Goal: Information Seeking & Learning: Check status

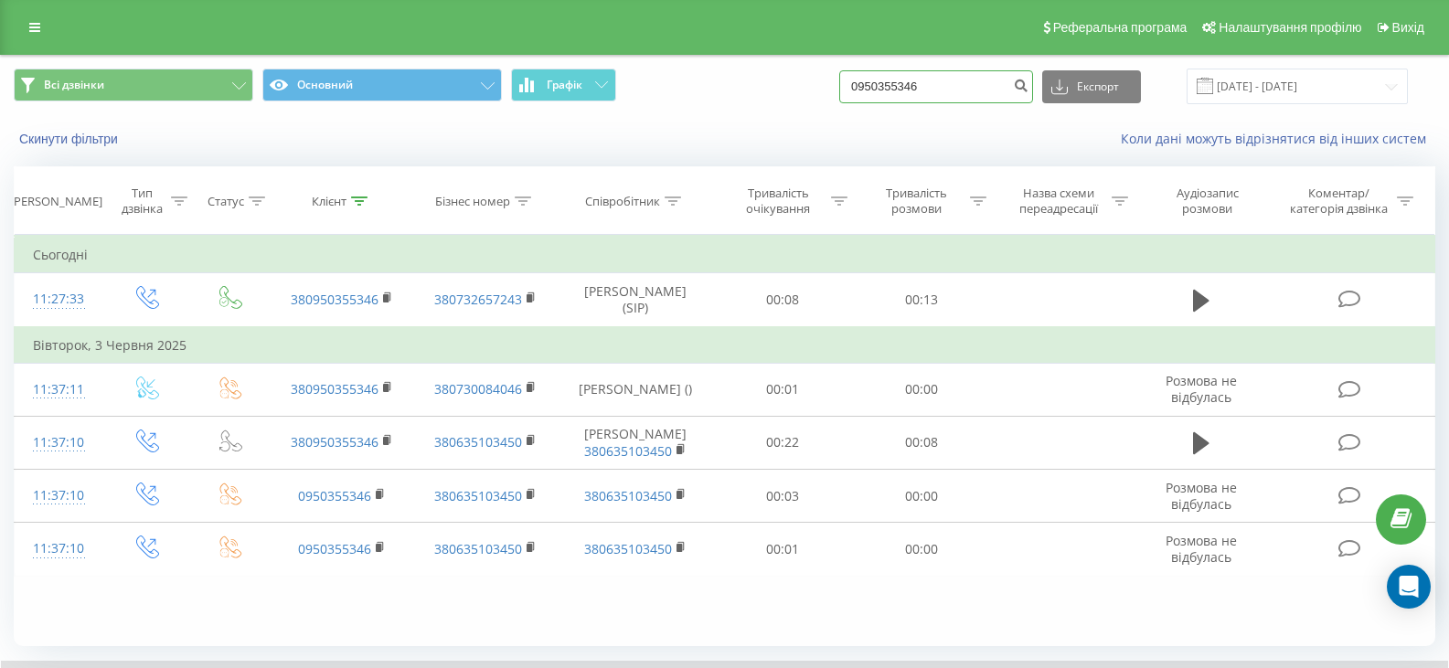
drag, startPoint x: 949, startPoint y: 96, endPoint x: 850, endPoint y: 77, distance: 100.5
click at [850, 77] on div "Всі дзвінки Основний Графік 0950355346 Експорт .csv .xls .xlsx 22.05.2025 - 22.…" at bounding box center [724, 87] width 1421 height 36
paste input "673342979"
type input "0673342979"
click at [918, 247] on td "Сьогодні" at bounding box center [725, 255] width 1420 height 37
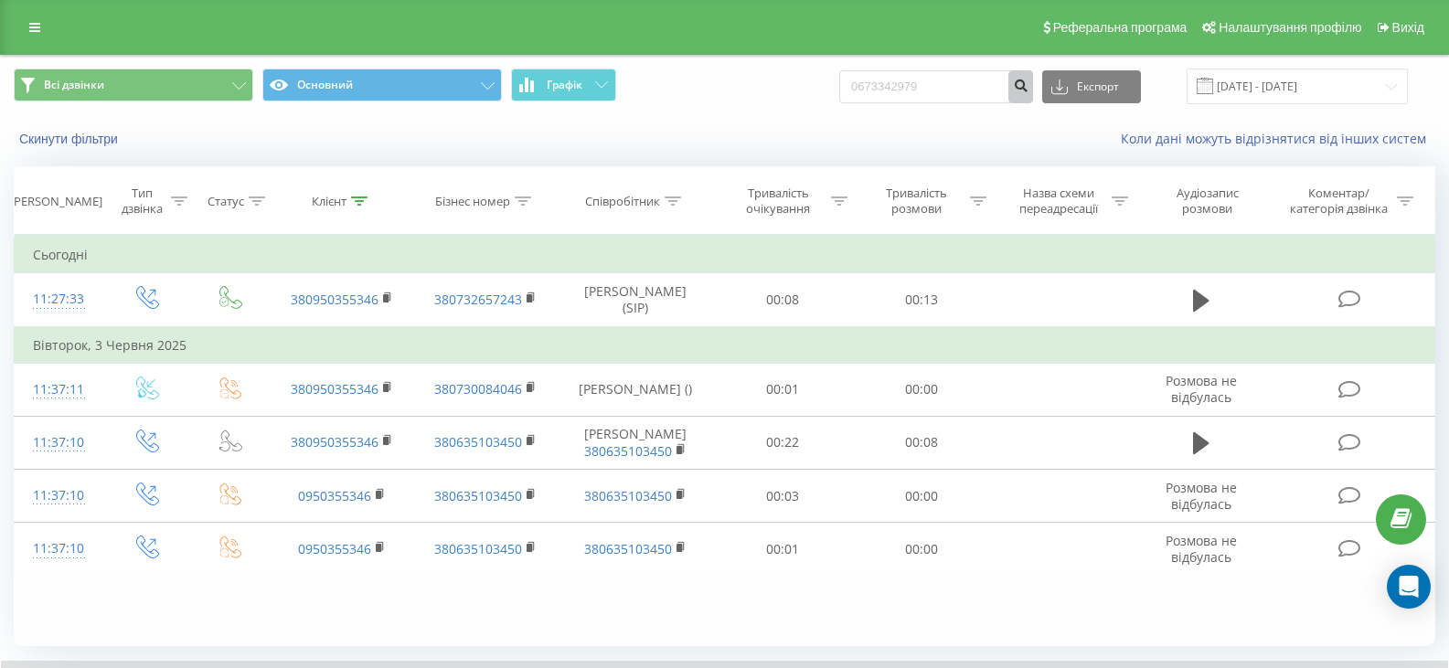
click at [1033, 95] on button "submit" at bounding box center [1020, 86] width 25 height 33
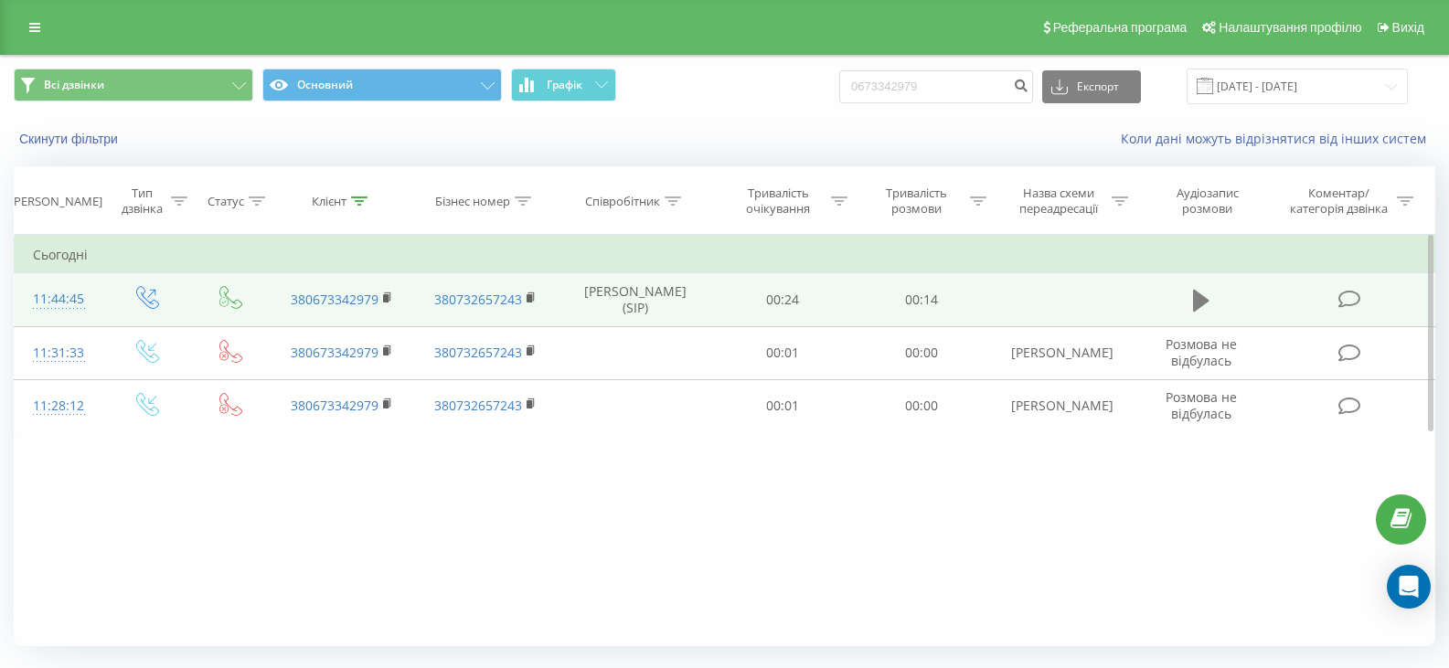
click at [1210, 300] on button at bounding box center [1200, 300] width 27 height 27
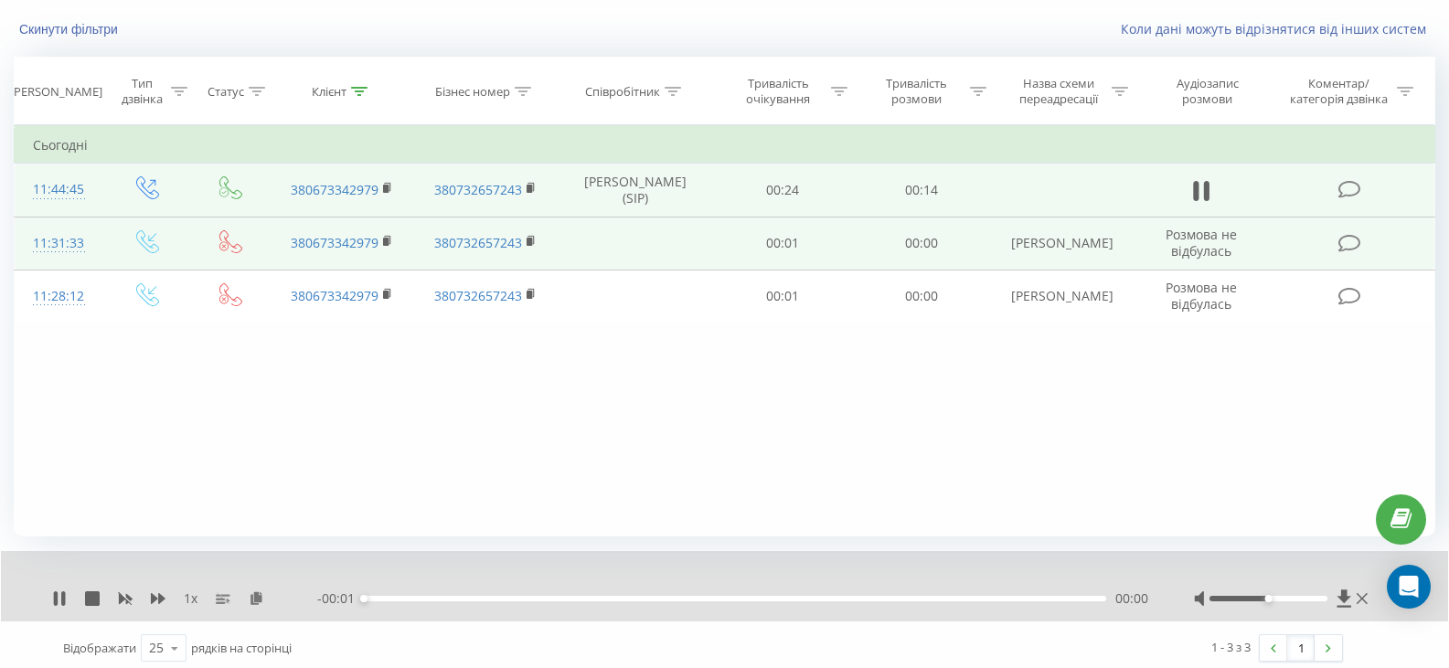
scroll to position [117, 0]
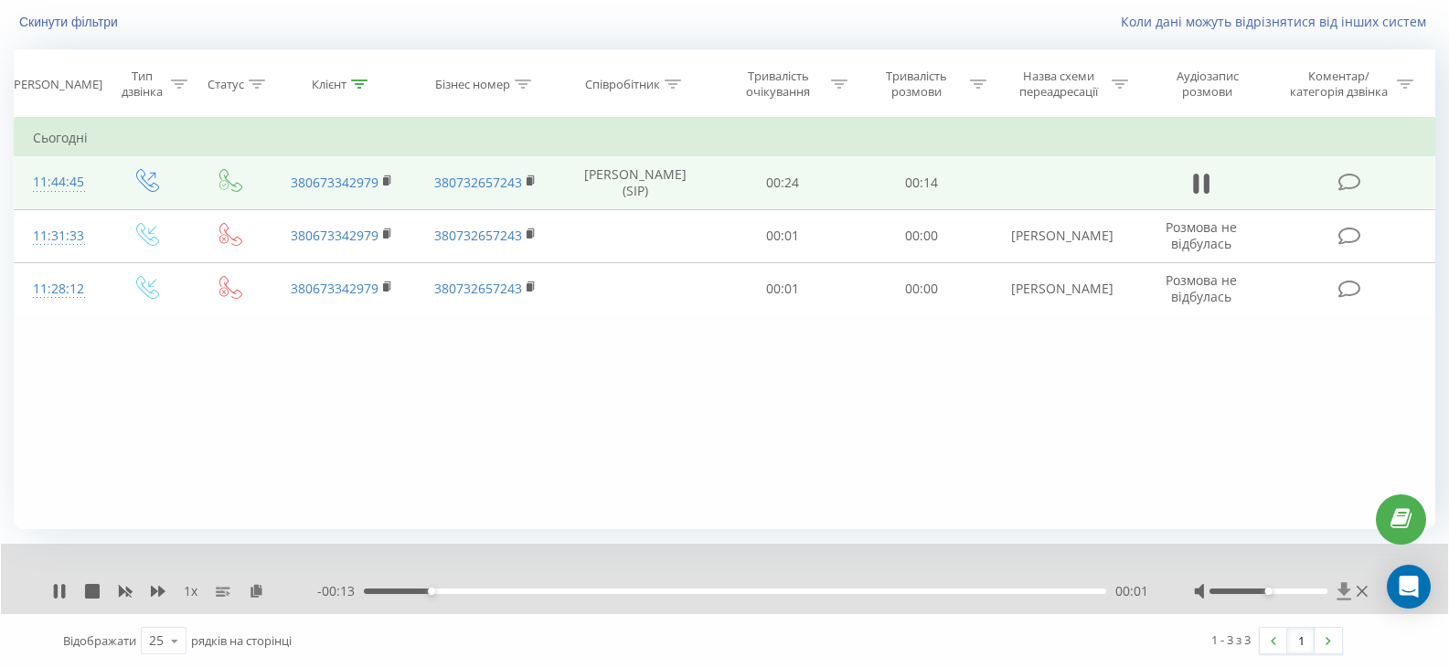
click at [1343, 591] on icon at bounding box center [1344, 590] width 14 height 17
click at [576, 477] on div "Фільтрувати за умовою Дорівнює Введіть значення Скасувати OK Фільтрувати за умо…" at bounding box center [724, 323] width 1421 height 411
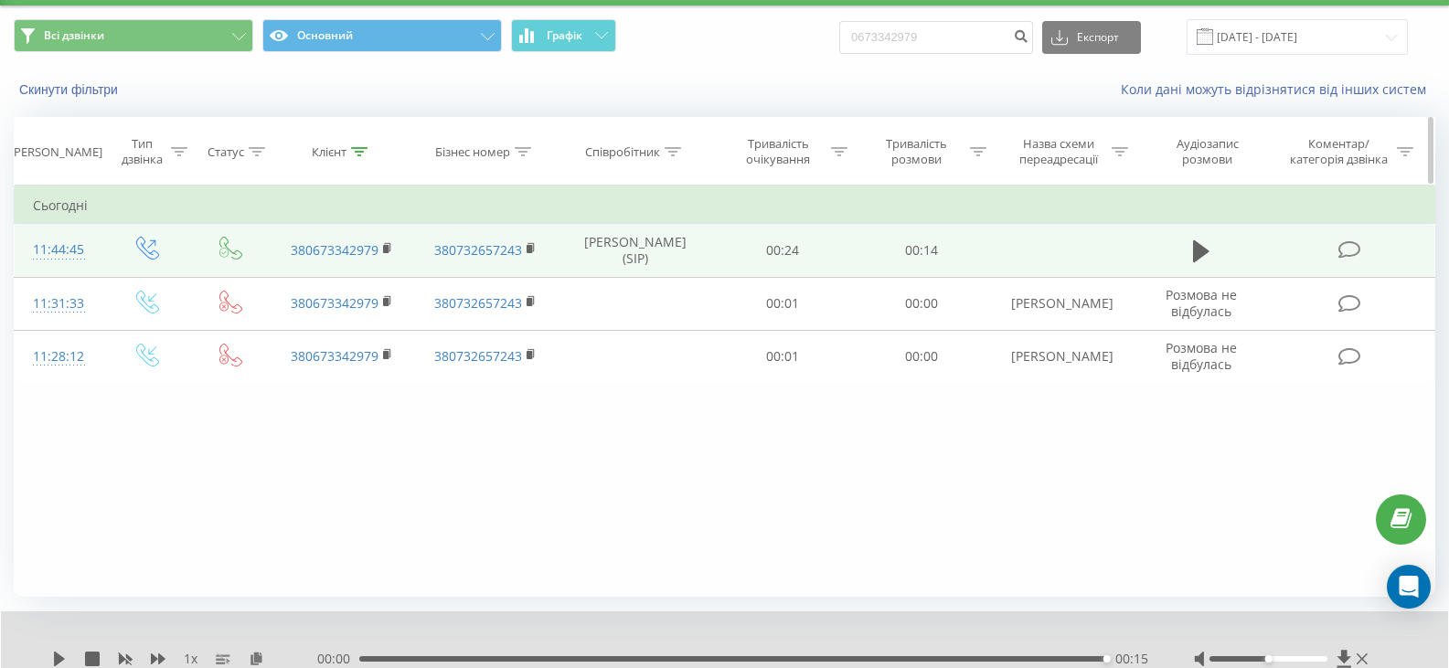
scroll to position [0, 0]
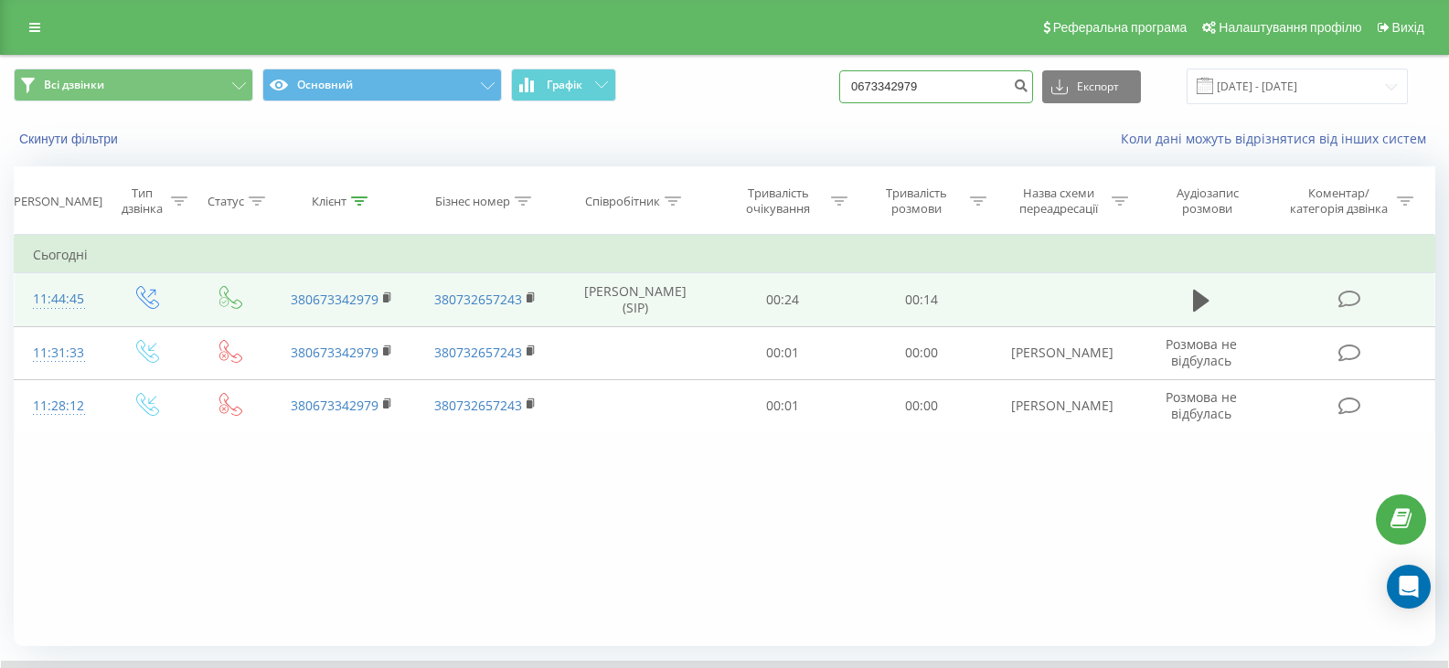
drag, startPoint x: 955, startPoint y: 90, endPoint x: 843, endPoint y: 90, distance: 112.4
click at [843, 90] on div "Всі дзвінки Основний Графік 0673342979 Експорт .csv .xls .xlsx 22.05.2025 - 22.…" at bounding box center [724, 87] width 1421 height 36
paste input "963903983"
type input "0963903983"
drag, startPoint x: 1037, startPoint y: 77, endPoint x: 1046, endPoint y: 71, distance: 10.7
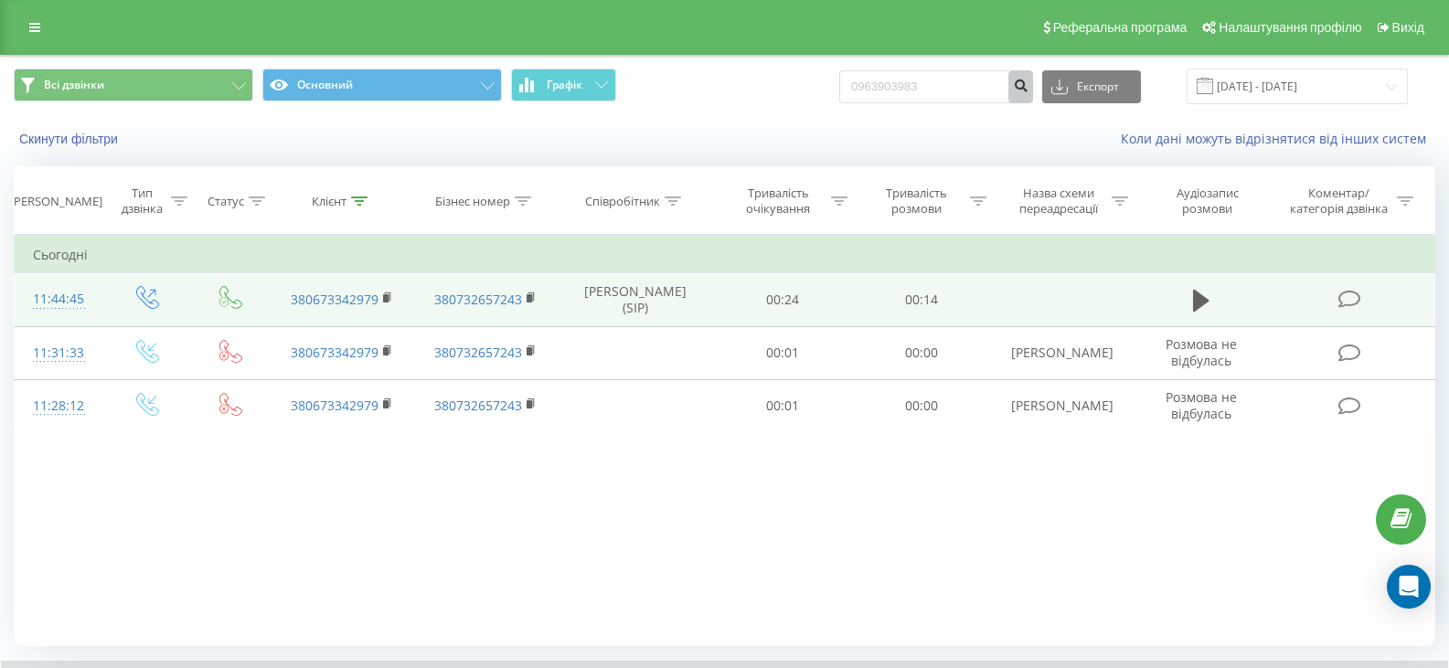
click at [1033, 77] on button "submit" at bounding box center [1020, 86] width 25 height 33
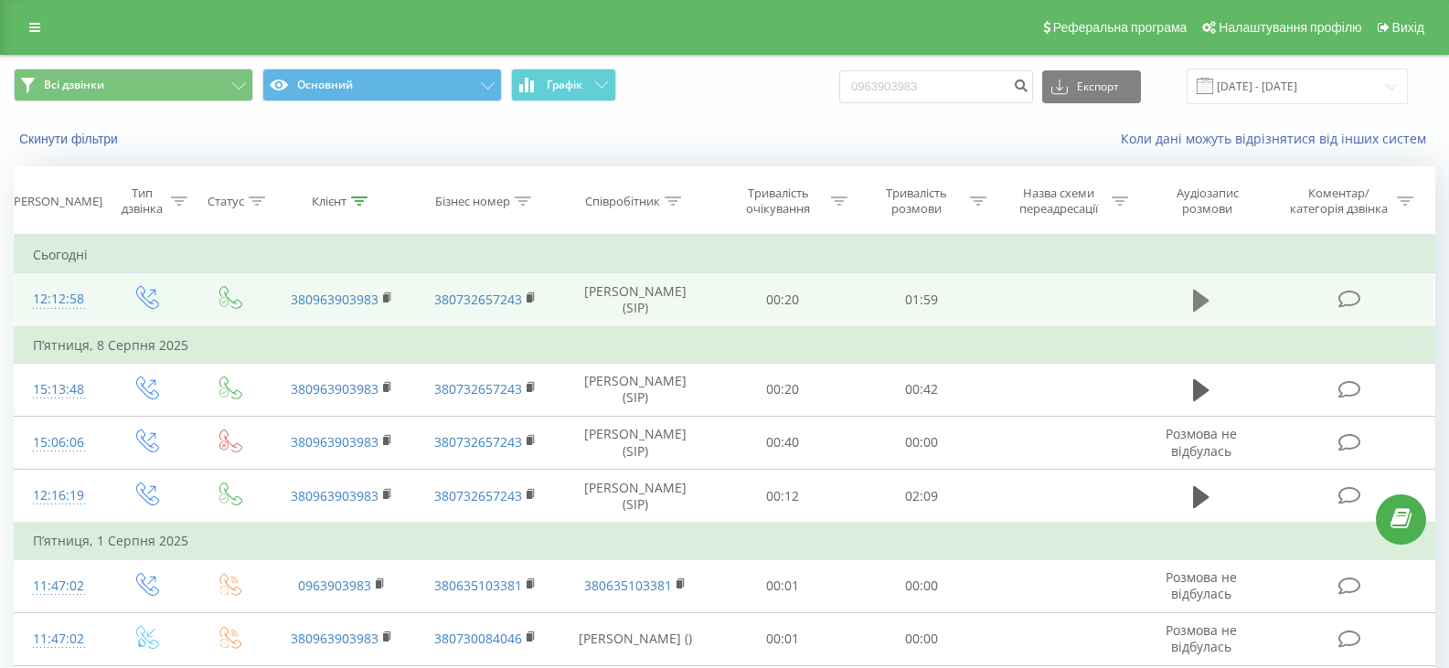
click at [1195, 300] on icon at bounding box center [1201, 301] width 16 height 22
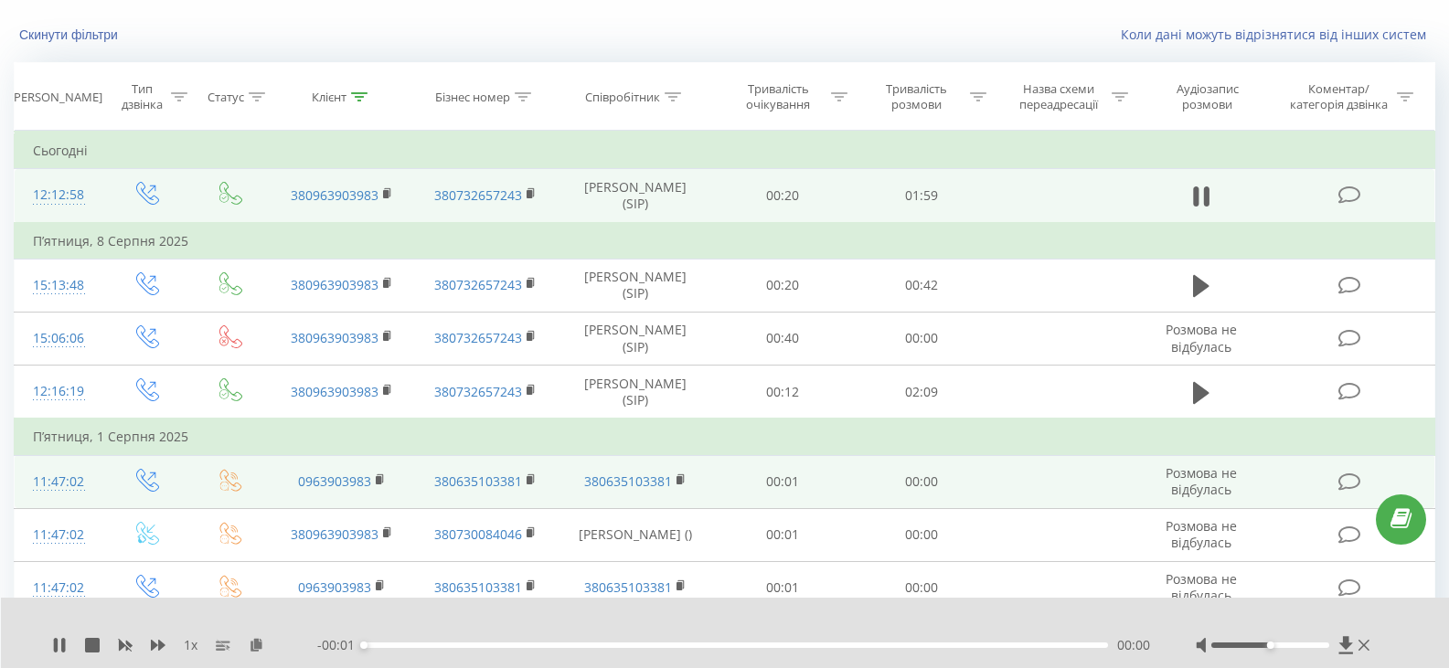
scroll to position [183, 0]
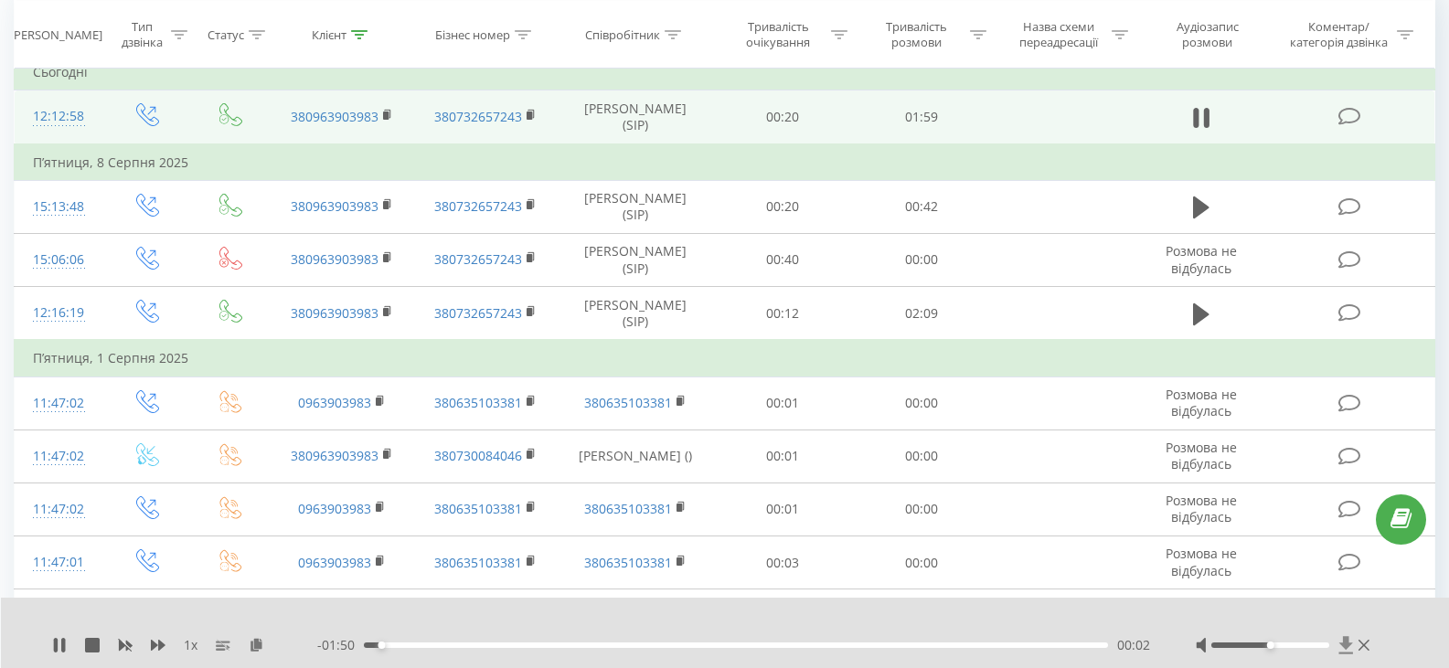
click at [1347, 640] on icon at bounding box center [1346, 644] width 14 height 17
click at [150, 653] on div "1 x" at bounding box center [184, 645] width 265 height 18
click at [151, 648] on icon at bounding box center [158, 645] width 15 height 11
click at [1344, 647] on icon at bounding box center [1346, 644] width 14 height 17
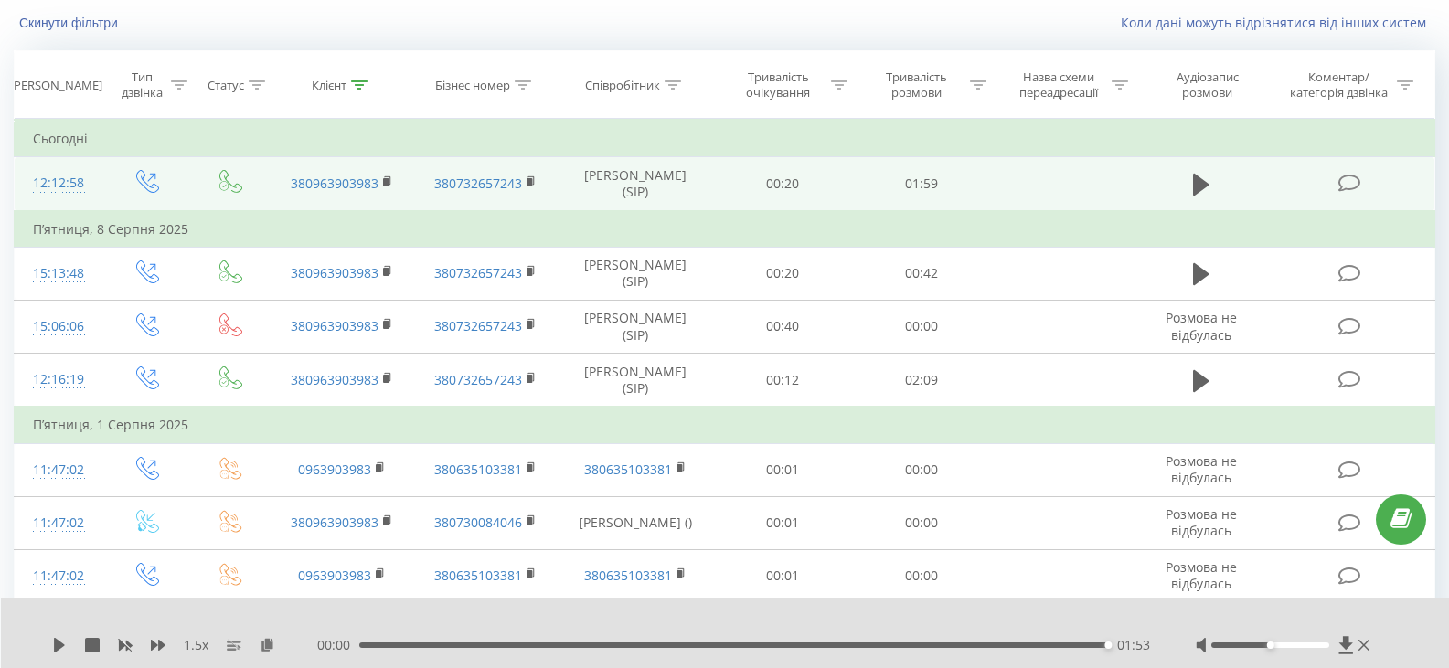
scroll to position [0, 0]
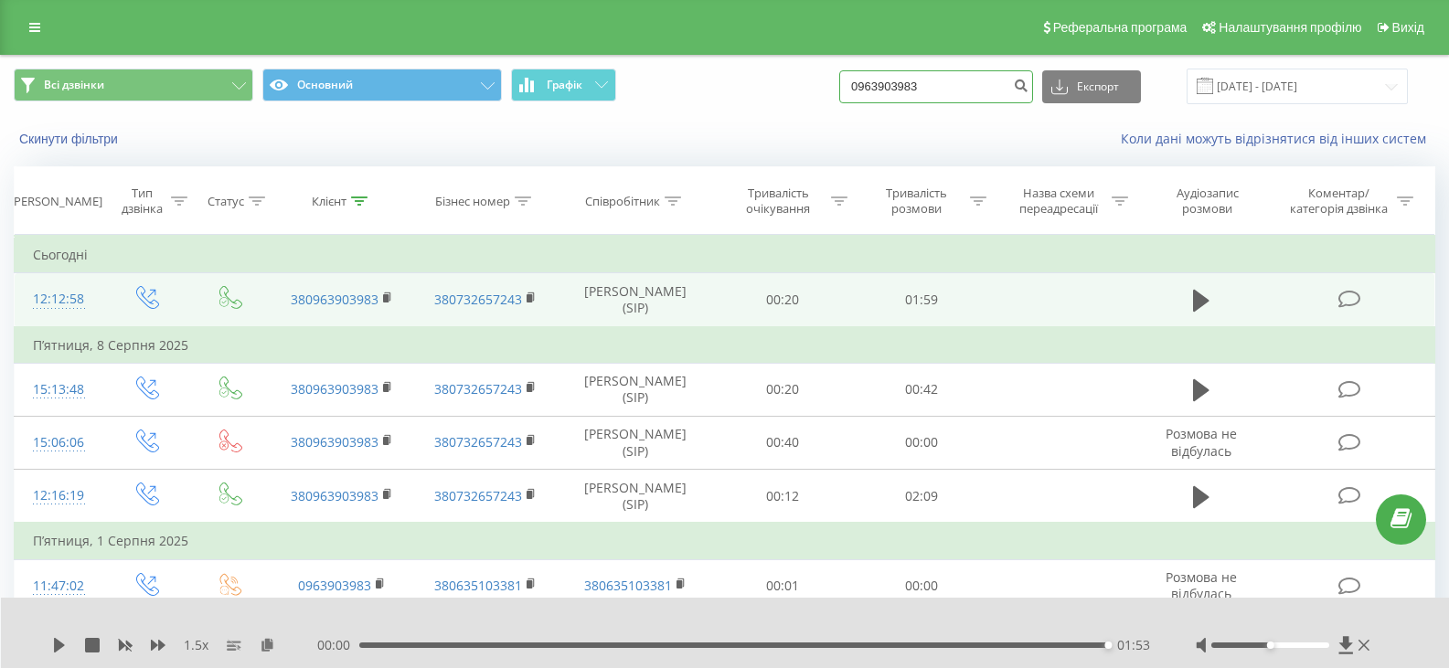
drag, startPoint x: 924, startPoint y: 81, endPoint x: 836, endPoint y: 78, distance: 87.8
click at [836, 78] on div "Всі дзвінки Основний Графік 0963903983 Експорт .csv .xls .xlsx 22.05.2025 - 22.…" at bounding box center [724, 87] width 1421 height 36
paste input "380683616185"
type input "380683616185"
click at [1032, 91] on button "submit" at bounding box center [1020, 86] width 25 height 33
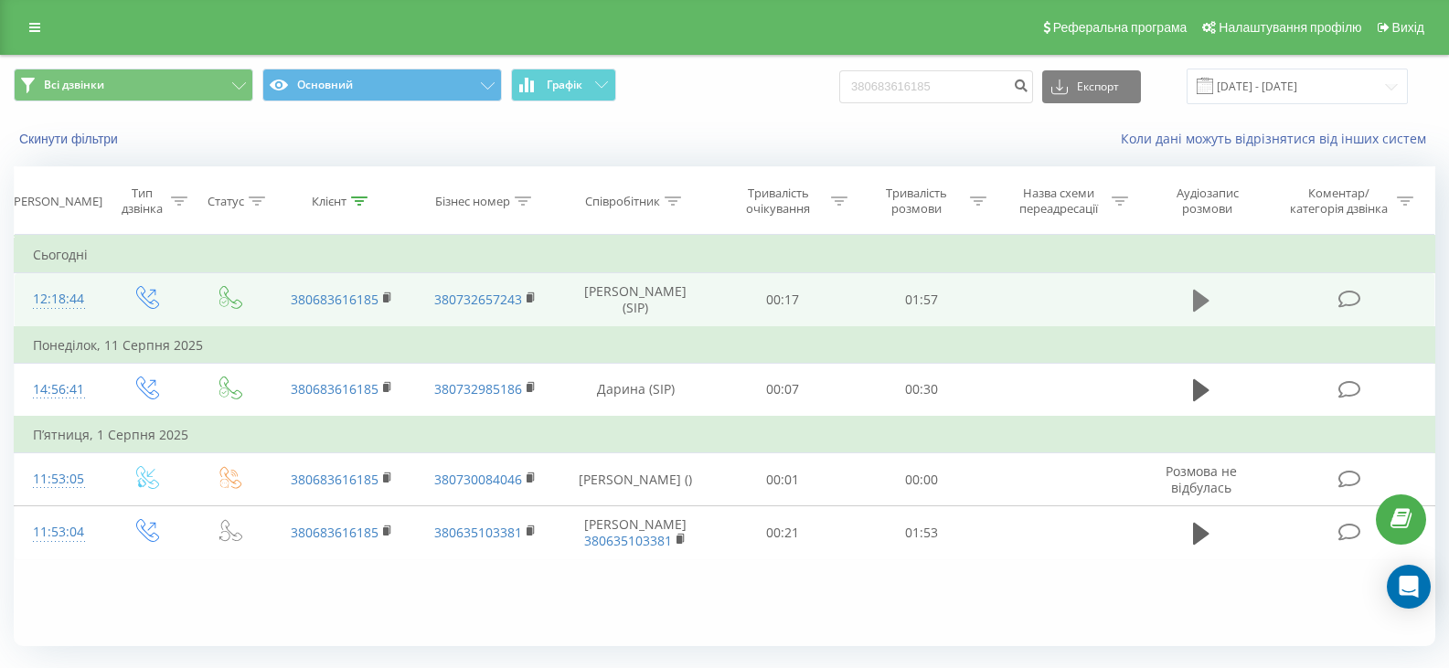
click at [1209, 302] on icon at bounding box center [1201, 301] width 16 height 26
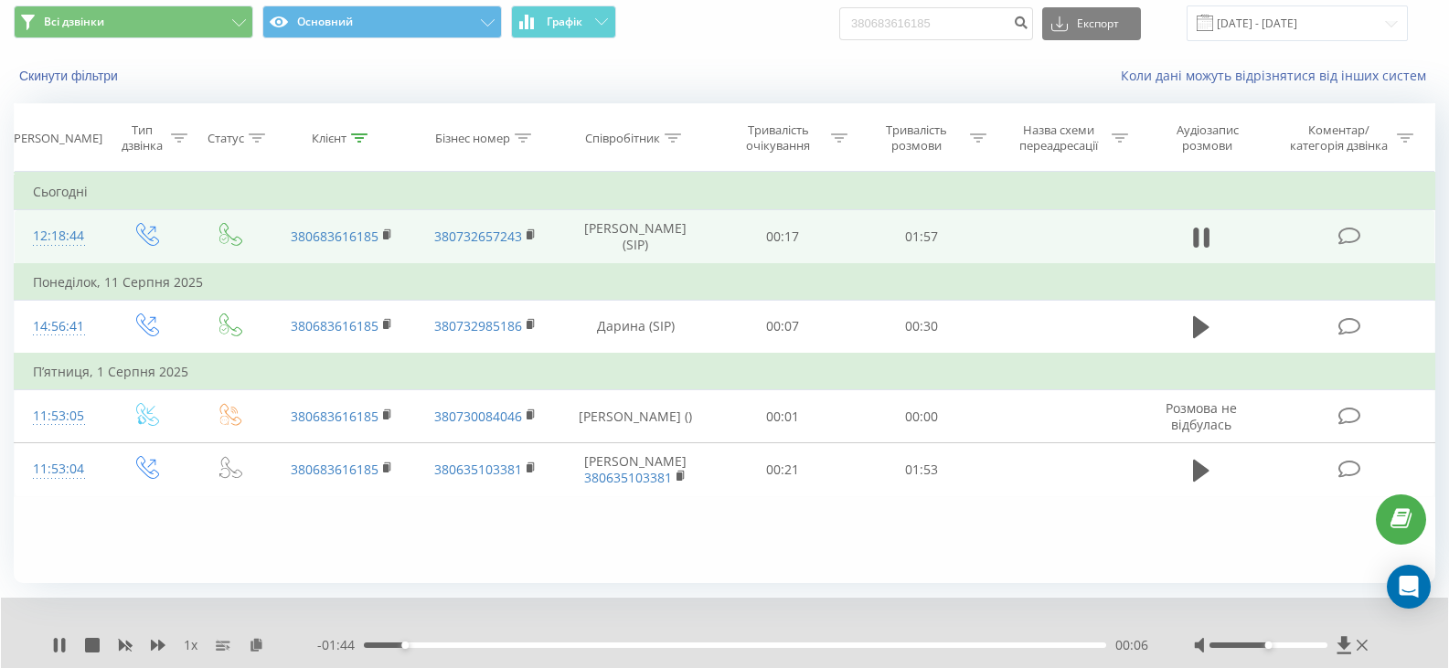
scroll to position [91, 0]
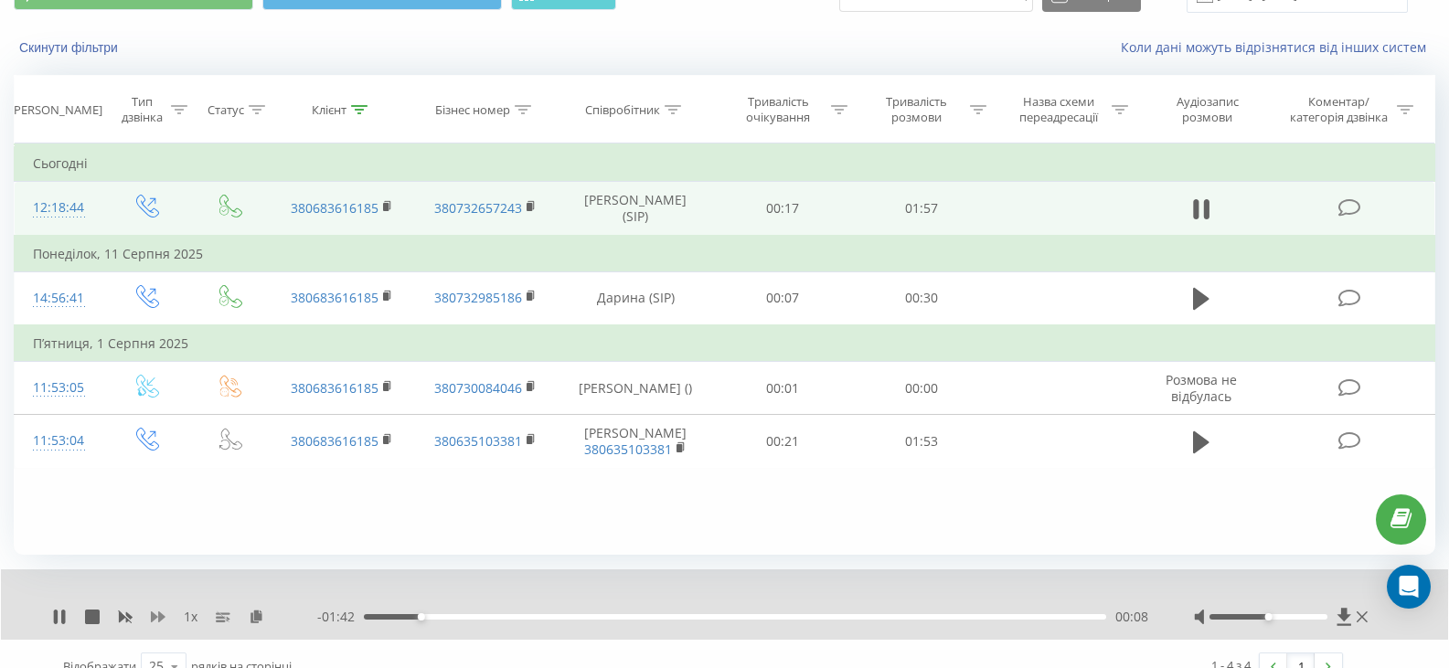
click at [160, 612] on icon at bounding box center [158, 617] width 15 height 15
click at [161, 612] on icon at bounding box center [158, 617] width 15 height 15
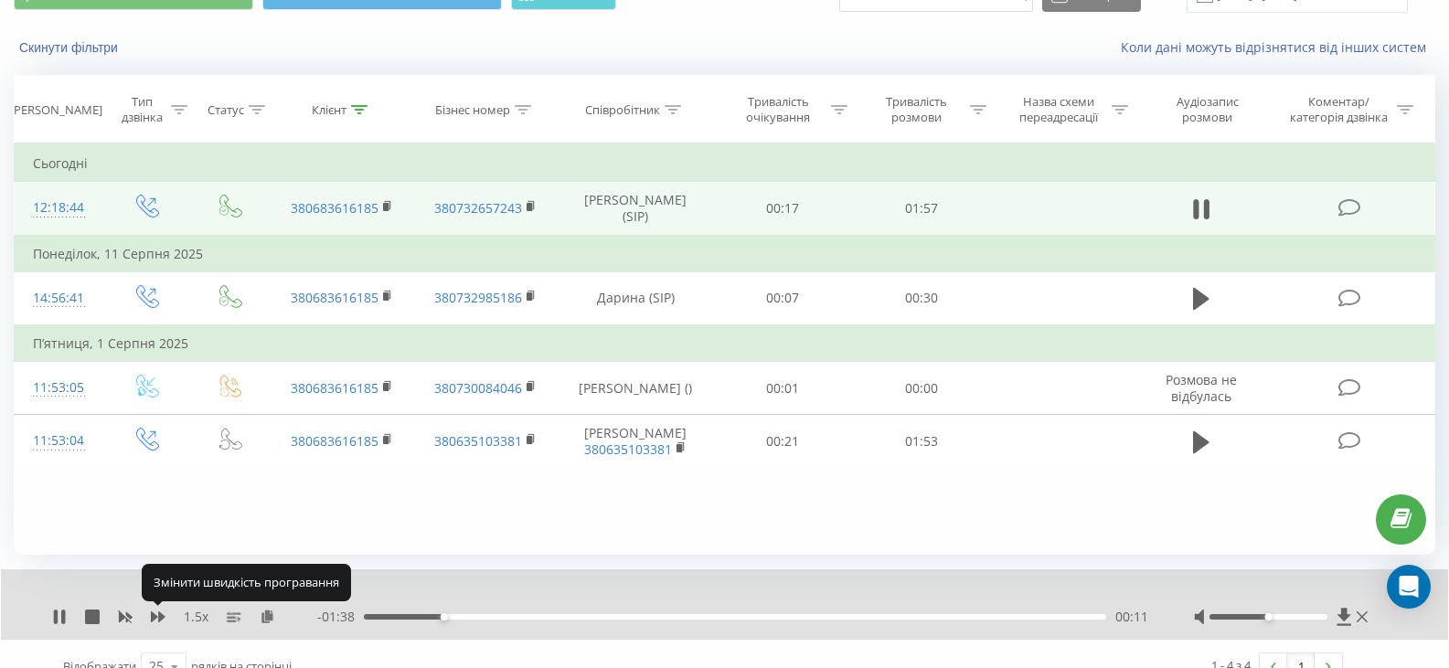
click at [163, 577] on body "maxagency.com.ua 380683616185 Проекти maxagency.com.ua Дашборд Центр звернень Ж…" at bounding box center [724, 243] width 1449 height 668
click at [150, 619] on div "1.5 x" at bounding box center [184, 617] width 265 height 18
click at [163, 611] on icon at bounding box center [158, 617] width 15 height 15
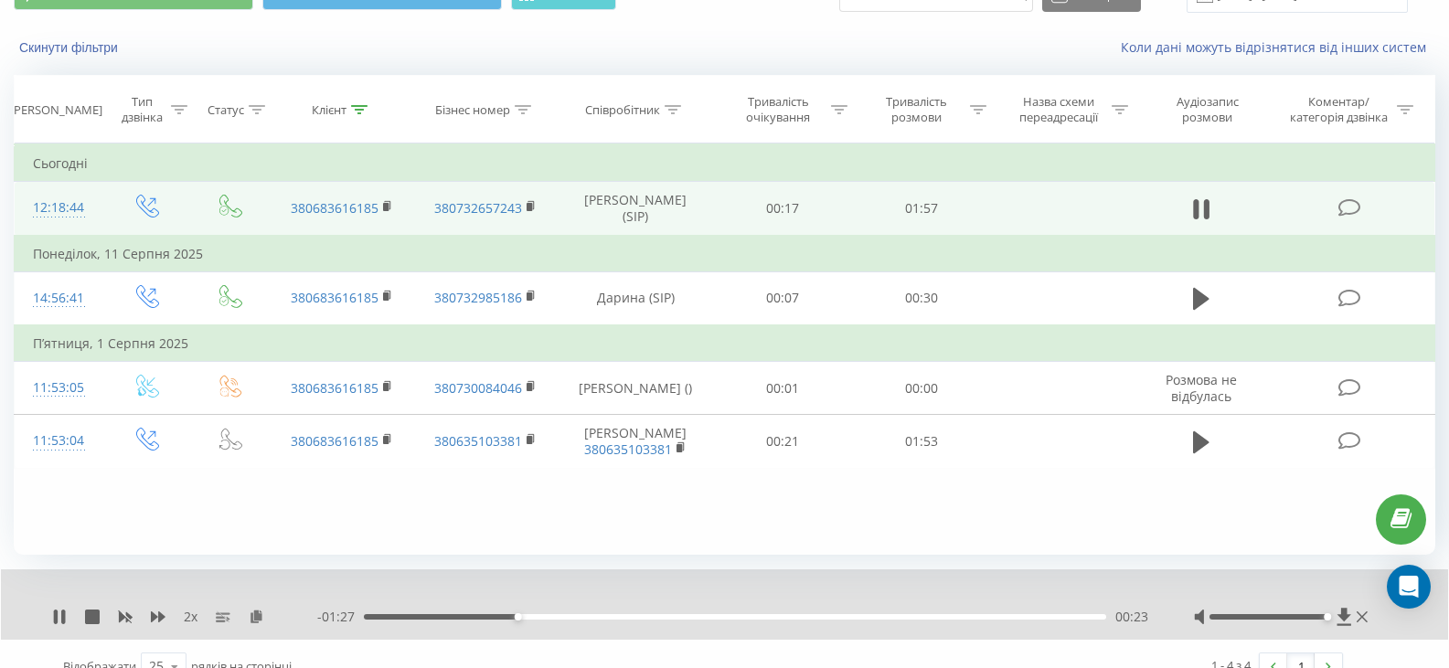
drag, startPoint x: 1278, startPoint y: 618, endPoint x: 1332, endPoint y: 619, distance: 54.8
click at [1332, 619] on div at bounding box center [1283, 617] width 178 height 18
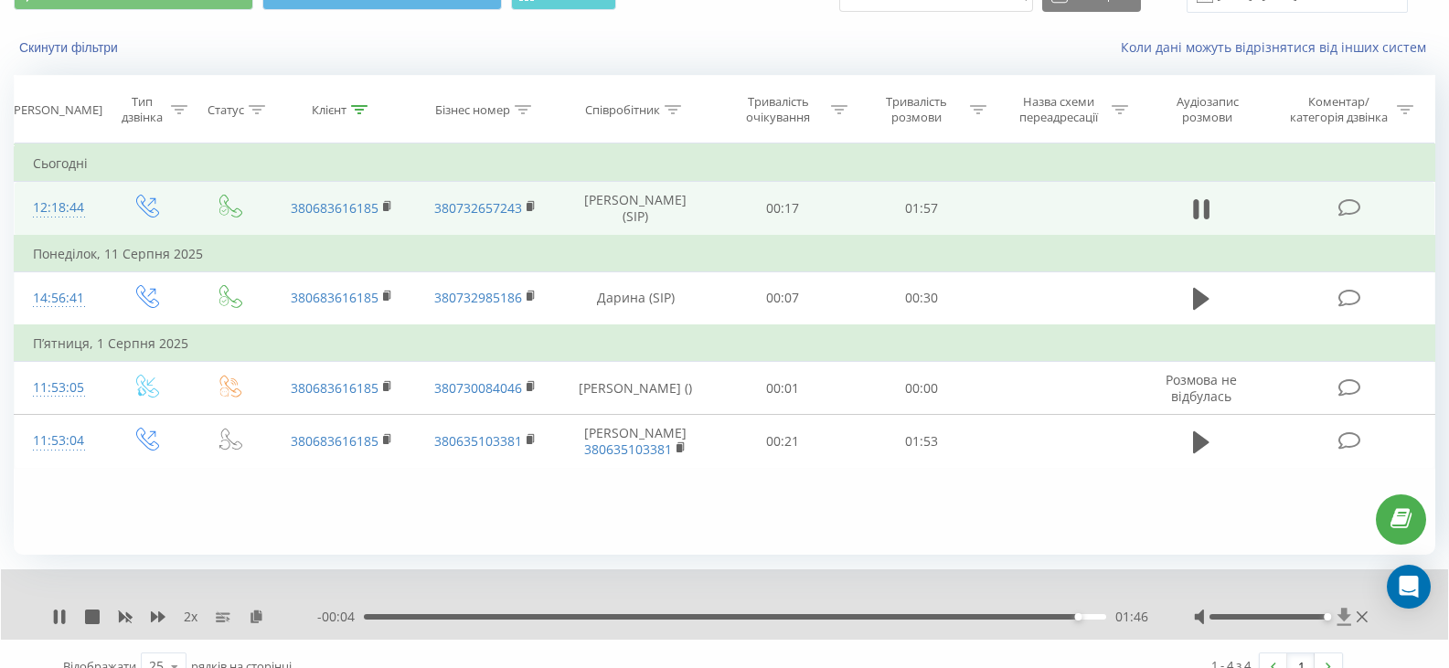
click at [1346, 617] on icon at bounding box center [1344, 616] width 14 height 17
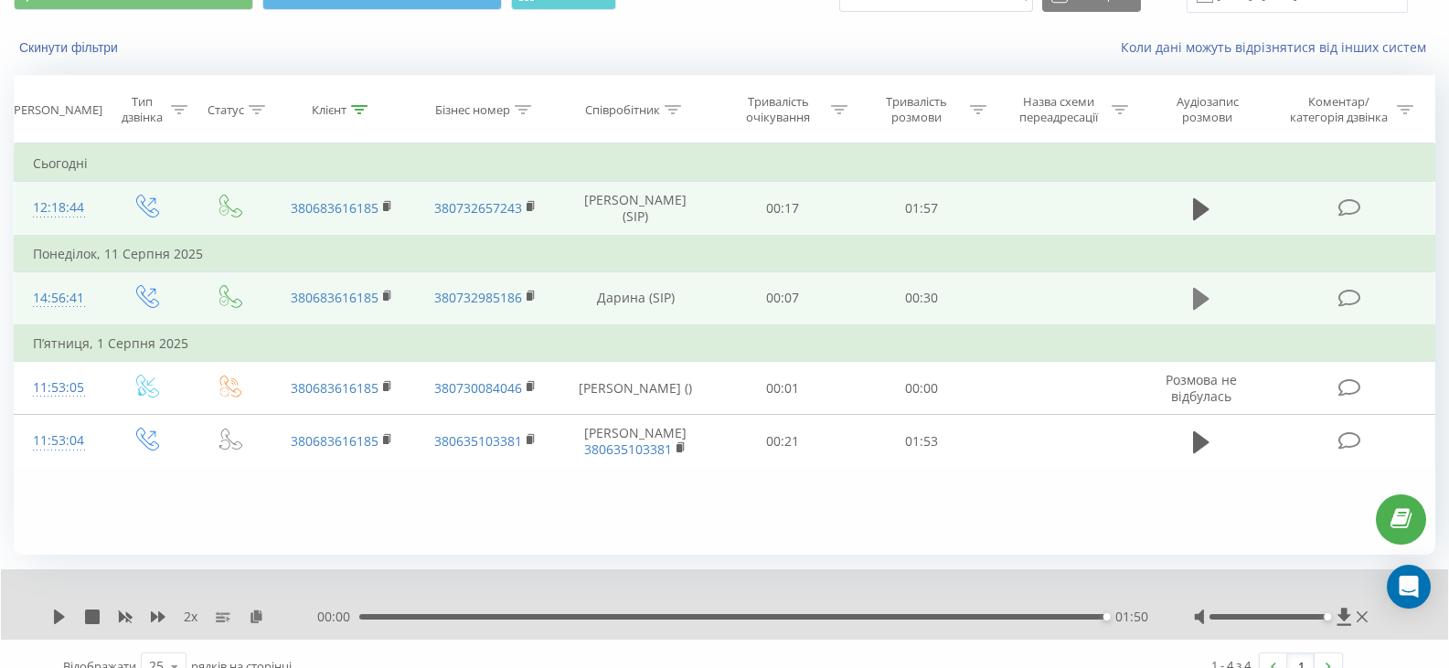
click at [1204, 307] on icon at bounding box center [1201, 299] width 16 height 26
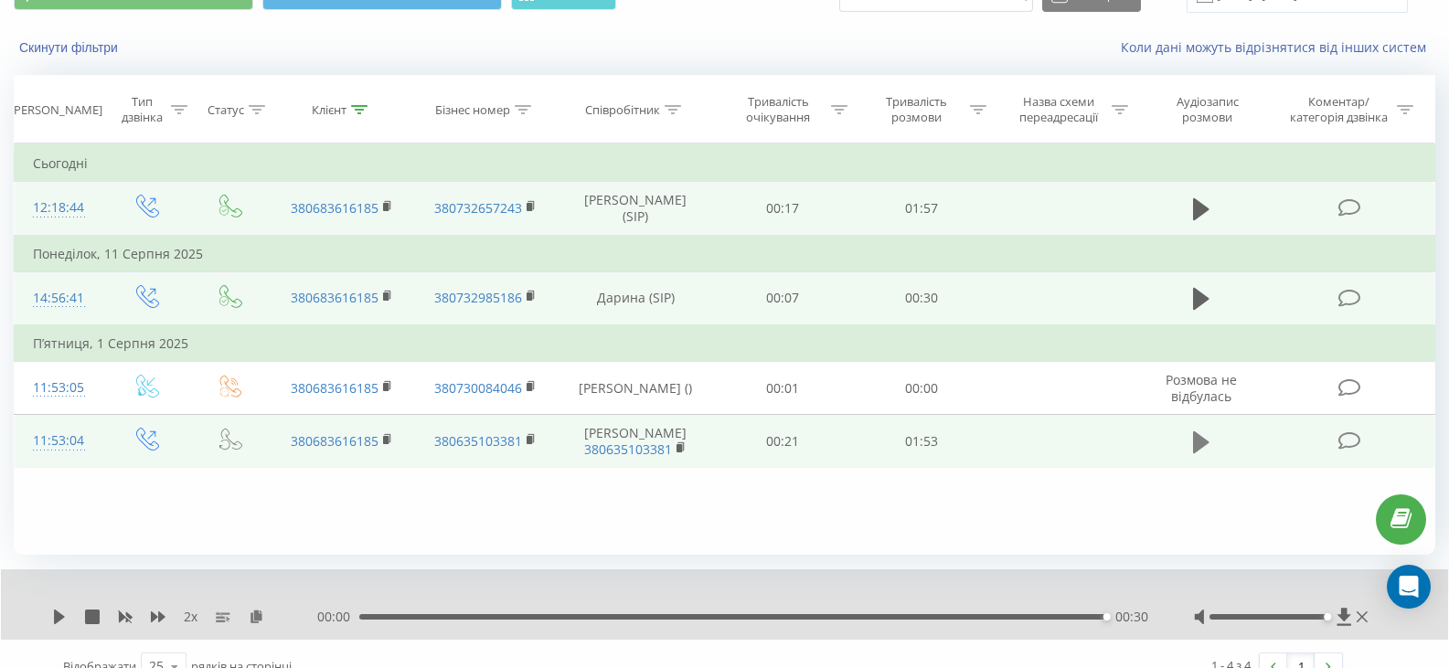
click at [1195, 440] on icon at bounding box center [1201, 442] width 16 height 22
drag, startPoint x: 601, startPoint y: 615, endPoint x: 845, endPoint y: 635, distance: 244.8
click at [845, 635] on div "2 x - 00:40 01:13 01:13" at bounding box center [724, 604] width 1447 height 70
drag, startPoint x: 50, startPoint y: 601, endPoint x: 59, endPoint y: 621, distance: 21.3
click at [55, 610] on div "2 x - 00:32 01:20 01:20" at bounding box center [724, 604] width 1447 height 70
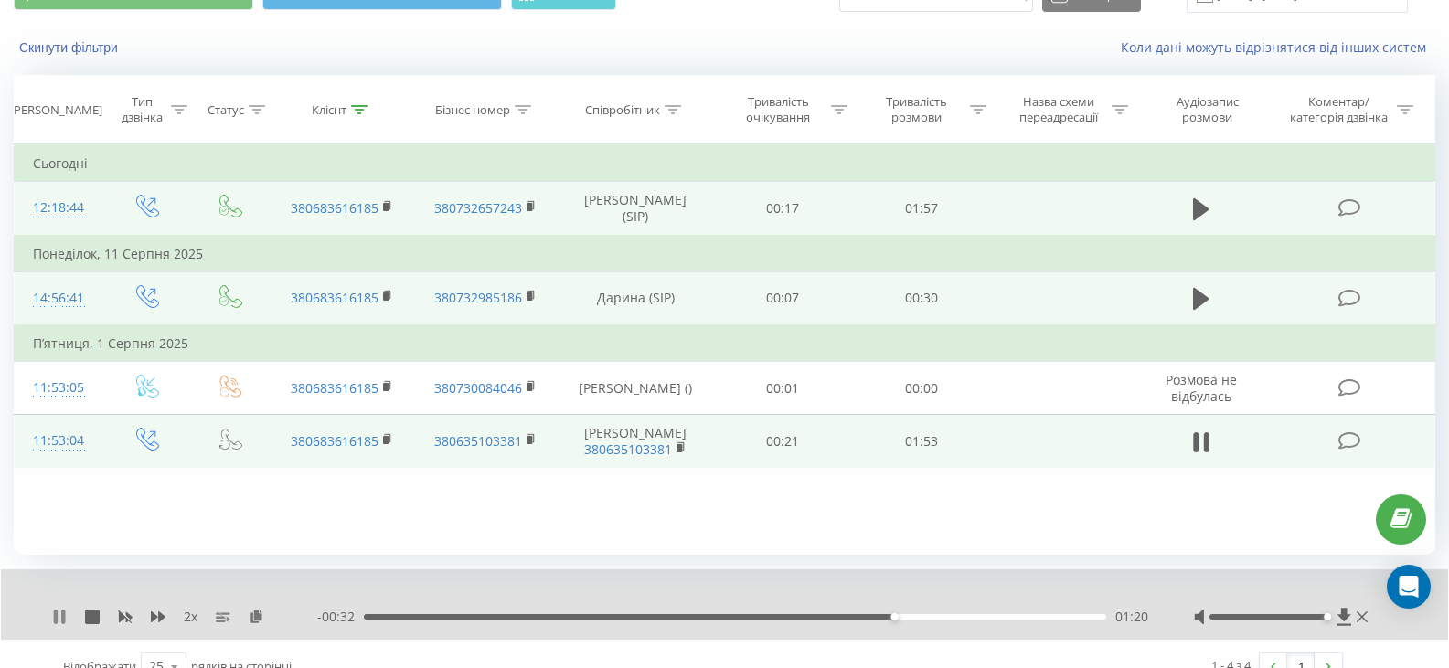
click at [59, 621] on icon at bounding box center [59, 617] width 15 height 15
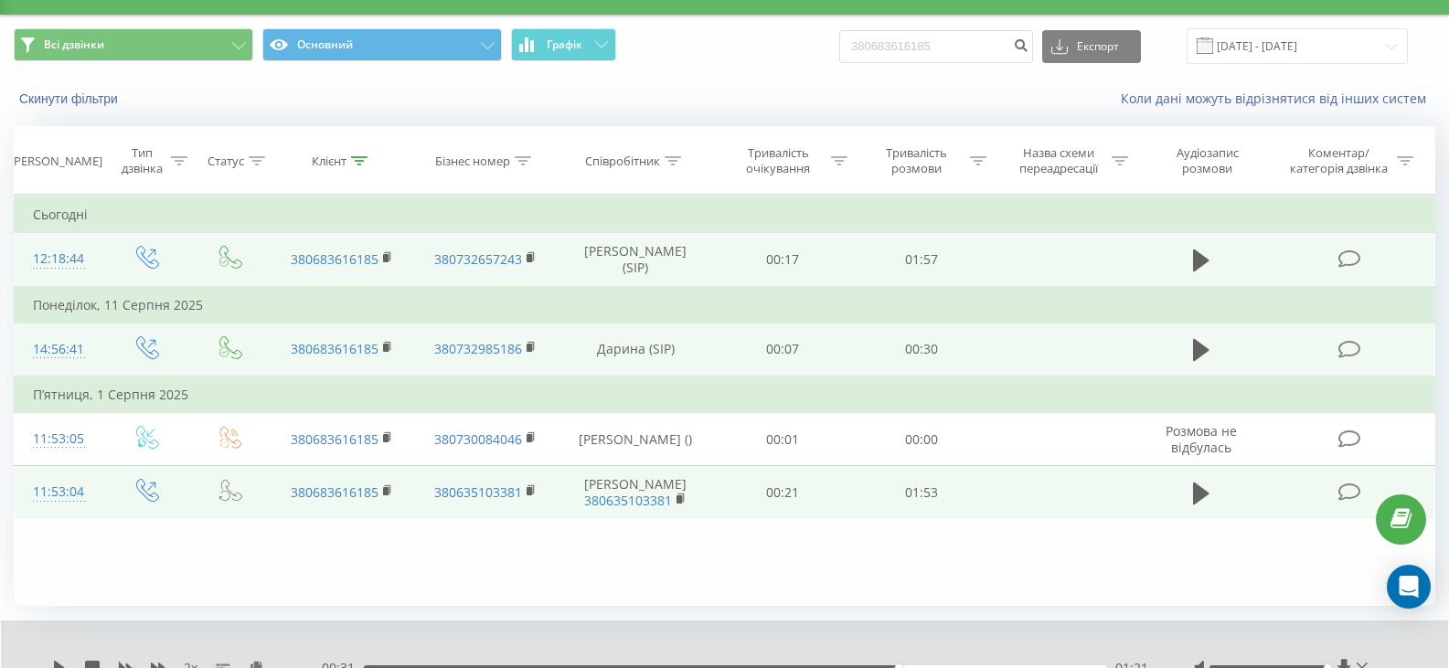
scroll to position [0, 0]
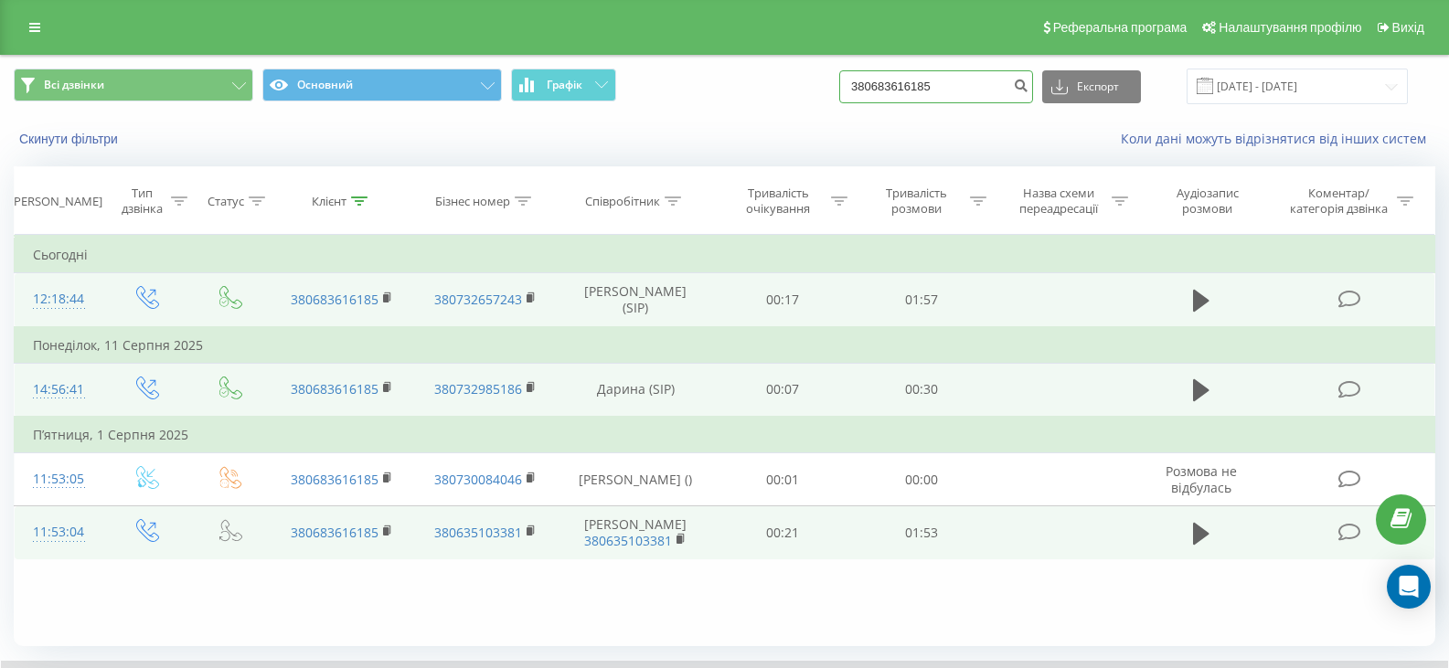
drag, startPoint x: 992, startPoint y: 89, endPoint x: 831, endPoint y: 83, distance: 160.9
click at [831, 83] on div "Всі дзвінки Основний Графік 380683616185 Експорт .csv .xls .xlsx 22.05.2025 - 2…" at bounding box center [724, 87] width 1421 height 36
drag, startPoint x: 859, startPoint y: 87, endPoint x: 945, endPoint y: 51, distance: 93.0
click at [947, 45] on div "Реферальна програма Налаштування профілю Вихід" at bounding box center [724, 27] width 1449 height 55
drag, startPoint x: 965, startPoint y: 89, endPoint x: 889, endPoint y: 86, distance: 75.9
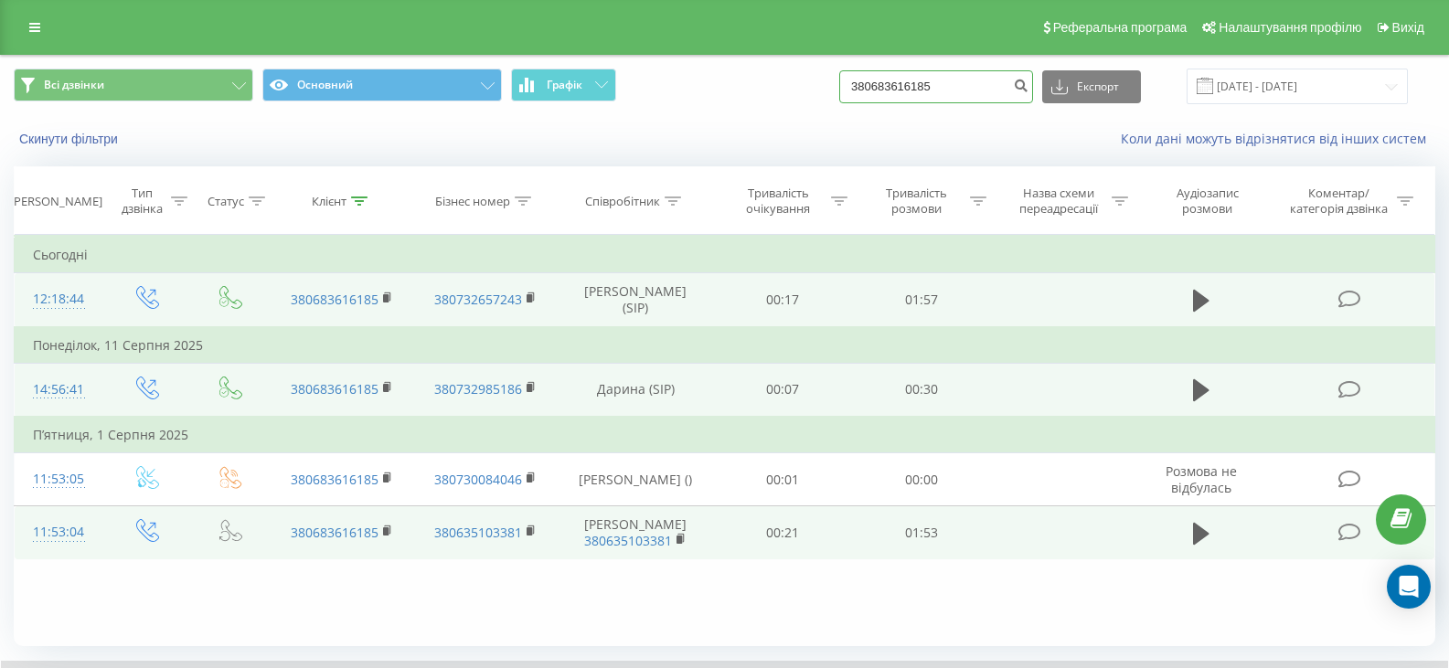
click at [822, 86] on div "Всі дзвінки Основний Графік 380683616185 Експорт .csv .xls .xlsx 22.05.2025 - 2…" at bounding box center [724, 87] width 1421 height 36
paste input "0976416509"
type input "0976416509"
click at [1032, 75] on button "submit" at bounding box center [1020, 86] width 25 height 33
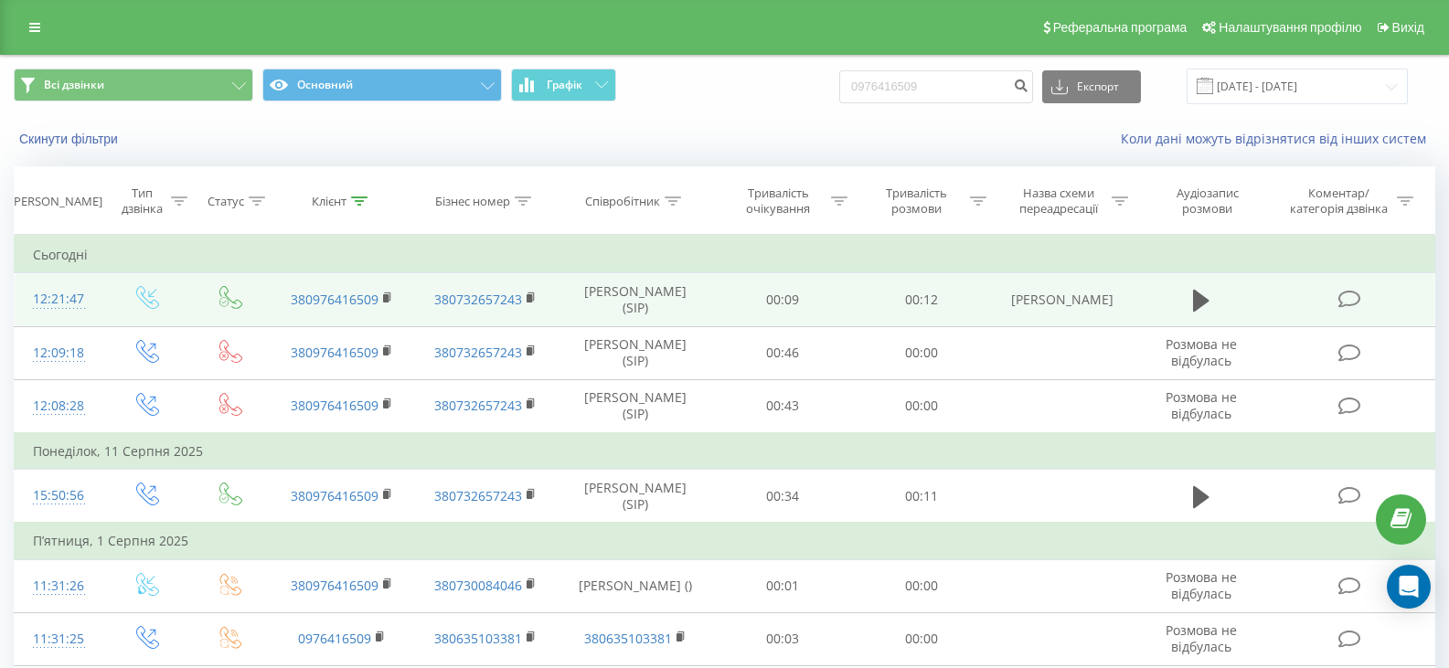
click at [1184, 304] on td at bounding box center [1200, 299] width 133 height 53
click at [1207, 306] on icon at bounding box center [1201, 301] width 16 height 26
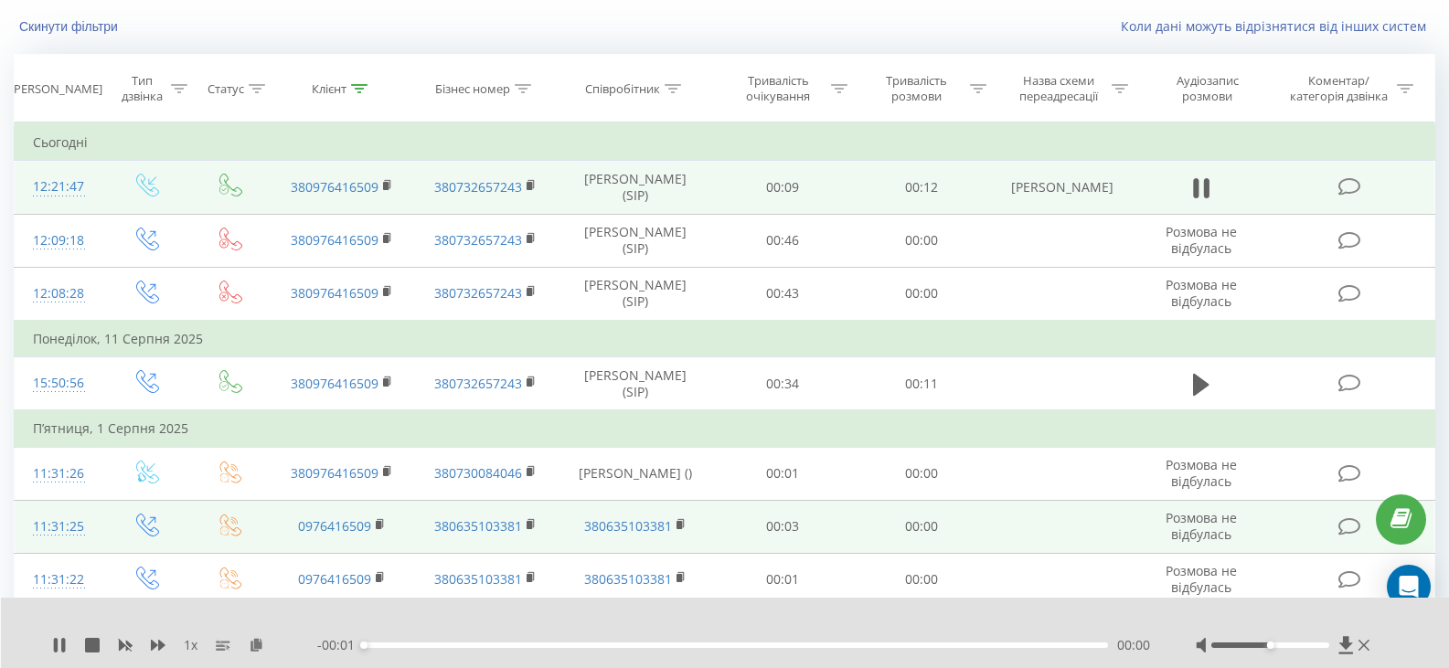
scroll to position [183, 0]
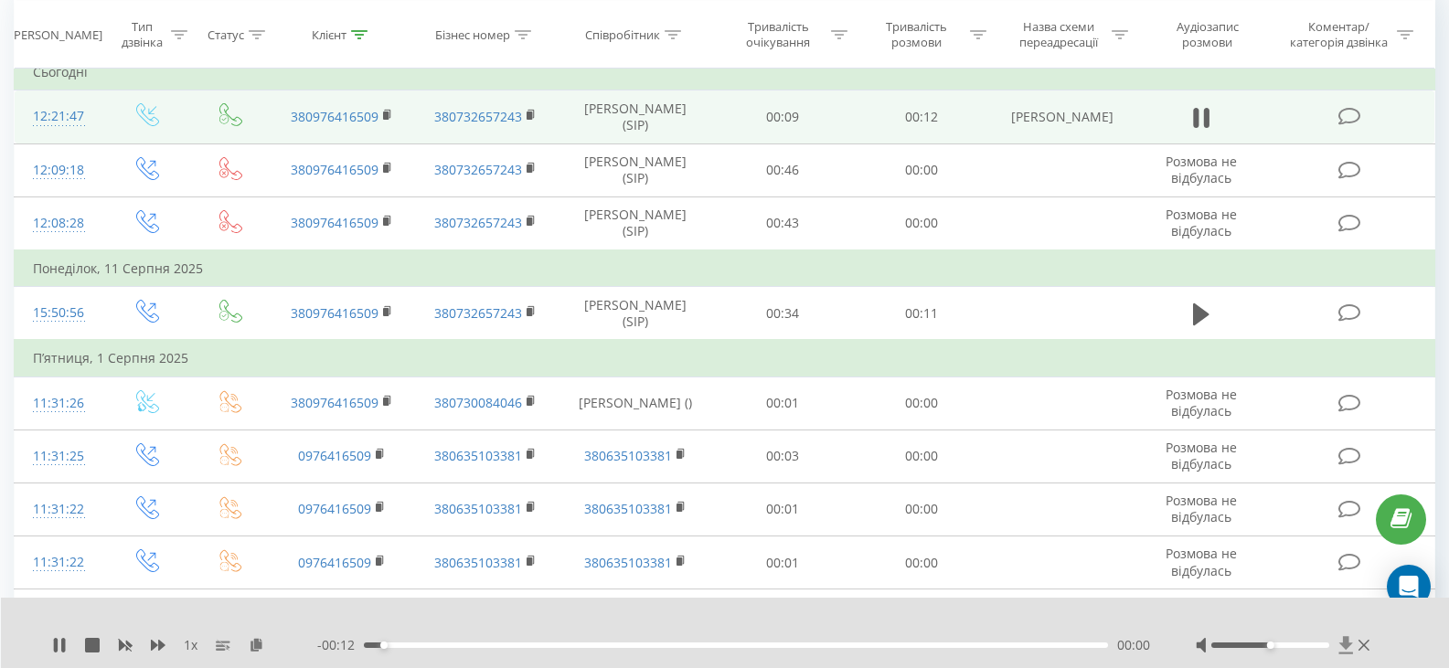
click at [1345, 645] on icon at bounding box center [1346, 644] width 14 height 17
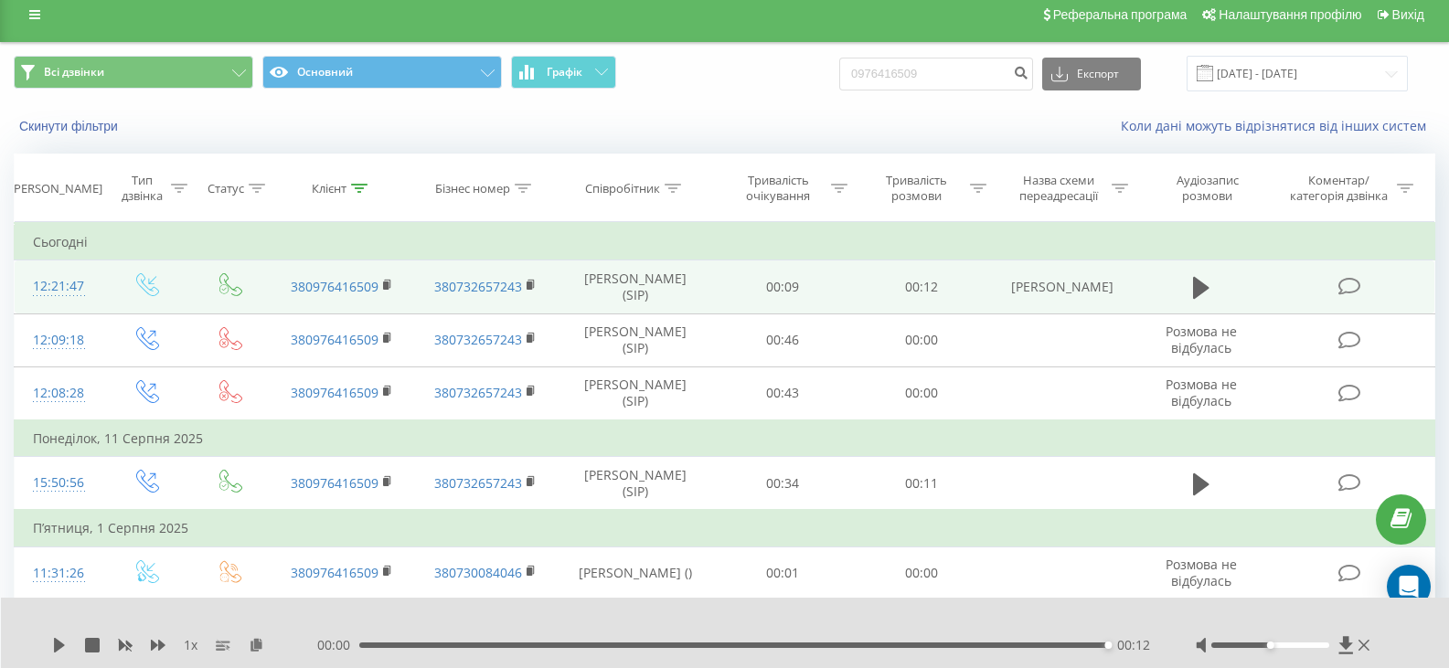
scroll to position [0, 0]
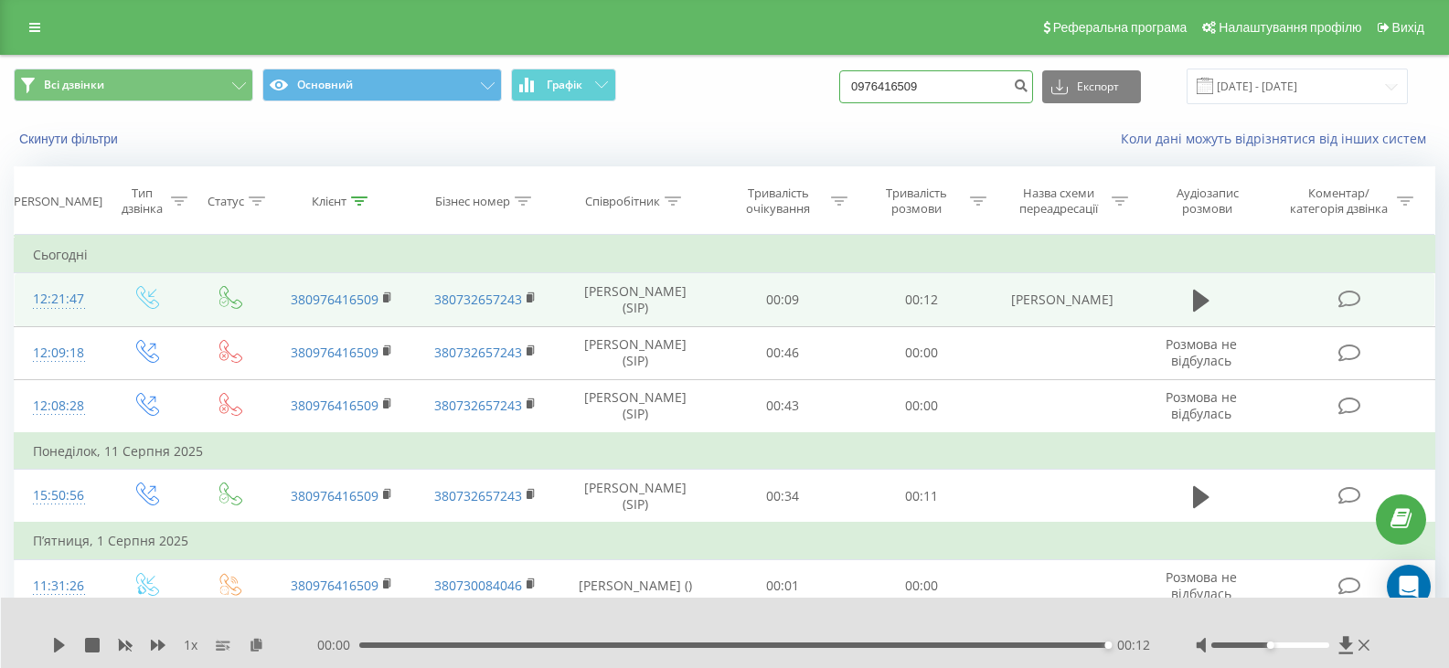
drag, startPoint x: 977, startPoint y: 93, endPoint x: 831, endPoint y: 73, distance: 147.6
click at [831, 73] on div "Всі дзвінки Основний Графік 0976416509 Експорт .csv .xls .xlsx [DATE] - [DATE]" at bounding box center [724, 87] width 1421 height 36
paste input "68319617"
type input "0968319617"
click at [1028, 89] on icon "submit" at bounding box center [1021, 83] width 16 height 11
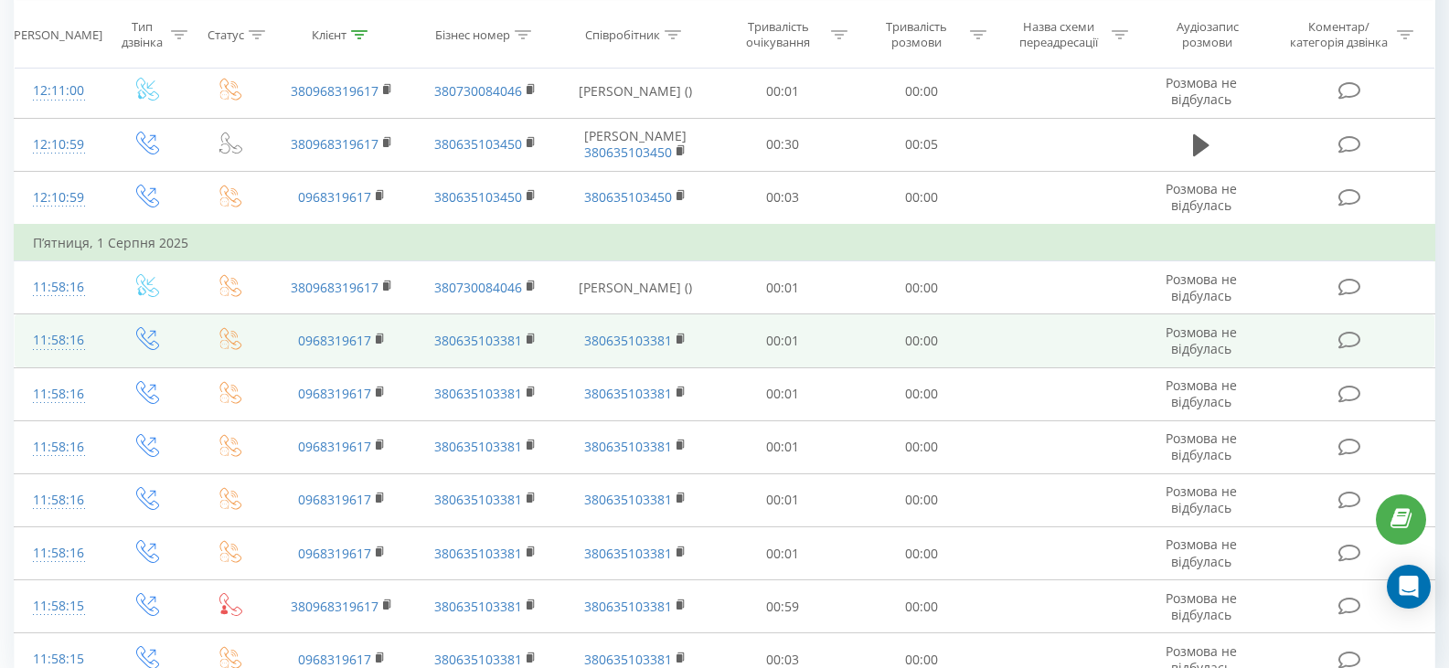
scroll to position [1114, 0]
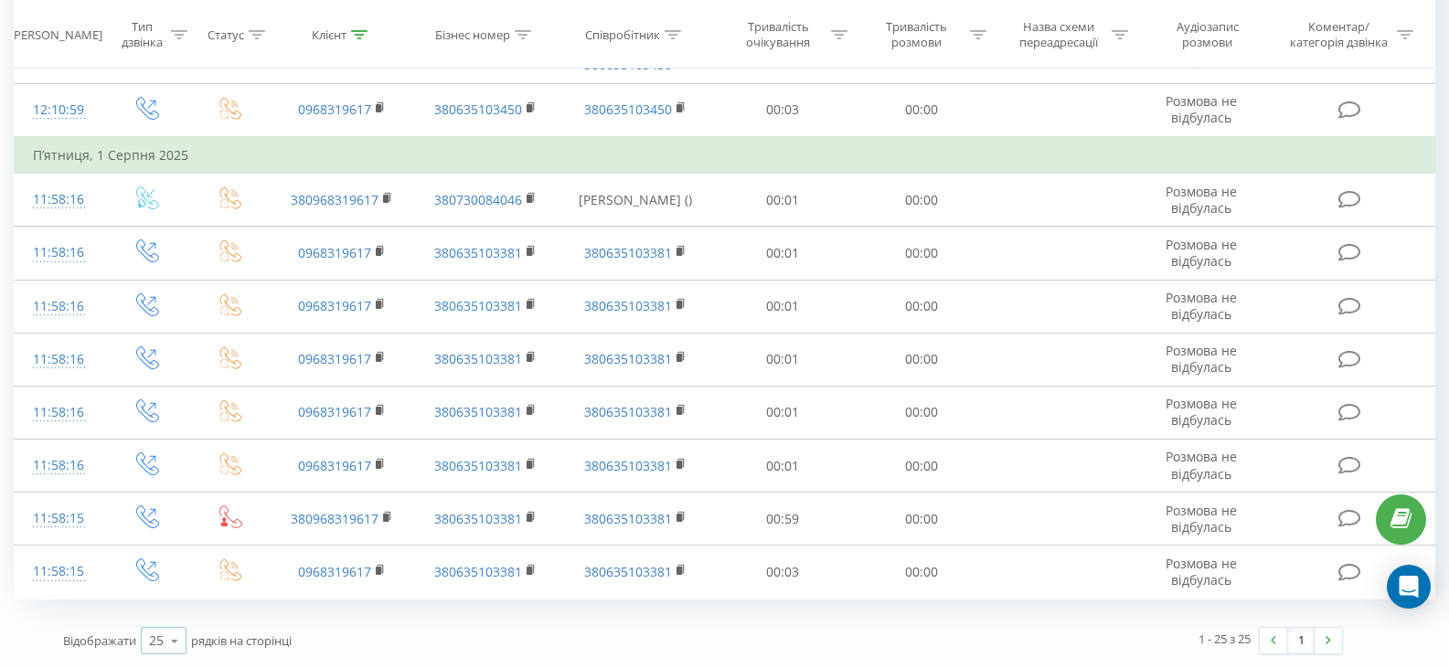
click at [156, 636] on div "25" at bounding box center [156, 640] width 15 height 18
click at [160, 617] on span "100" at bounding box center [160, 614] width 22 height 17
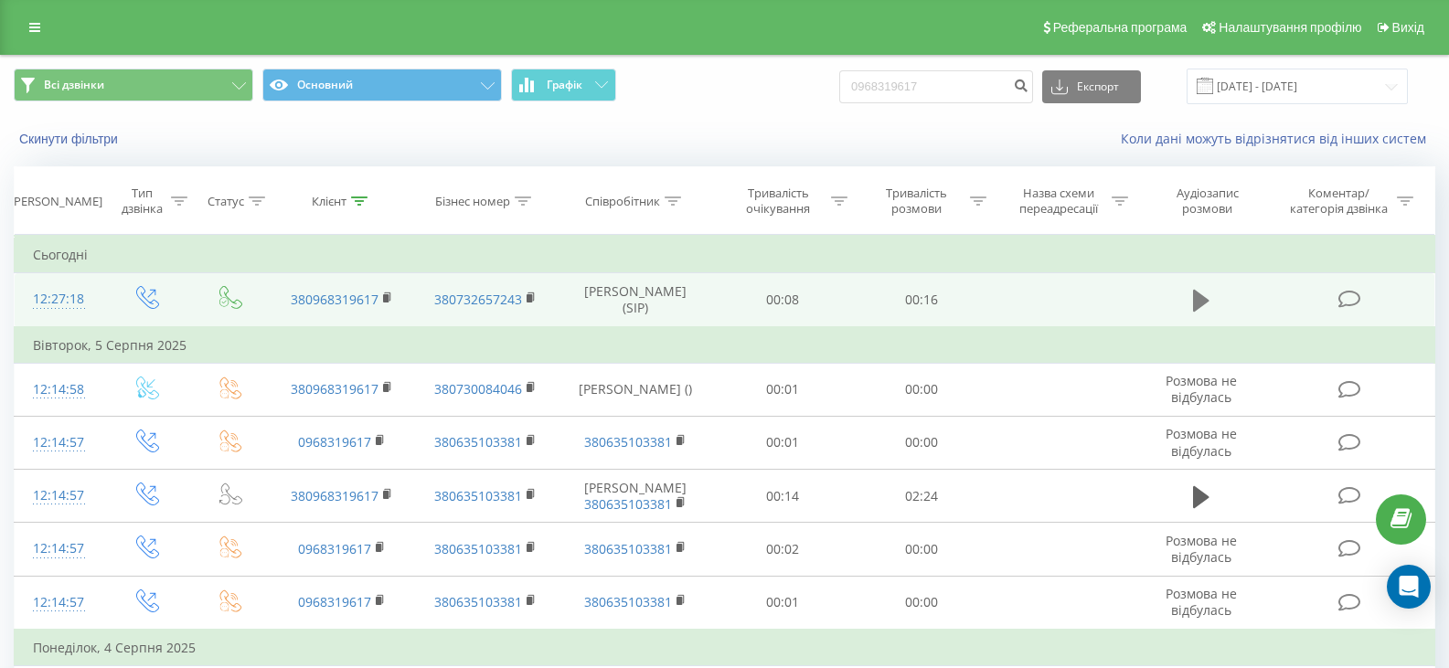
click at [1198, 296] on icon at bounding box center [1201, 301] width 16 height 22
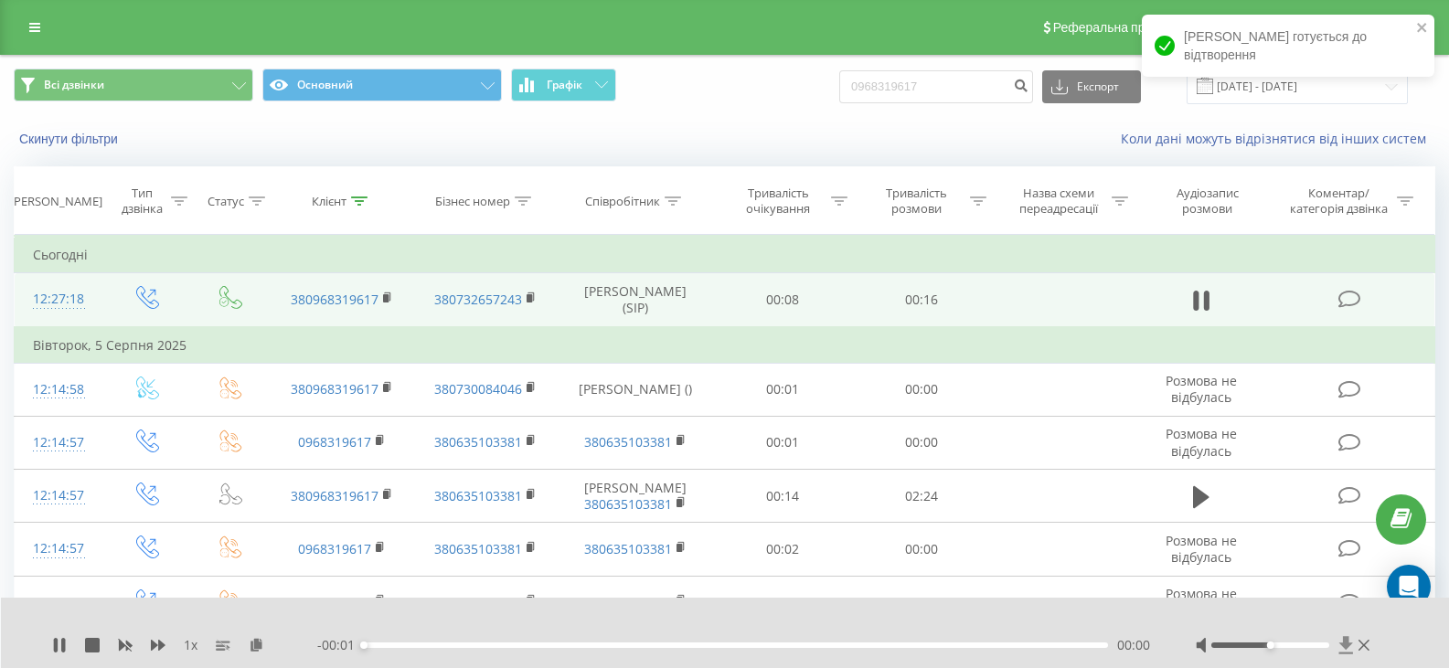
click at [1342, 649] on icon at bounding box center [1346, 645] width 16 height 18
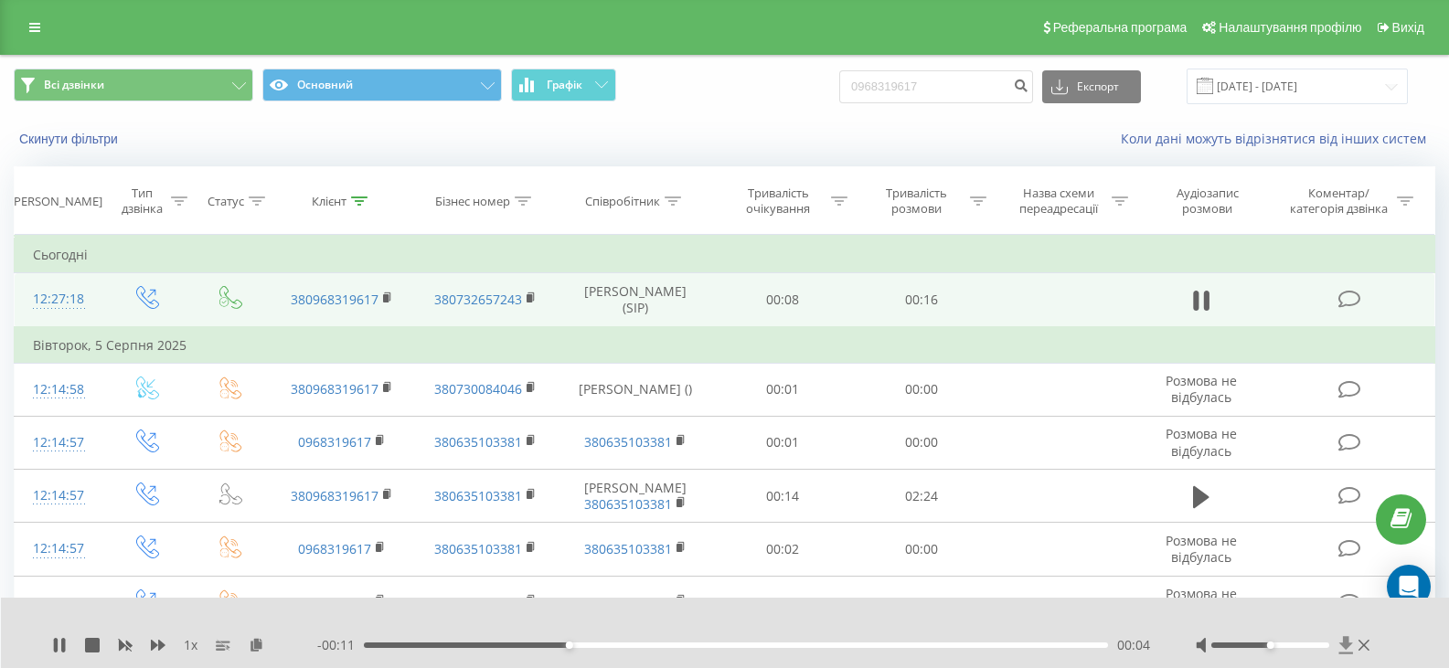
click at [1347, 642] on icon at bounding box center [1346, 644] width 14 height 17
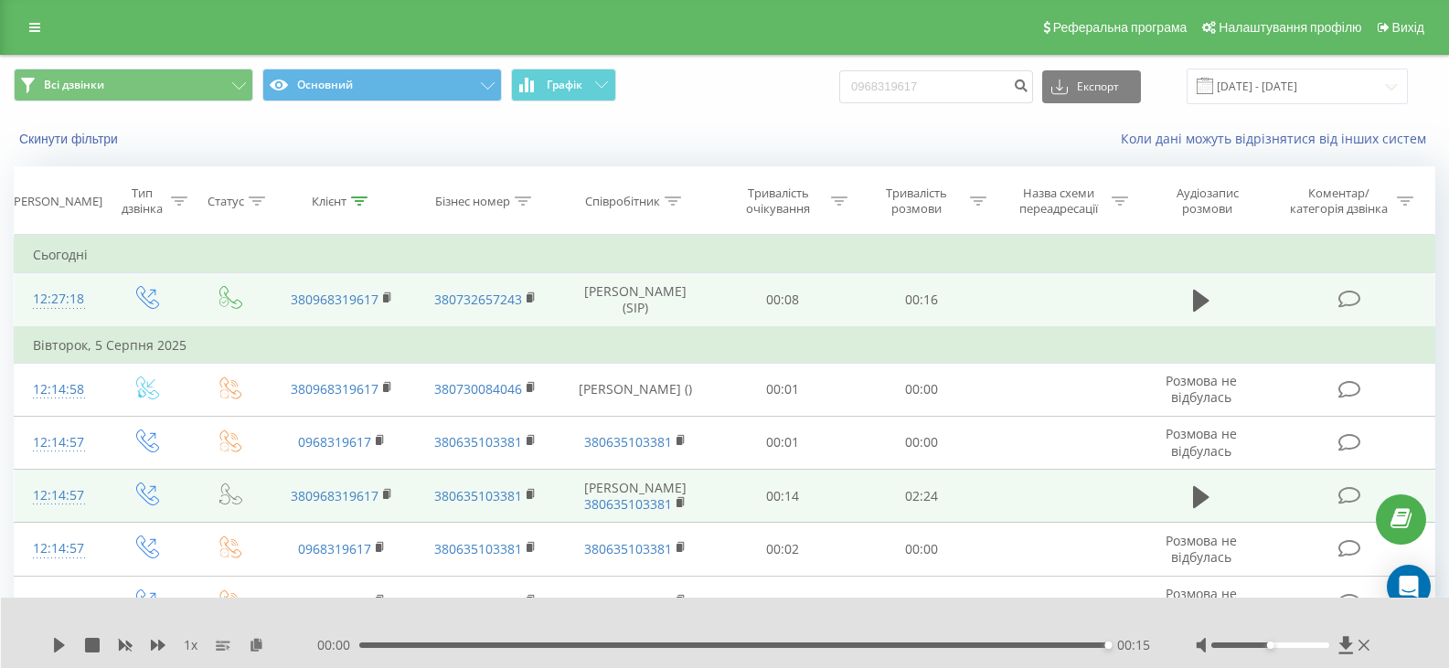
click at [1209, 515] on td at bounding box center [1200, 496] width 133 height 53
click at [1199, 507] on icon at bounding box center [1201, 497] width 16 height 26
drag, startPoint x: 379, startPoint y: 645, endPoint x: 902, endPoint y: 678, distance: 523.8
click at [902, 667] on html "maxagency.com.ua 0968319617 Проекти maxagency.com.ua Дашборд Центр звернень Жур…" at bounding box center [724, 334] width 1449 height 668
drag, startPoint x: 995, startPoint y: 647, endPoint x: 1109, endPoint y: 649, distance: 114.3
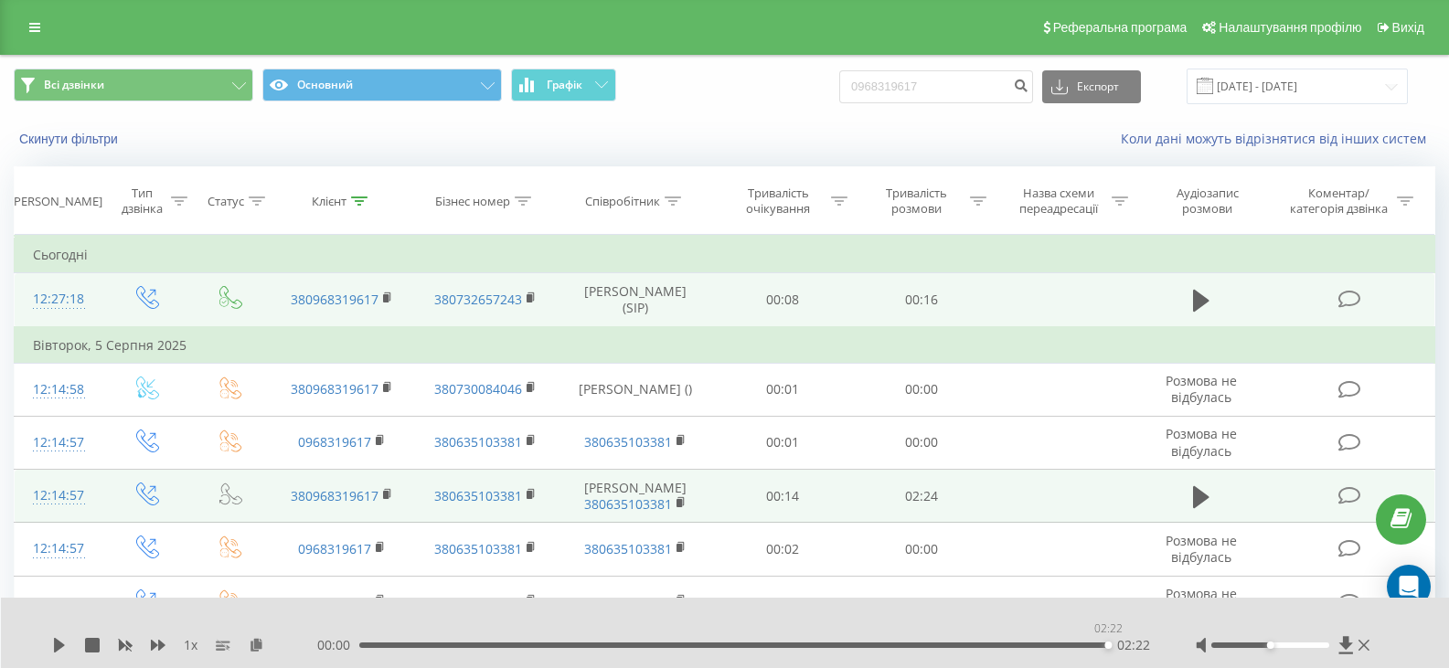
click at [1109, 649] on div "00:00 02:22 02:22" at bounding box center [733, 645] width 833 height 18
drag, startPoint x: 954, startPoint y: 73, endPoint x: 865, endPoint y: 74, distance: 88.7
click at [865, 74] on input "0968319617" at bounding box center [936, 86] width 194 height 33
paste input "77983821"
type input "0977983821"
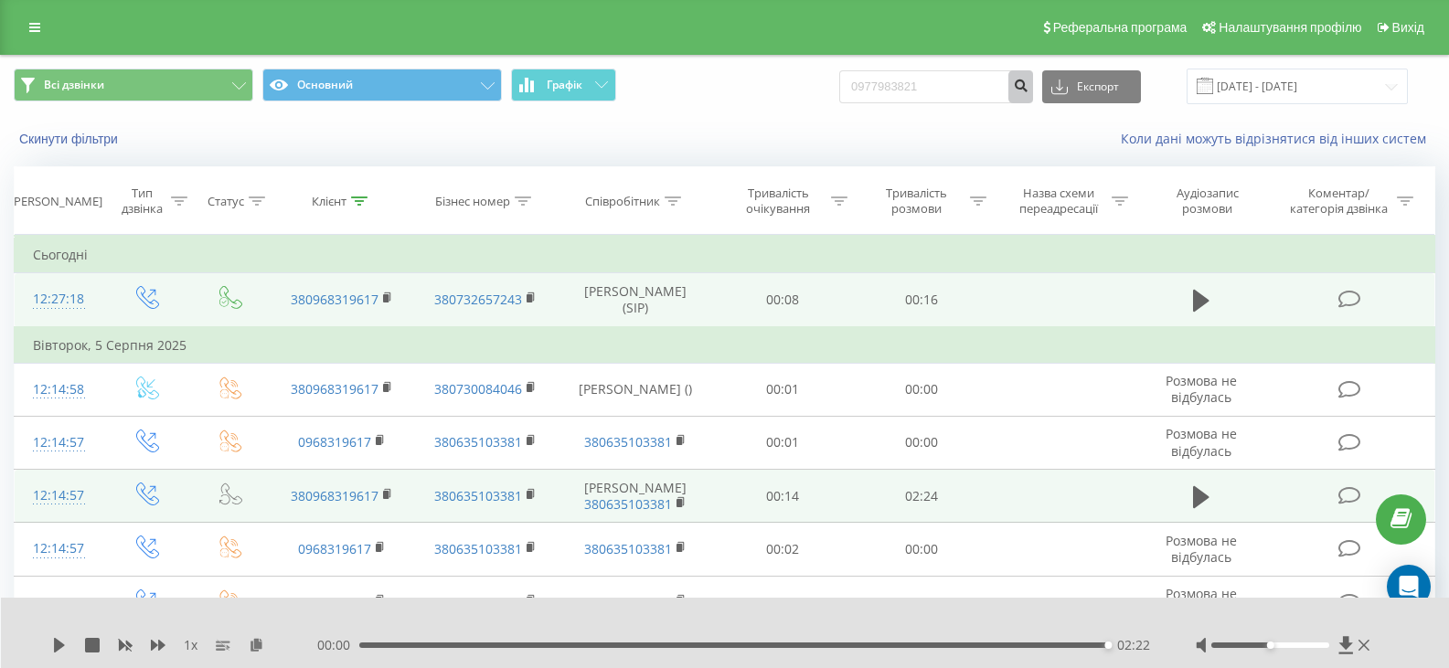
click at [1028, 80] on icon "submit" at bounding box center [1021, 83] width 16 height 11
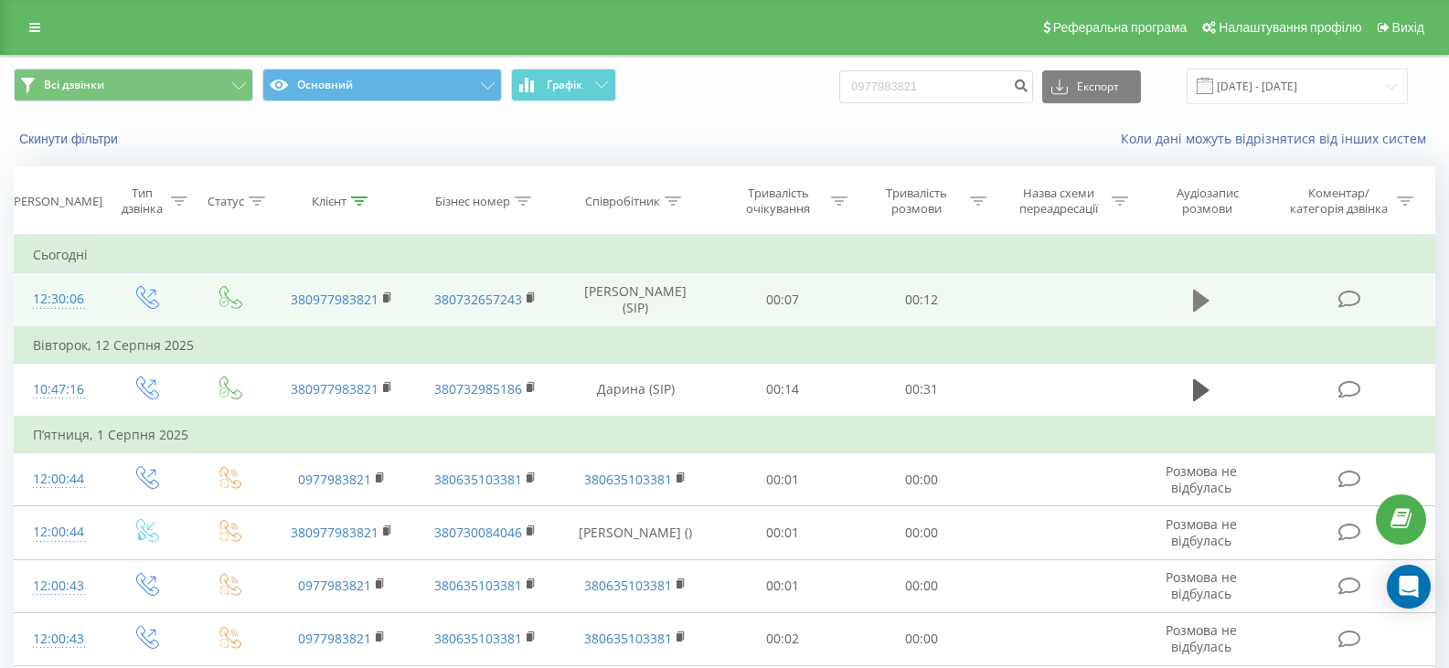
click at [1193, 303] on icon at bounding box center [1201, 301] width 16 height 26
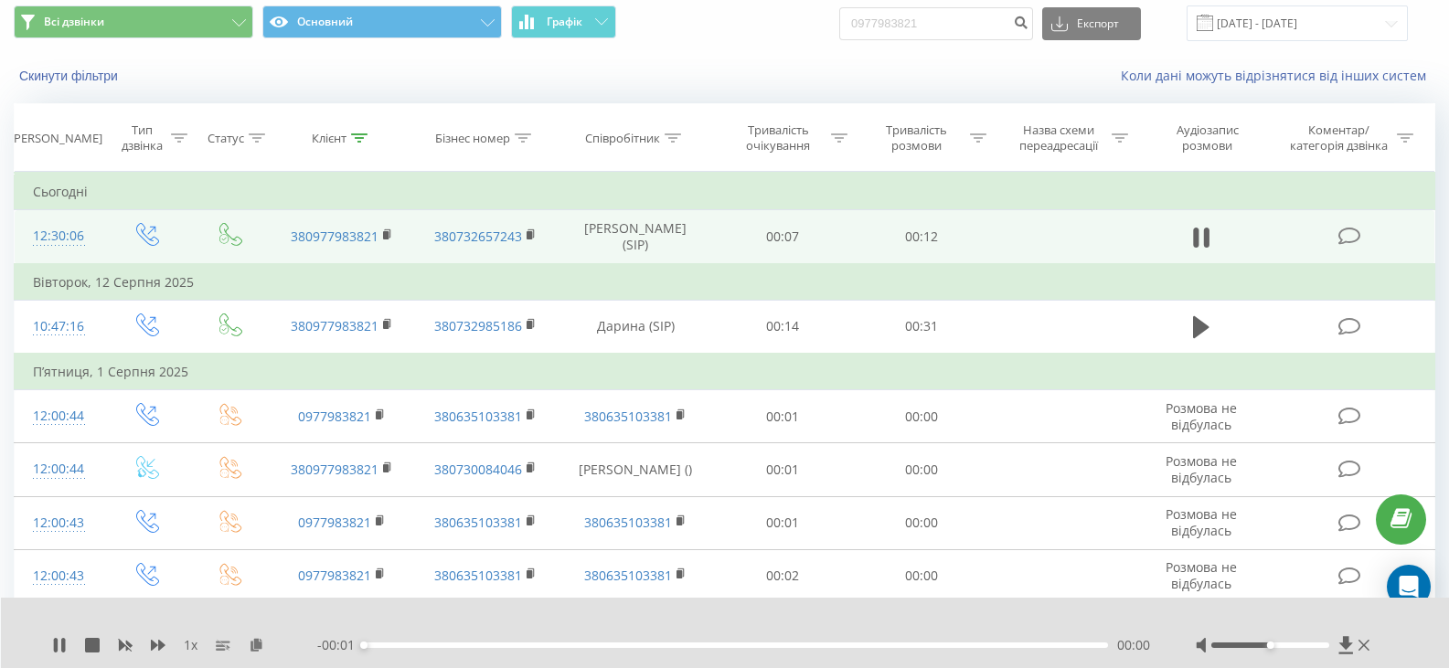
scroll to position [91, 0]
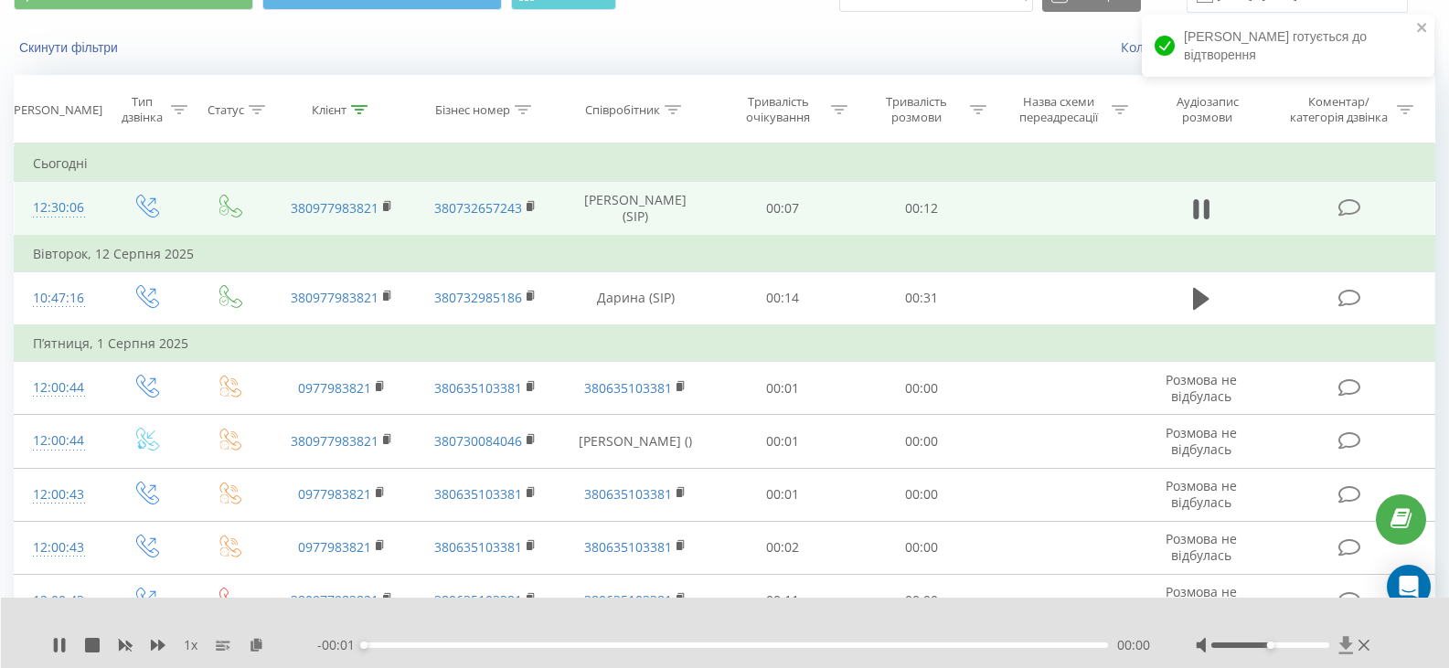
click at [1344, 641] on icon at bounding box center [1346, 644] width 14 height 17
click at [1342, 643] on icon at bounding box center [1346, 644] width 14 height 17
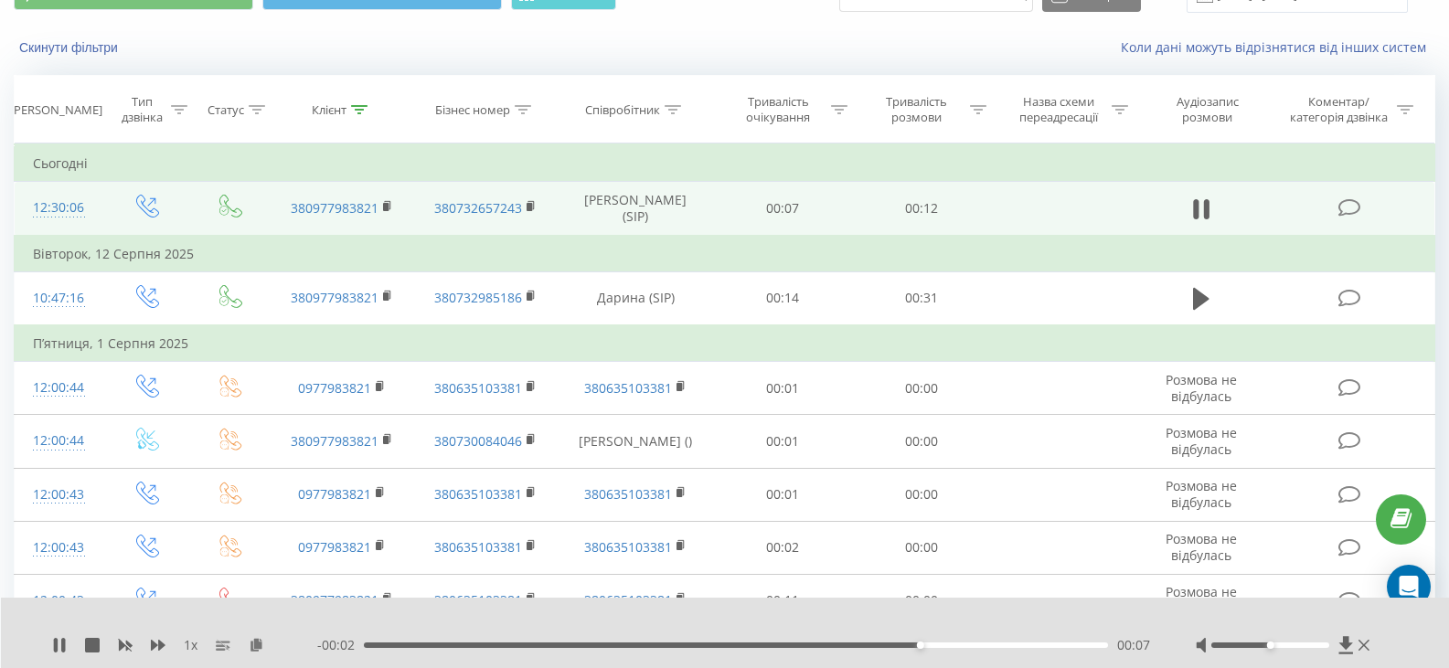
click at [976, 624] on div at bounding box center [713, 621] width 1057 height 20
click at [1351, 643] on icon at bounding box center [1346, 644] width 14 height 17
click at [1352, 653] on icon at bounding box center [1346, 644] width 14 height 17
click at [1343, 639] on icon at bounding box center [1346, 644] width 14 height 17
click at [1349, 643] on icon at bounding box center [1346, 644] width 14 height 17
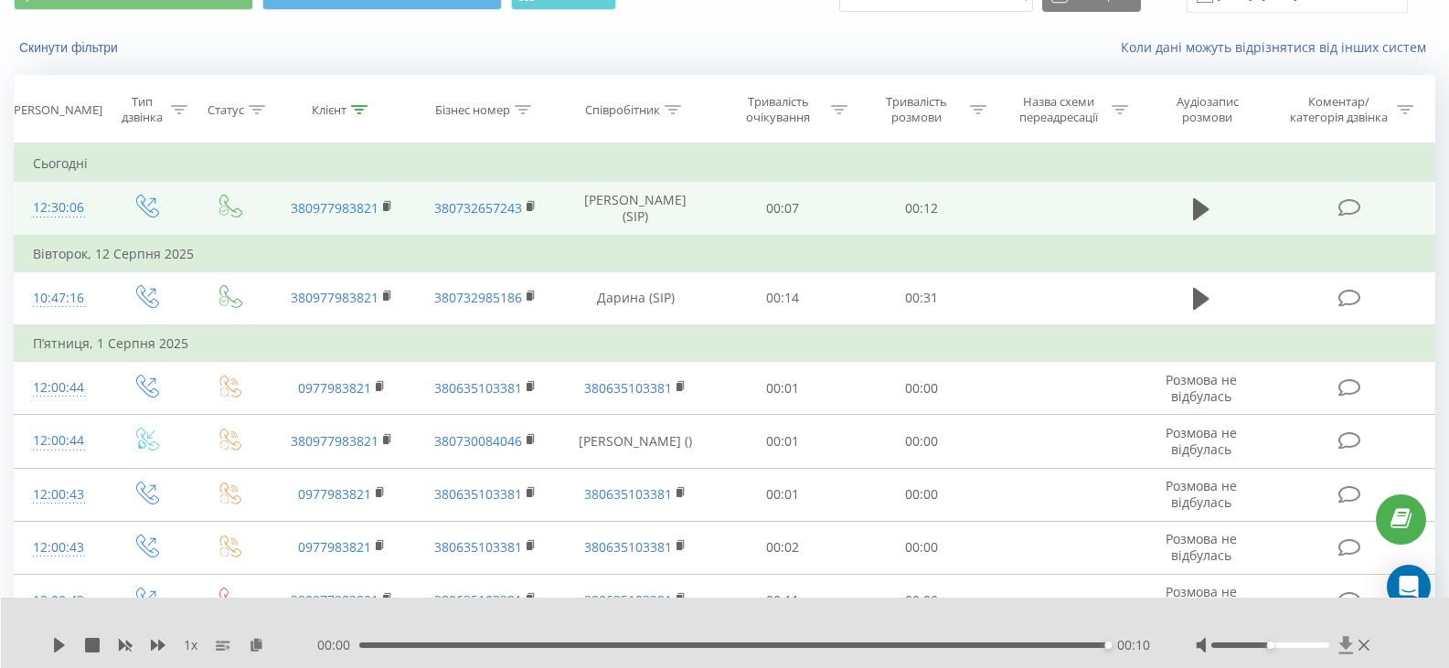
click at [1343, 647] on icon at bounding box center [1346, 644] width 14 height 17
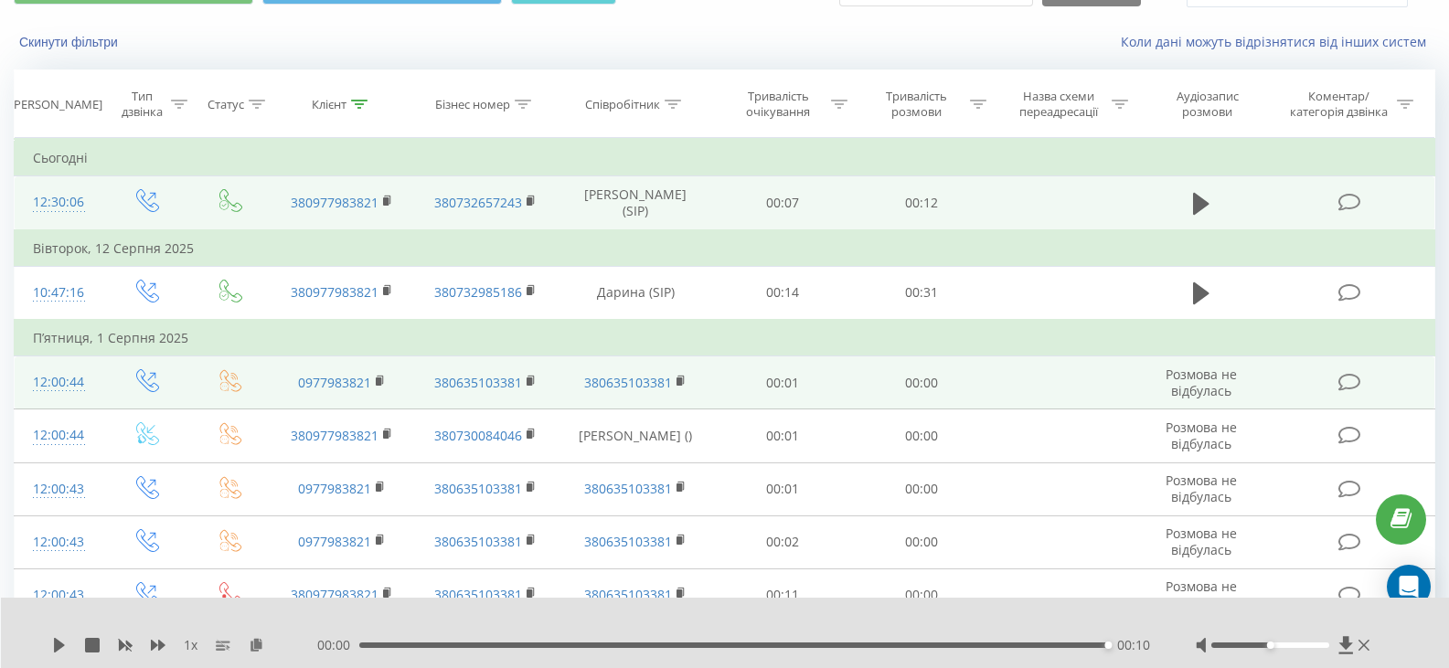
scroll to position [68, 0]
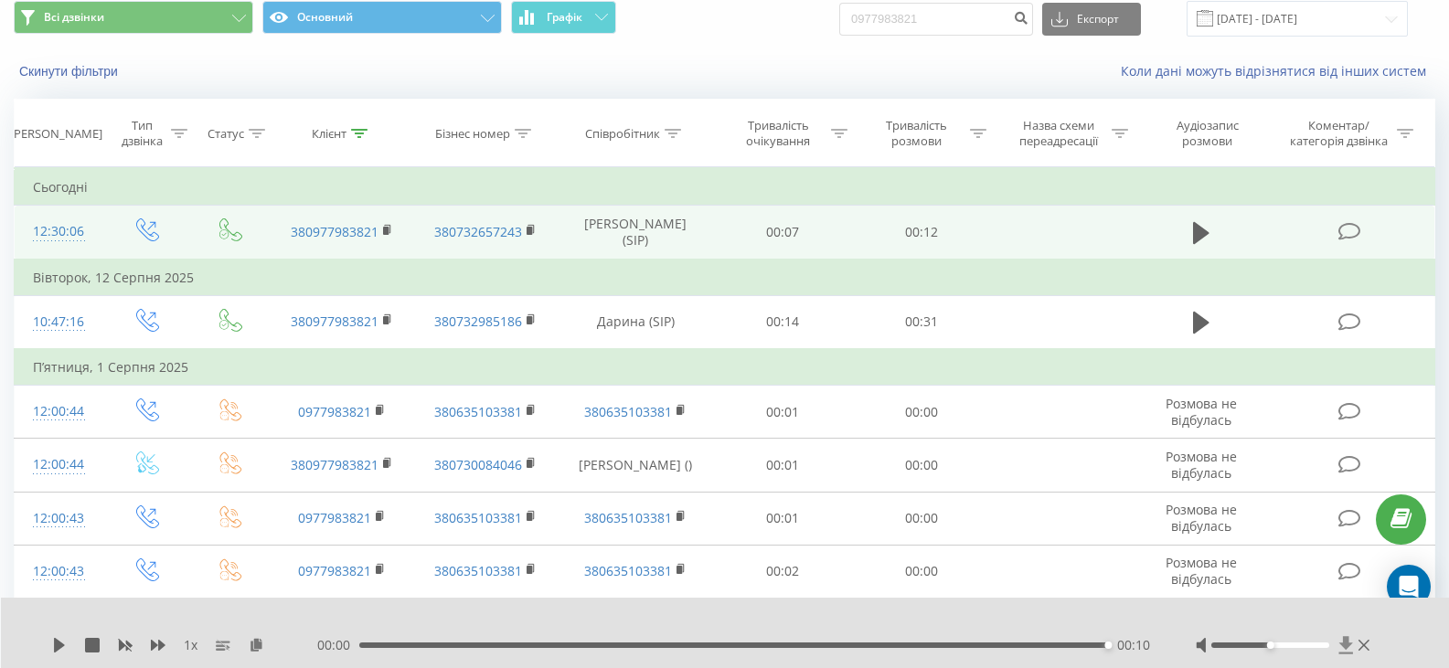
click at [1348, 650] on icon at bounding box center [1346, 645] width 16 height 18
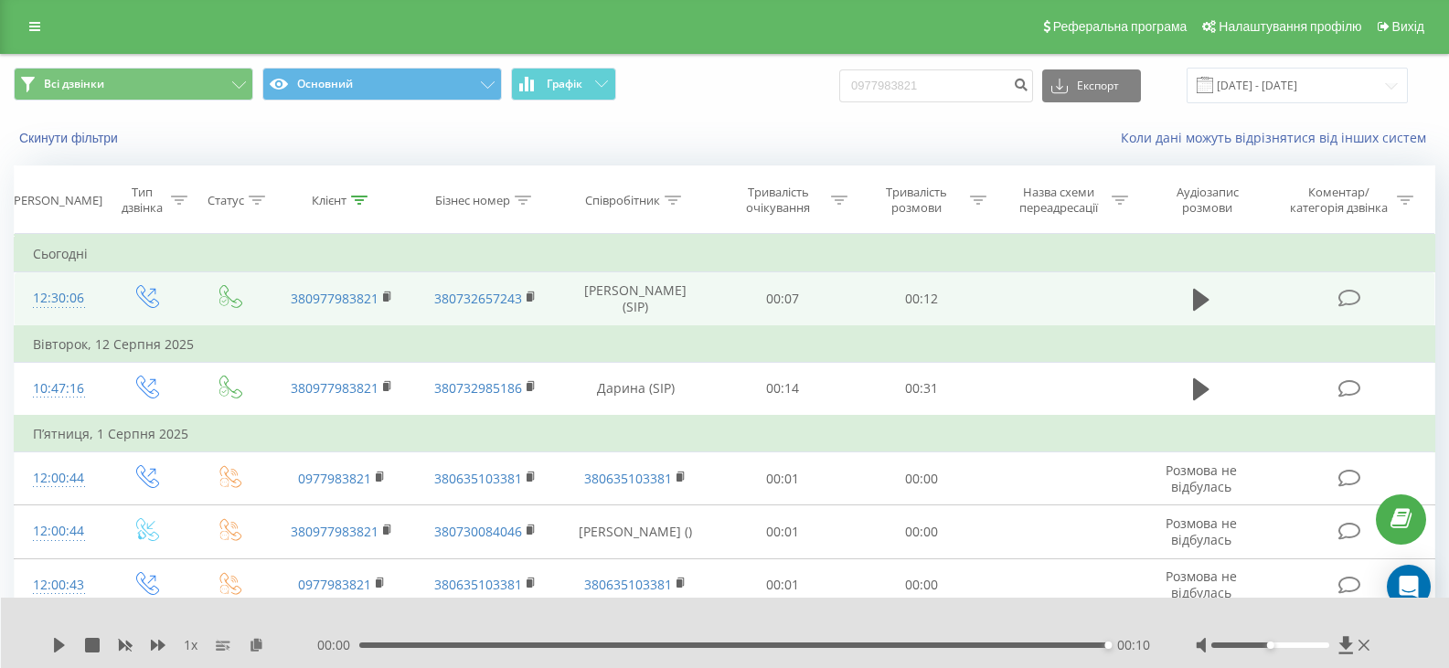
scroll to position [0, 0]
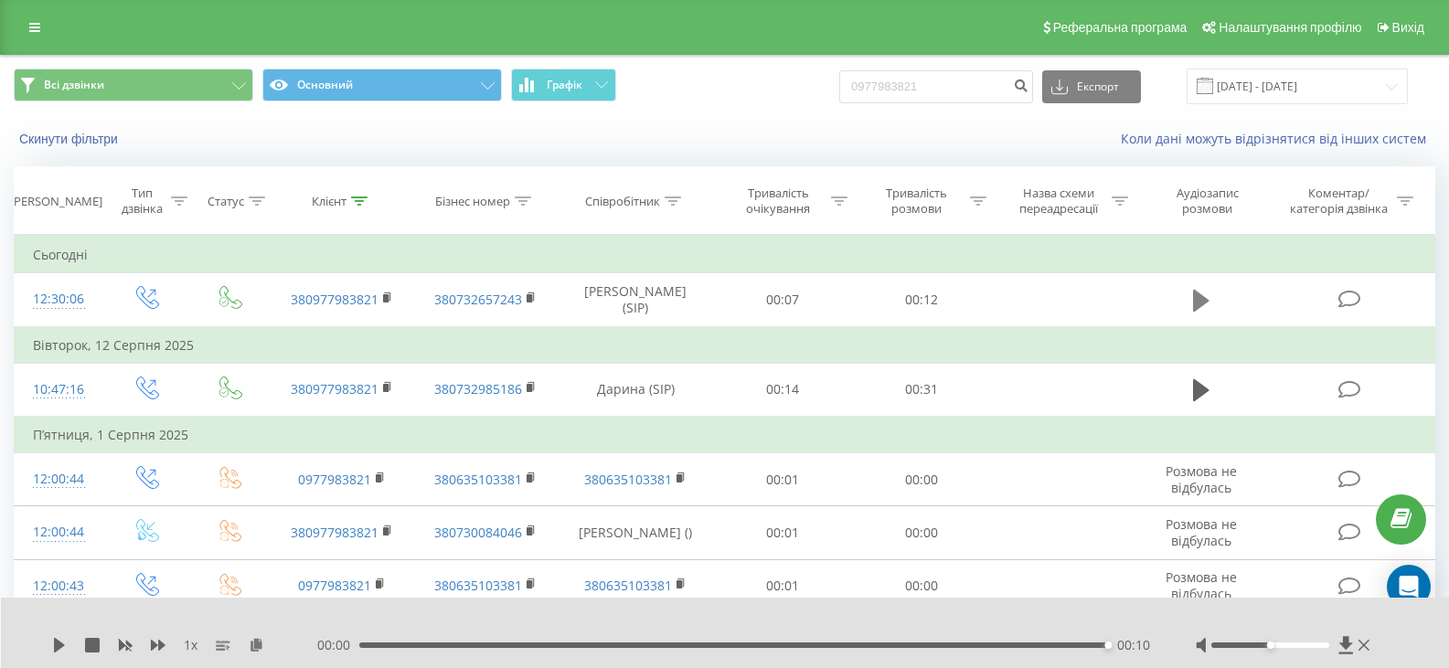
click at [1205, 306] on icon at bounding box center [1201, 301] width 16 height 26
click at [1347, 649] on icon at bounding box center [1346, 645] width 16 height 18
click at [1344, 647] on icon at bounding box center [1346, 644] width 14 height 17
click at [481, 641] on div "00:00 00:10 00:10" at bounding box center [733, 645] width 833 height 18
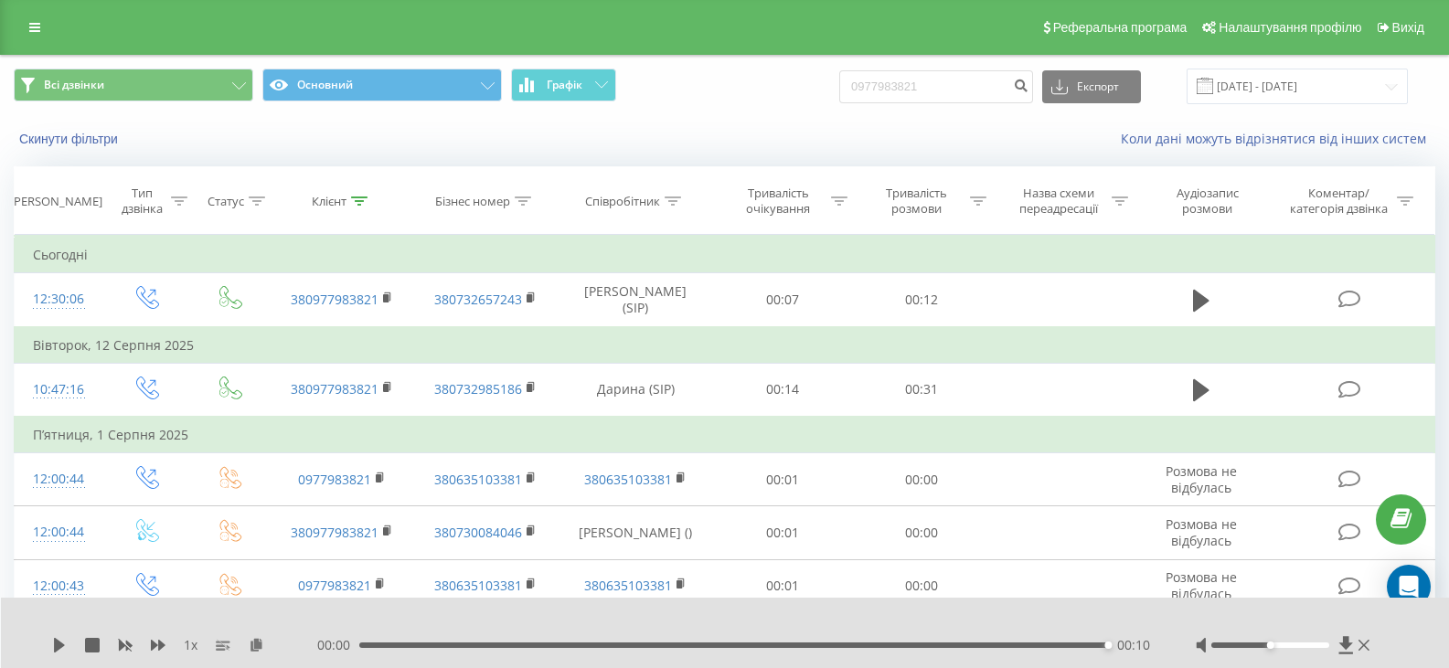
click at [481, 641] on div "00:00 00:10 00:10" at bounding box center [733, 645] width 833 height 18
click at [1207, 300] on icon at bounding box center [1201, 301] width 16 height 22
click at [1343, 646] on icon at bounding box center [1346, 644] width 14 height 17
drag, startPoint x: 955, startPoint y: 85, endPoint x: 833, endPoint y: 87, distance: 122.5
click at [824, 82] on div "Всі дзвінки Основний Графік 0977983821 Експорт .csv .xls .xlsx 22.05.2025 - 22.…" at bounding box center [724, 87] width 1421 height 36
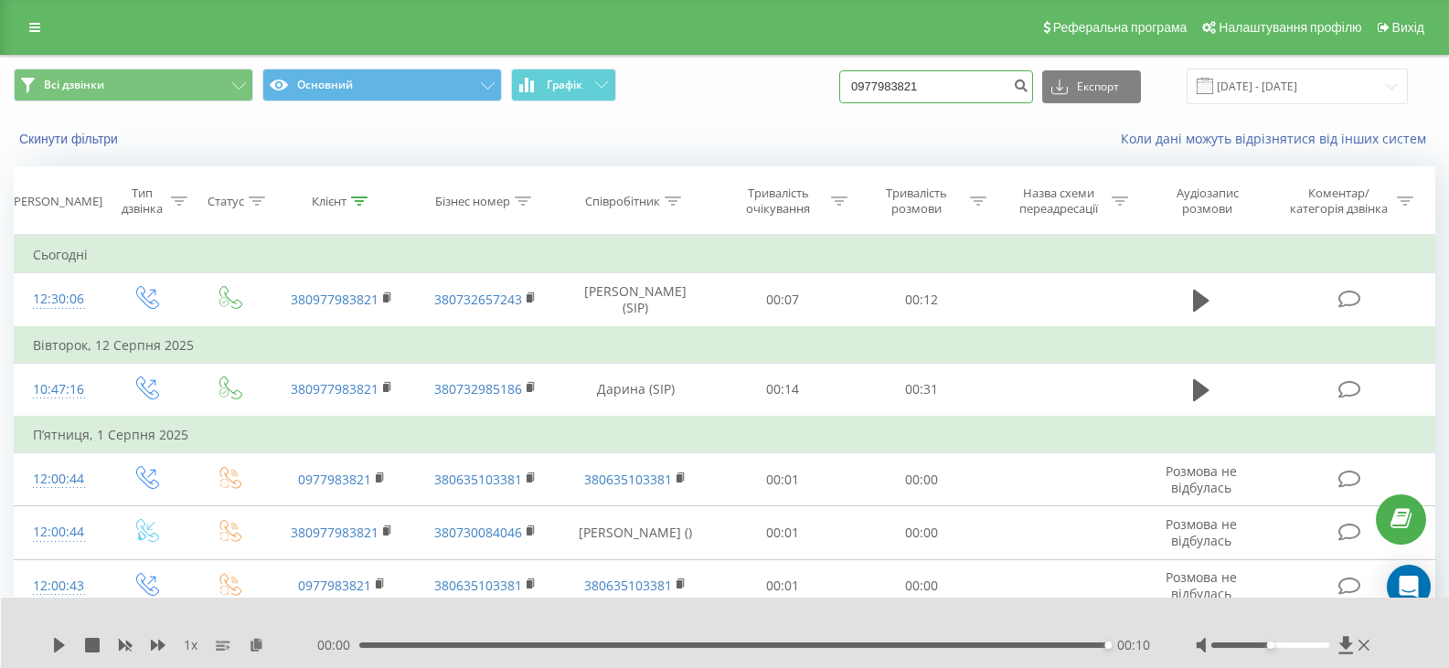
paste input "62833064"
type input "0962833064"
click at [1028, 89] on icon "submit" at bounding box center [1021, 83] width 16 height 11
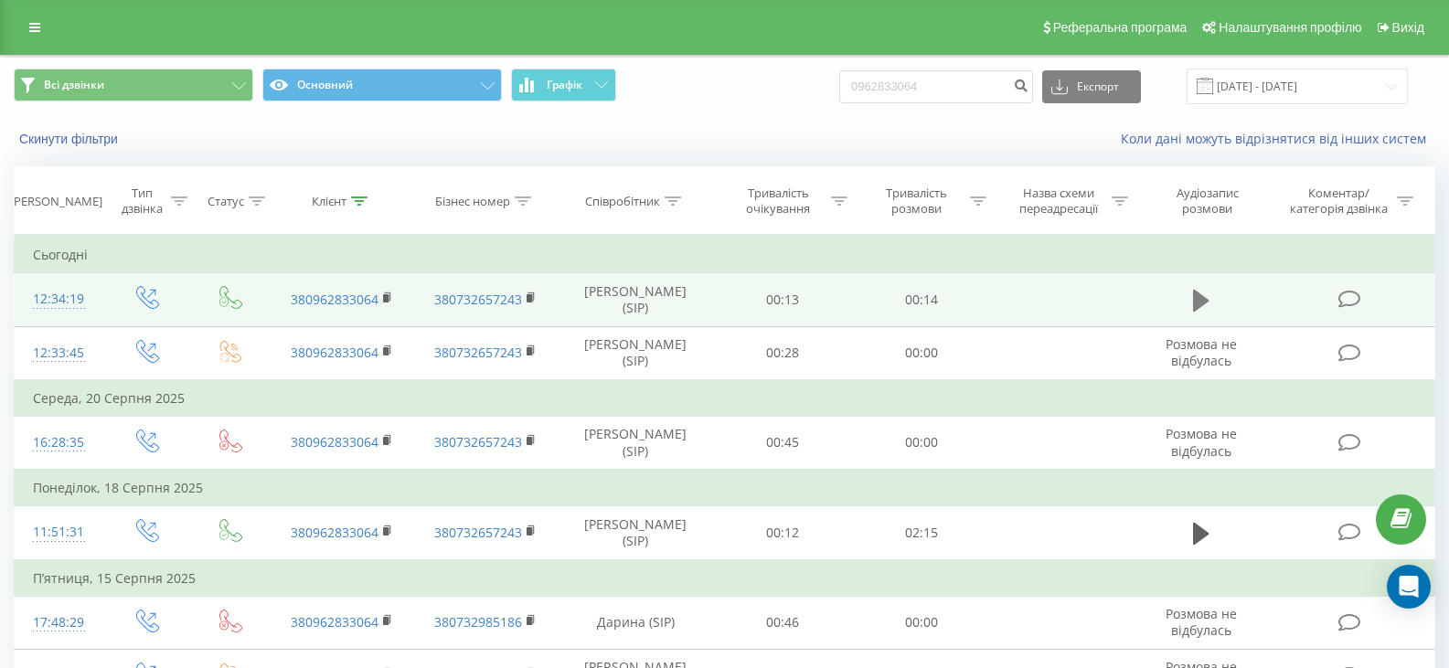
click at [1201, 300] on icon at bounding box center [1201, 301] width 16 height 22
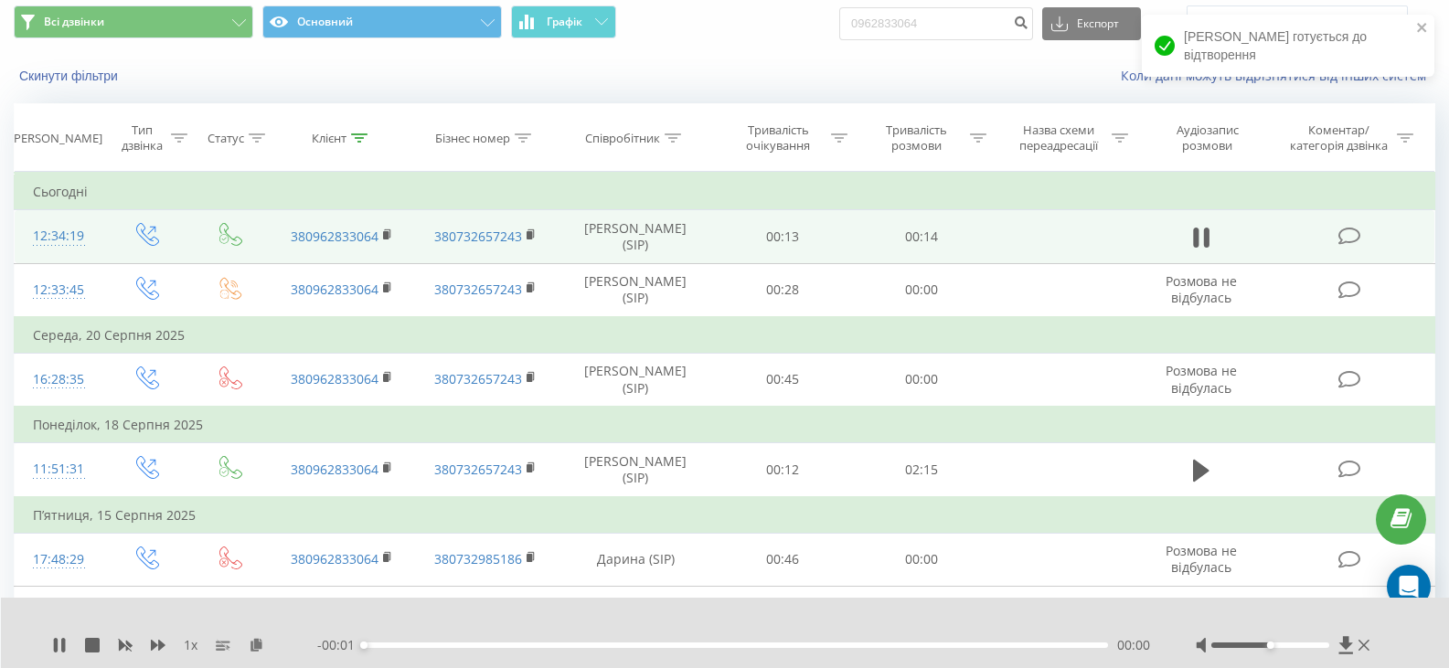
scroll to position [91, 0]
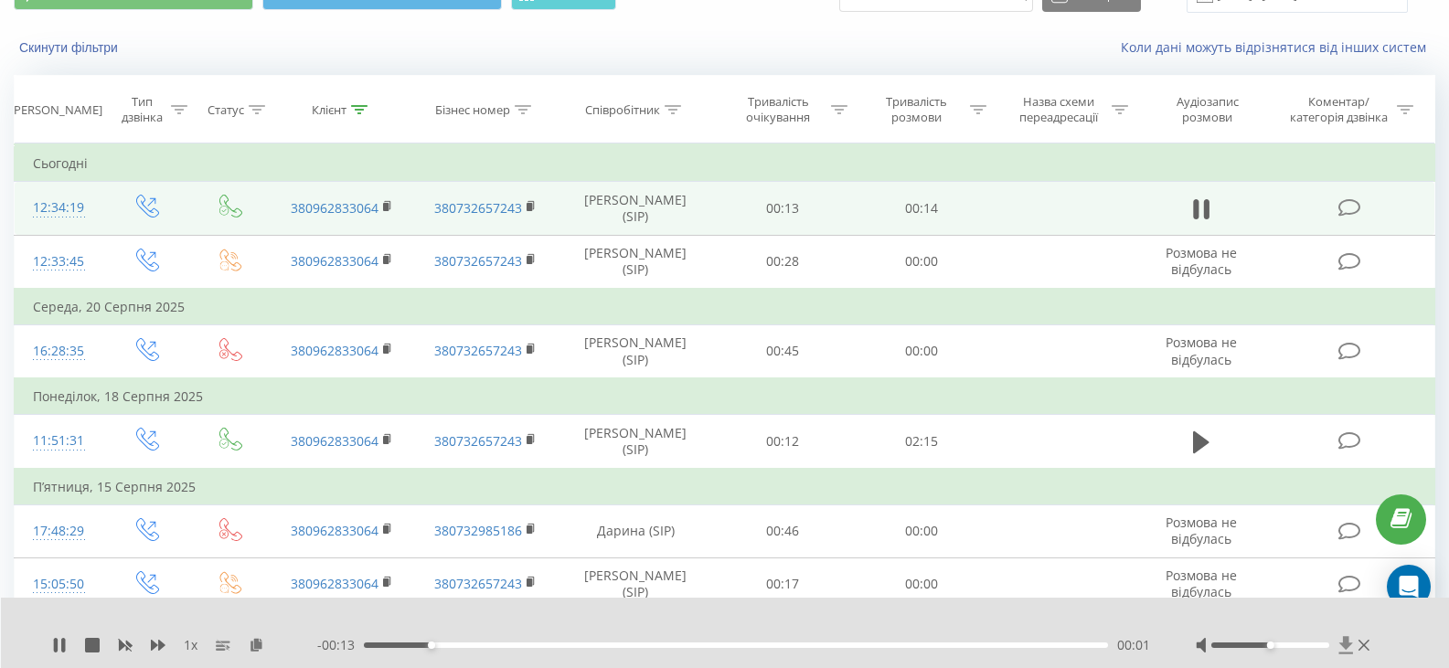
click at [1348, 648] on icon at bounding box center [1346, 645] width 16 height 18
click at [1340, 648] on icon at bounding box center [1346, 645] width 16 height 18
click at [1347, 653] on icon at bounding box center [1346, 644] width 14 height 17
click at [1339, 650] on icon at bounding box center [1346, 645] width 16 height 18
click at [1342, 646] on icon at bounding box center [1346, 645] width 16 height 18
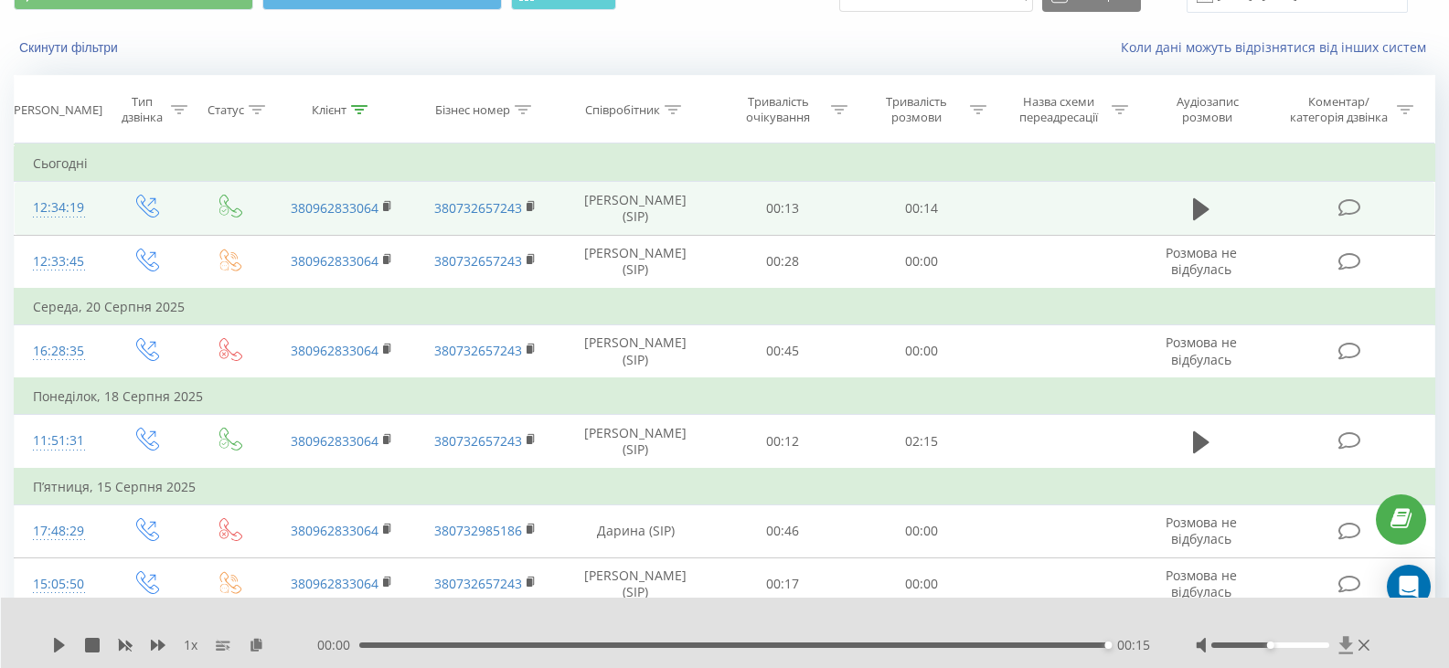
click at [1347, 646] on icon at bounding box center [1346, 644] width 14 height 17
click at [1342, 643] on icon at bounding box center [1346, 644] width 14 height 17
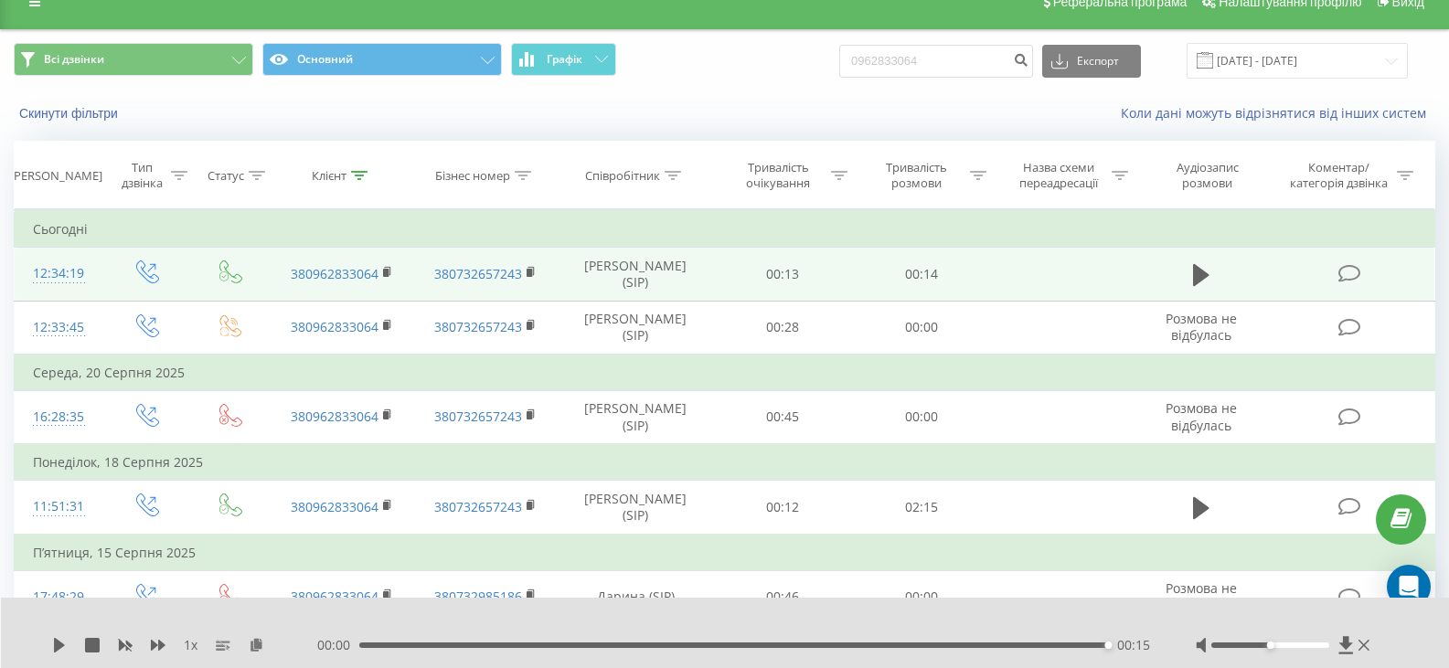
scroll to position [0, 0]
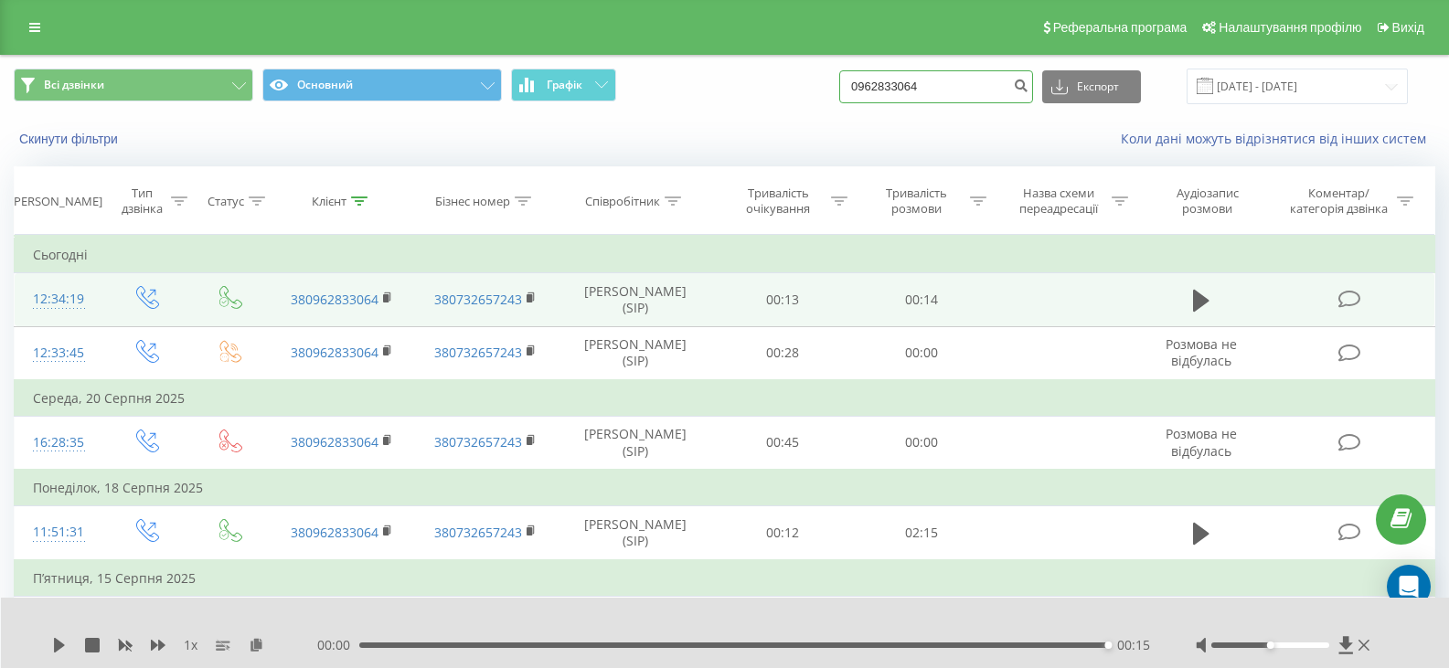
drag, startPoint x: 939, startPoint y: 83, endPoint x: 868, endPoint y: 83, distance: 70.4
click at [868, 83] on input "0962833064" at bounding box center [936, 86] width 194 height 33
paste input "681328147"
type input "0681328147"
click at [1033, 94] on button "submit" at bounding box center [1020, 86] width 25 height 33
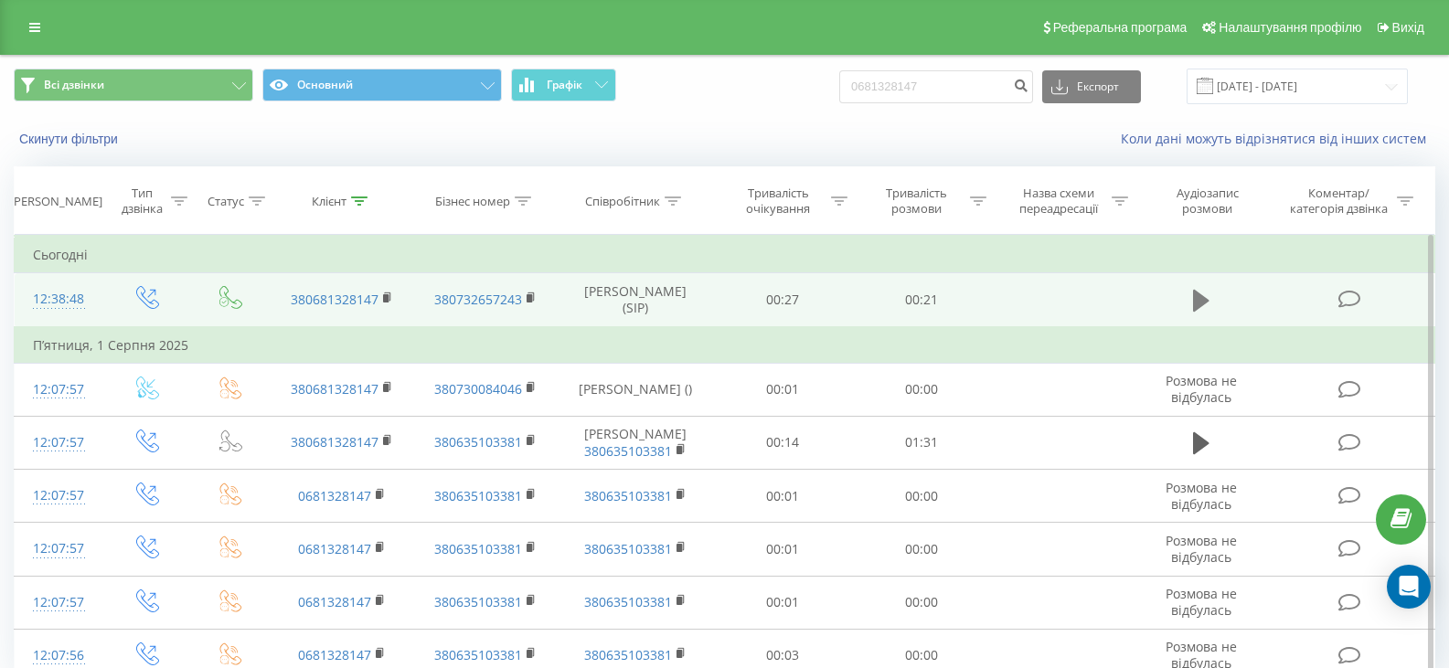
click at [1205, 297] on icon at bounding box center [1201, 301] width 16 height 26
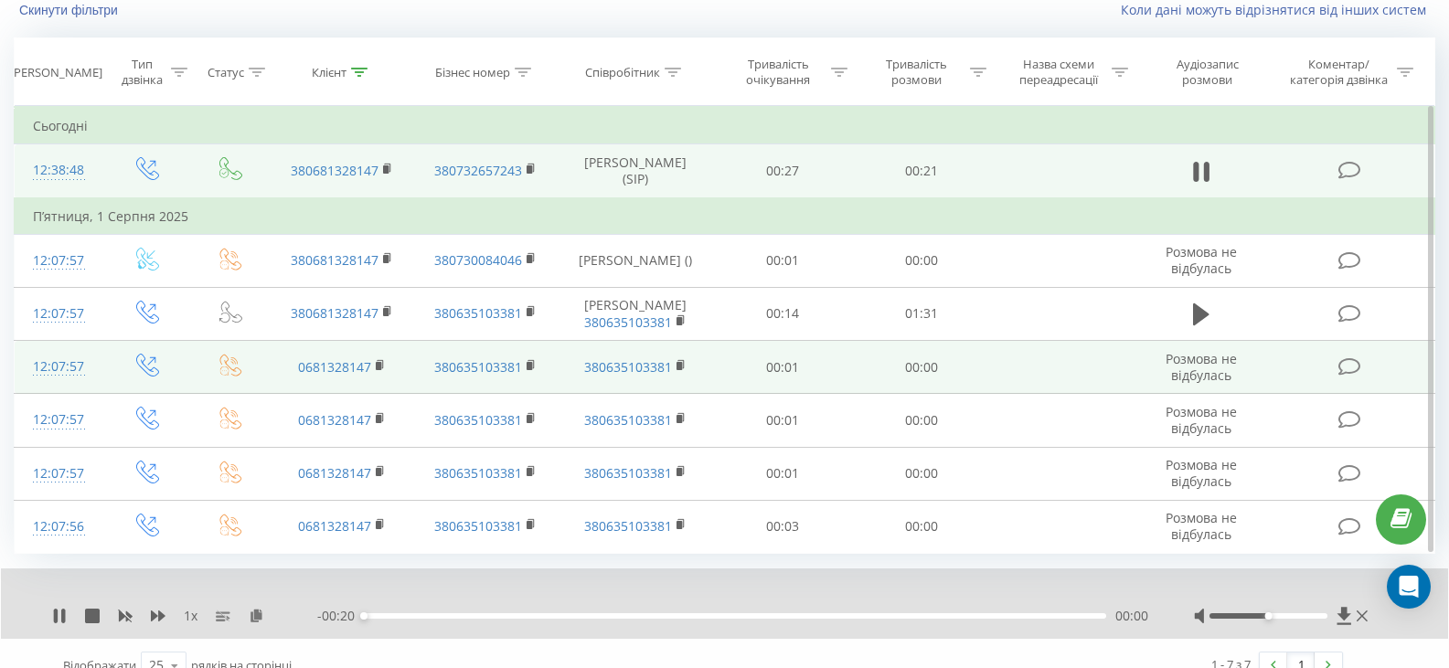
scroll to position [154, 0]
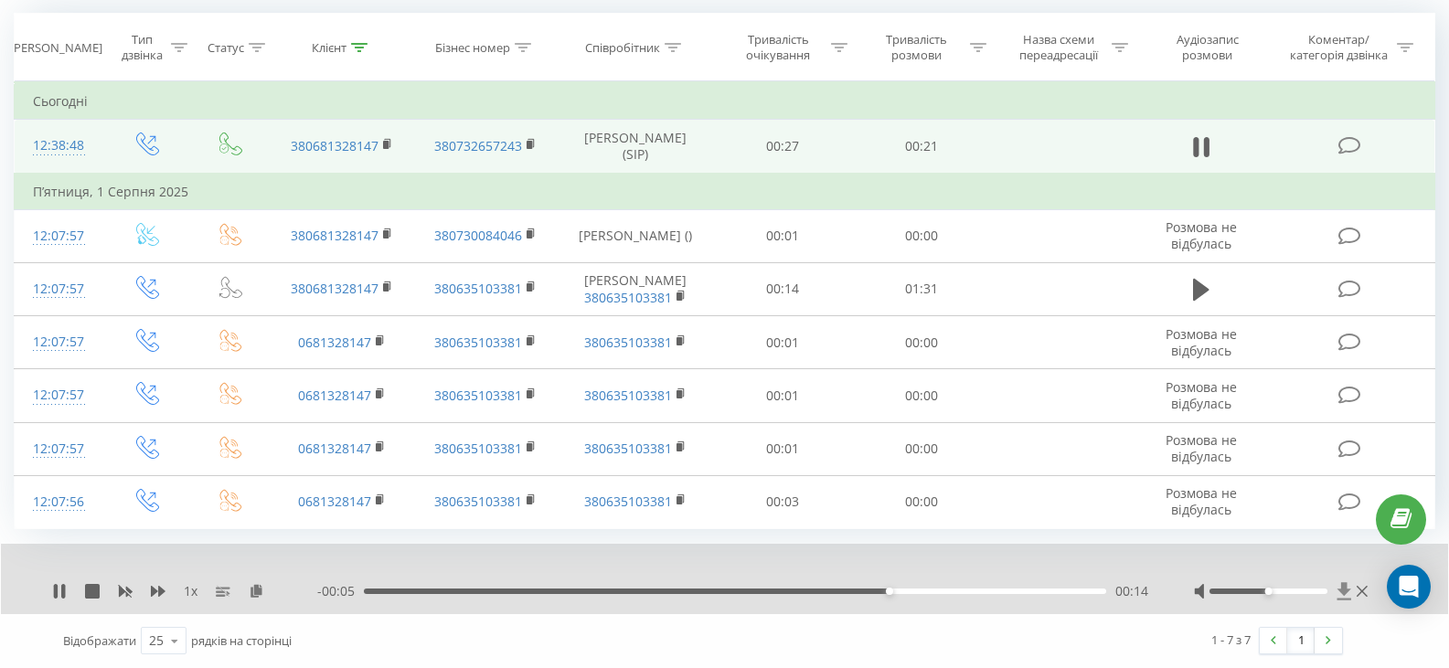
click at [1342, 590] on icon at bounding box center [1344, 590] width 14 height 17
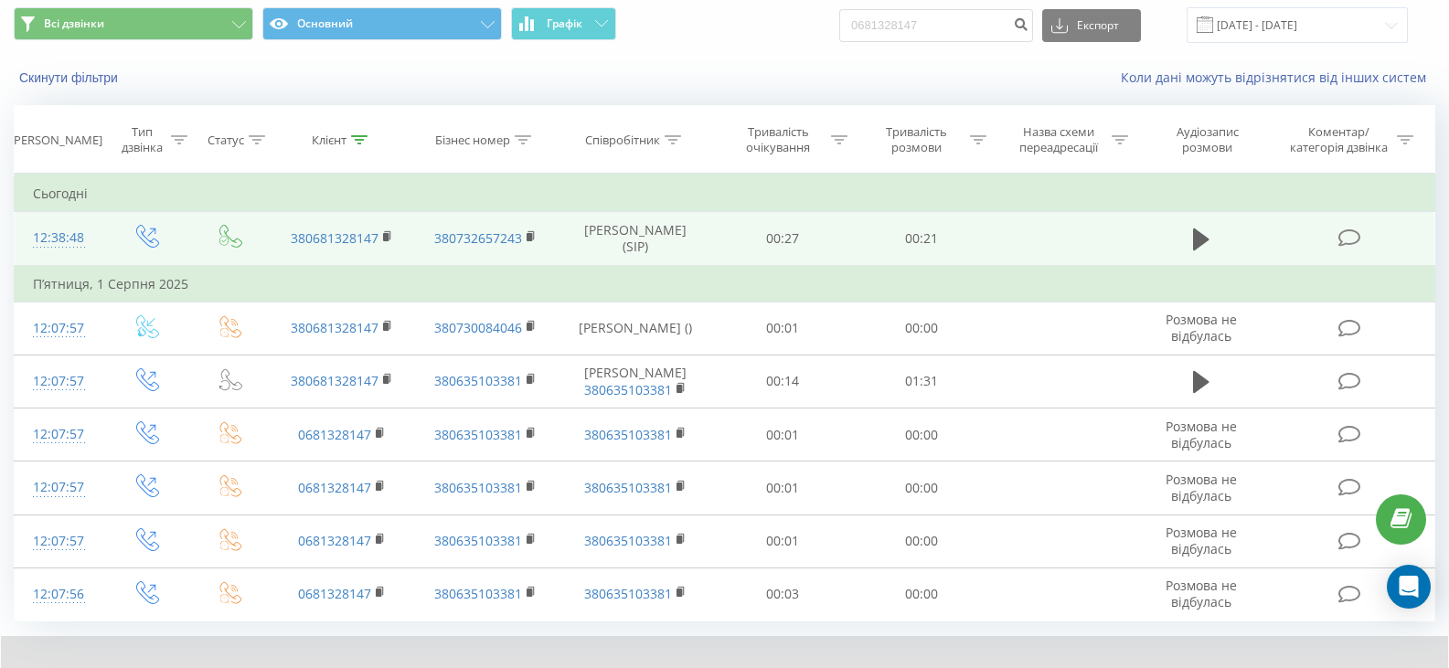
scroll to position [0, 0]
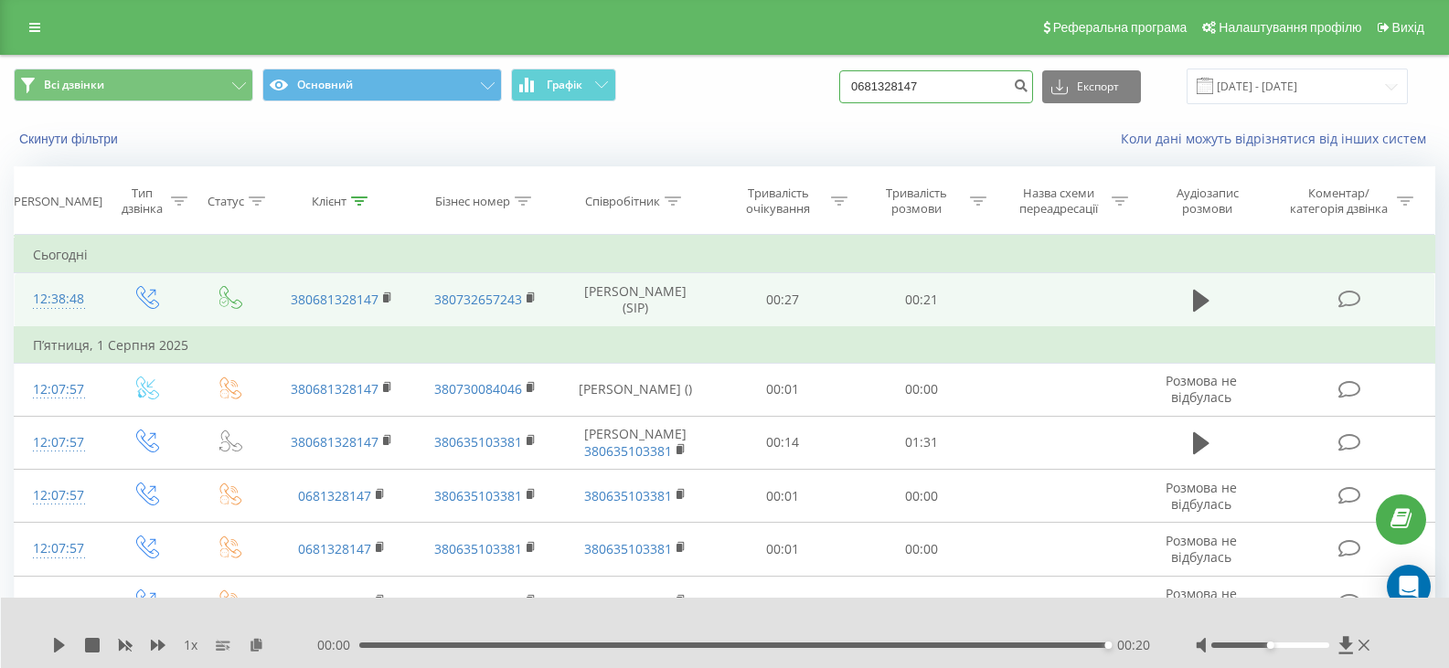
drag, startPoint x: 951, startPoint y: 89, endPoint x: 865, endPoint y: 82, distance: 86.1
click at [865, 82] on input "0681328147" at bounding box center [936, 86] width 194 height 33
paste input "68948693"
type input "0668948693"
click at [1031, 90] on button "submit" at bounding box center [1020, 86] width 25 height 33
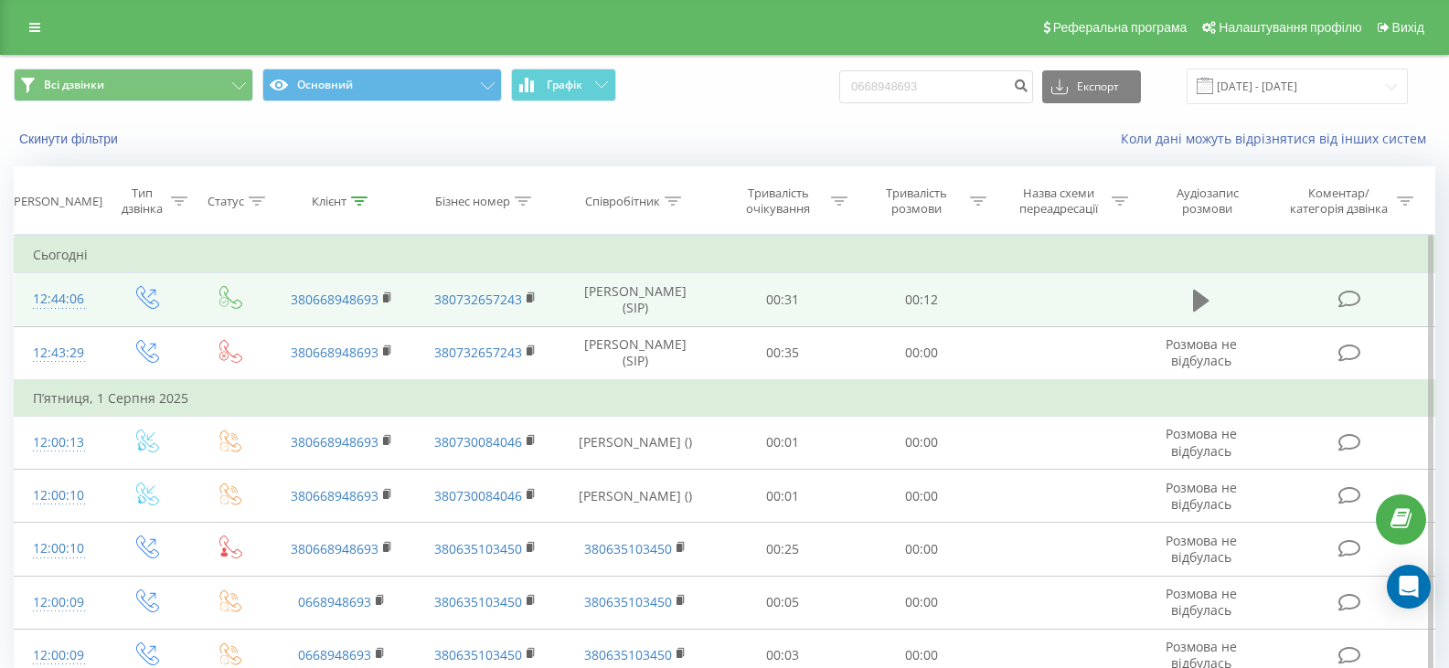
click at [1201, 309] on icon at bounding box center [1201, 301] width 16 height 26
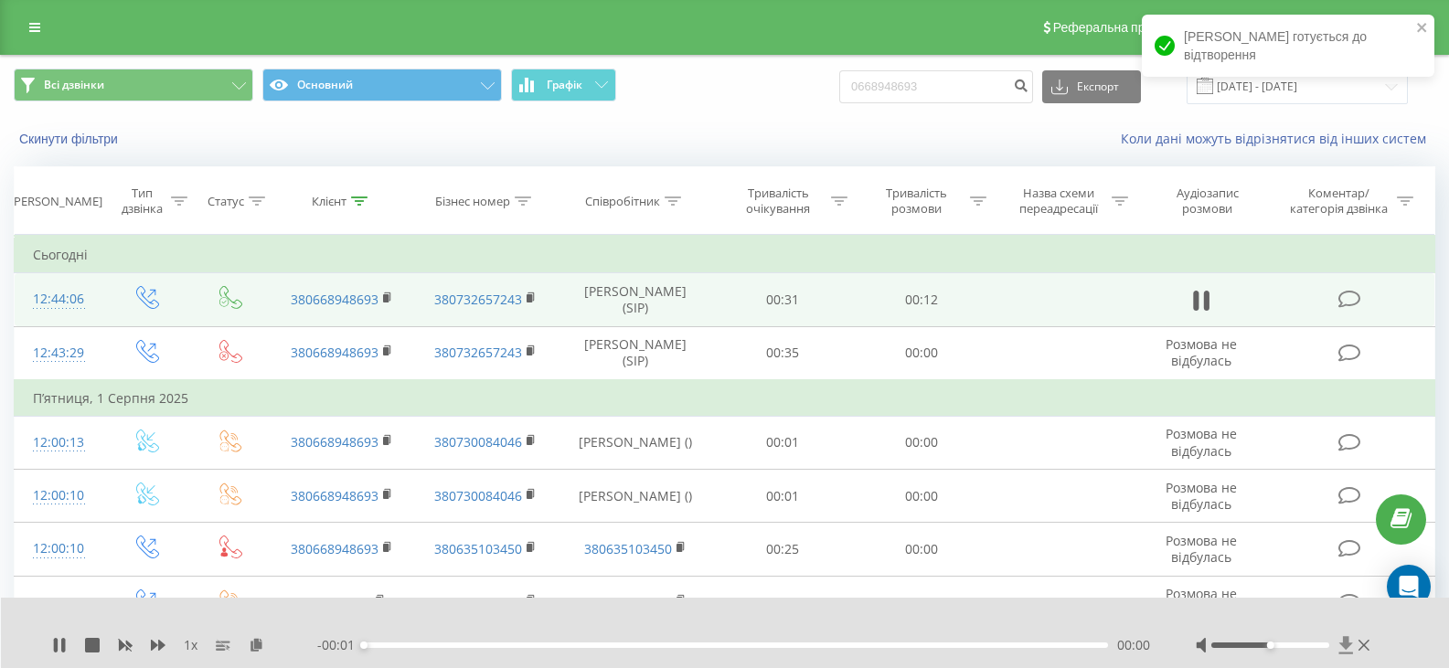
click at [1342, 646] on icon at bounding box center [1346, 645] width 16 height 18
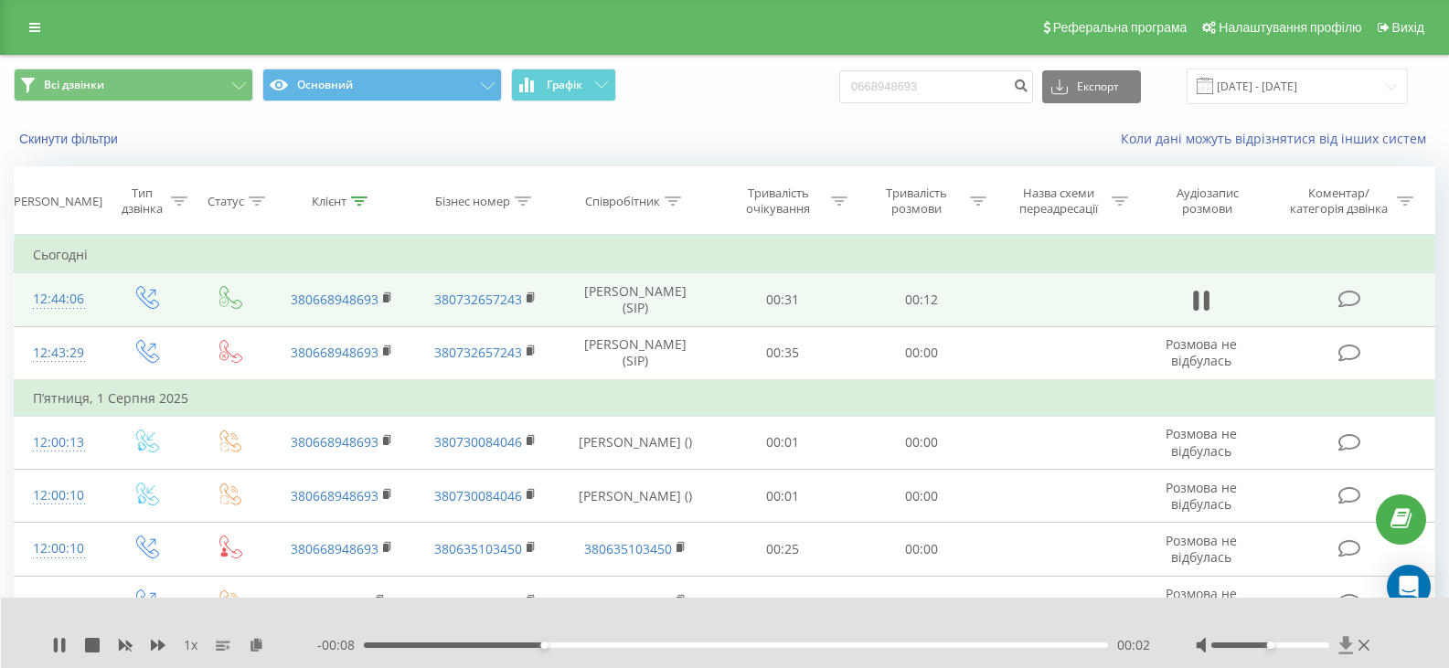
click at [1340, 642] on icon at bounding box center [1346, 645] width 16 height 18
click at [1345, 647] on icon at bounding box center [1346, 644] width 14 height 17
click at [1343, 639] on icon at bounding box center [1346, 645] width 16 height 18
click at [1343, 647] on icon at bounding box center [1346, 644] width 14 height 17
click at [1340, 646] on icon at bounding box center [1346, 645] width 16 height 18
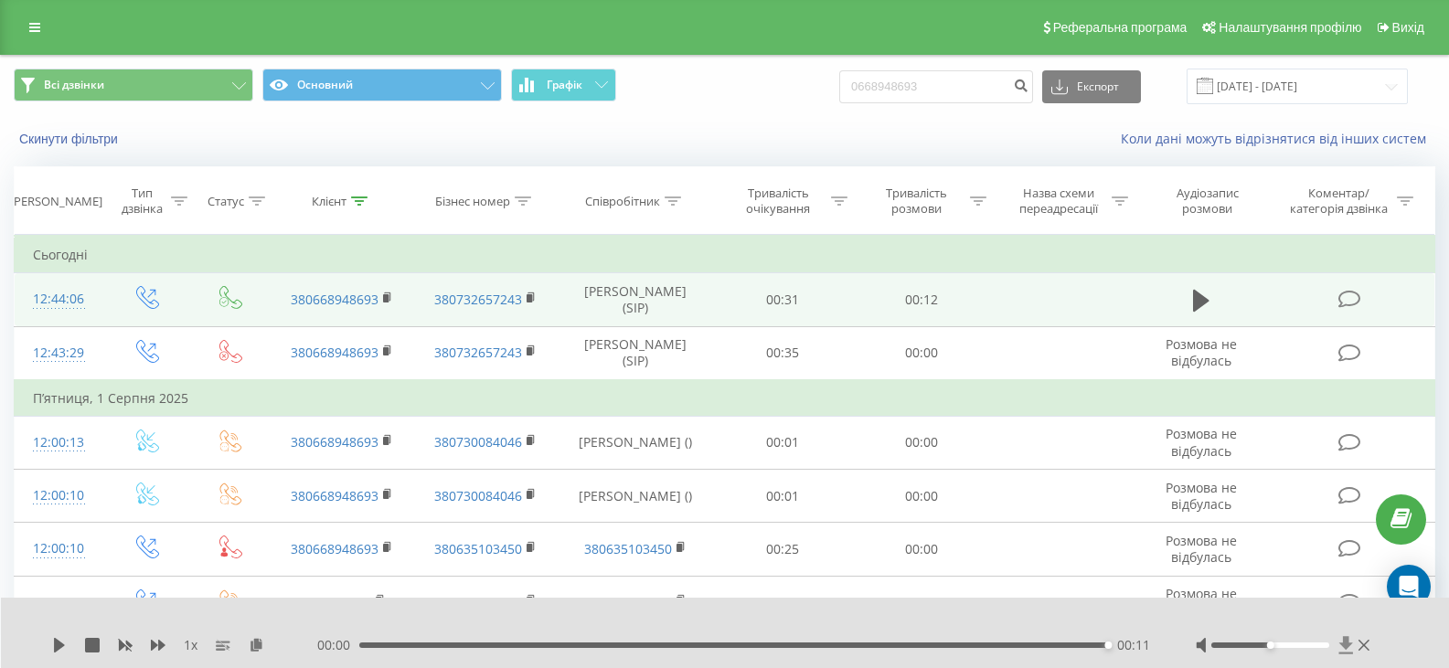
click at [1347, 642] on icon at bounding box center [1346, 644] width 14 height 17
click at [1350, 646] on icon at bounding box center [1346, 645] width 16 height 18
click at [1344, 647] on icon at bounding box center [1346, 644] width 14 height 17
click at [1347, 639] on icon at bounding box center [1346, 644] width 14 height 17
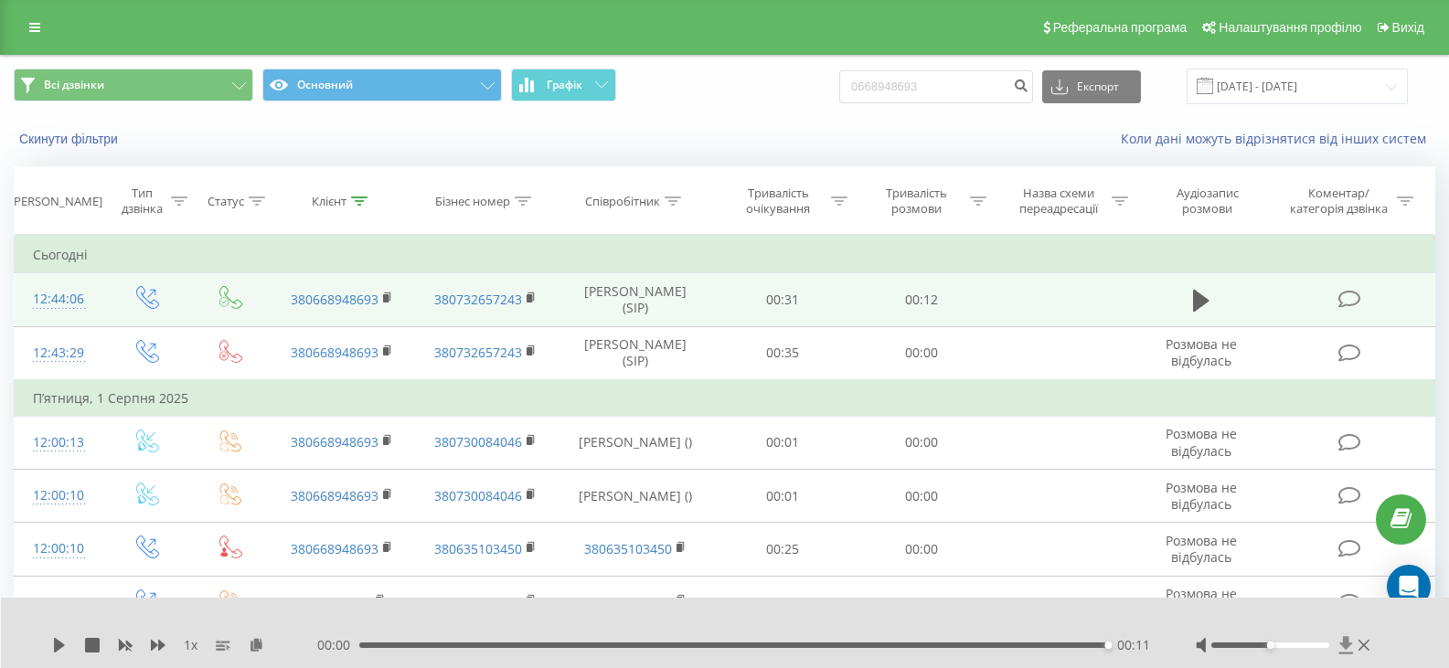
click at [1353, 642] on icon at bounding box center [1346, 645] width 16 height 18
drag, startPoint x: 880, startPoint y: 86, endPoint x: 865, endPoint y: 91, distance: 15.6
click at [849, 89] on div "Всі дзвінки Основний Графік 0668948693 Експорт .csv .xls .xlsx 22.05.2025 - 22.…" at bounding box center [724, 87] width 1421 height 36
drag, startPoint x: 891, startPoint y: 90, endPoint x: 880, endPoint y: 93, distance: 11.3
paste input "82083785"
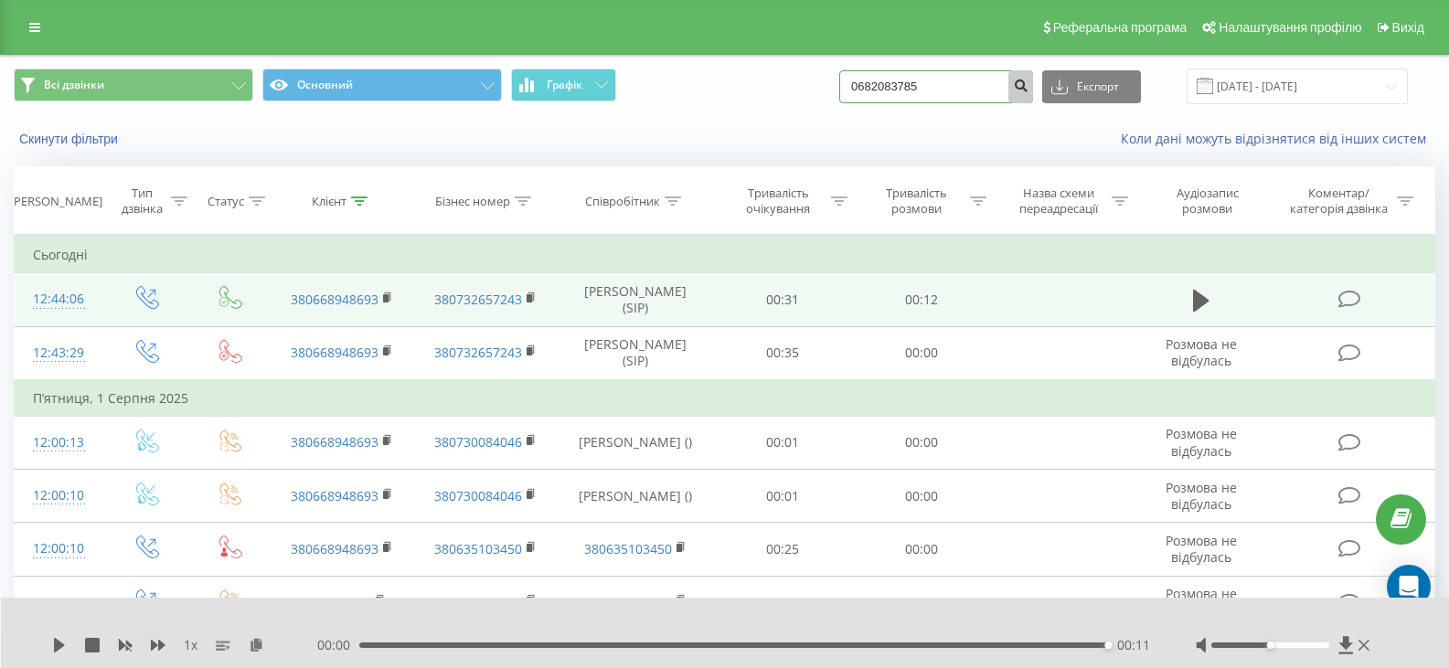
type input "0682083785"
click at [1030, 93] on button "submit" at bounding box center [1020, 86] width 25 height 33
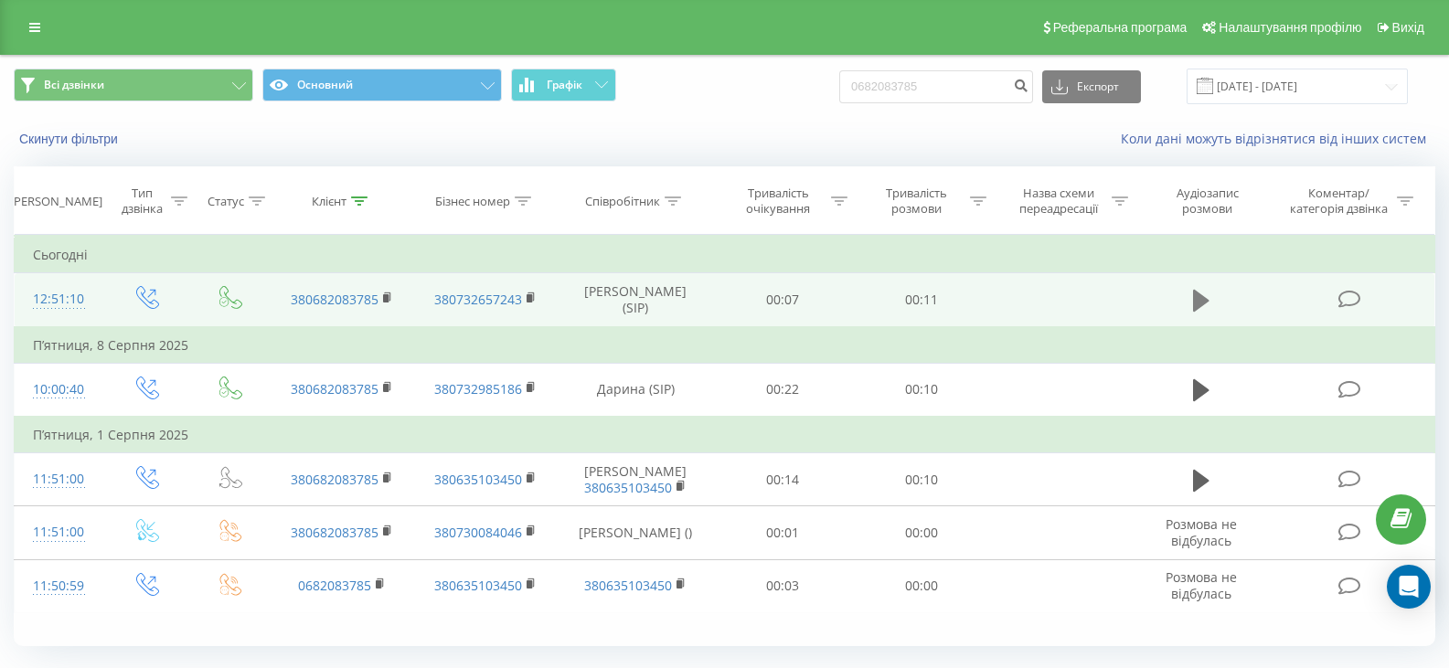
click at [1193, 309] on icon at bounding box center [1201, 301] width 16 height 26
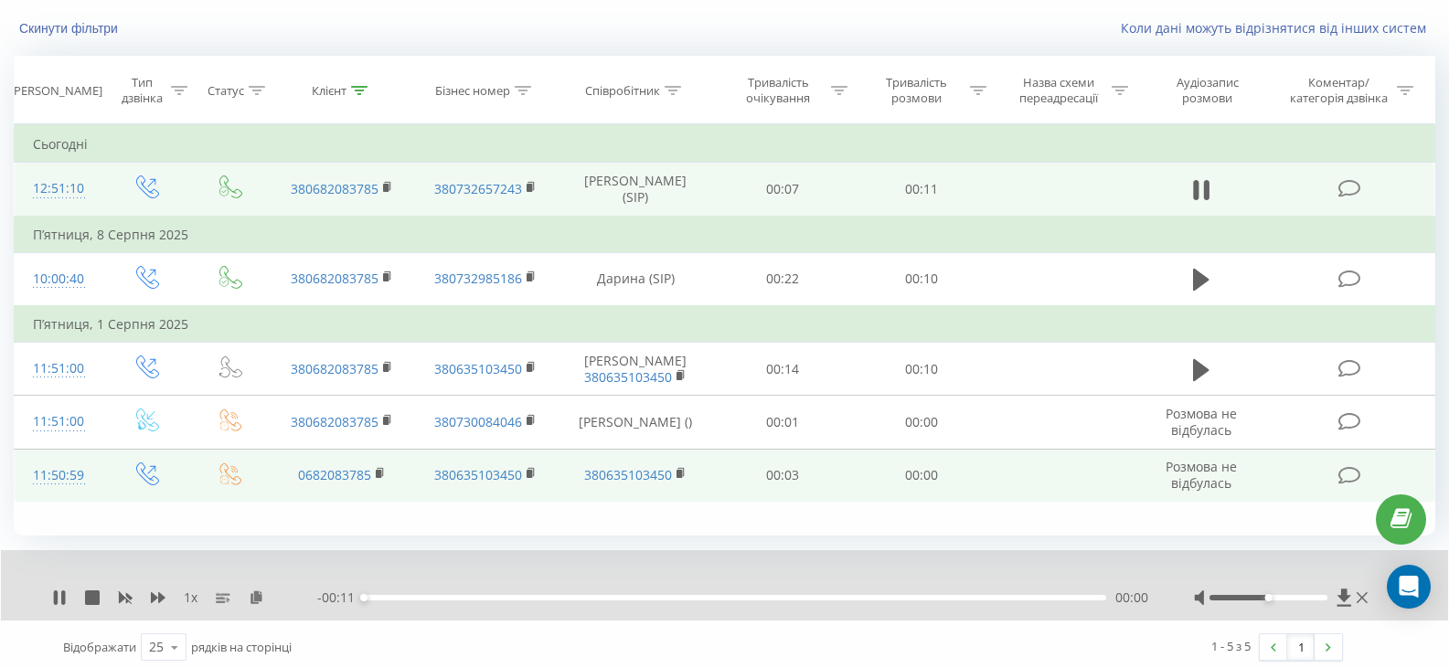
scroll to position [117, 0]
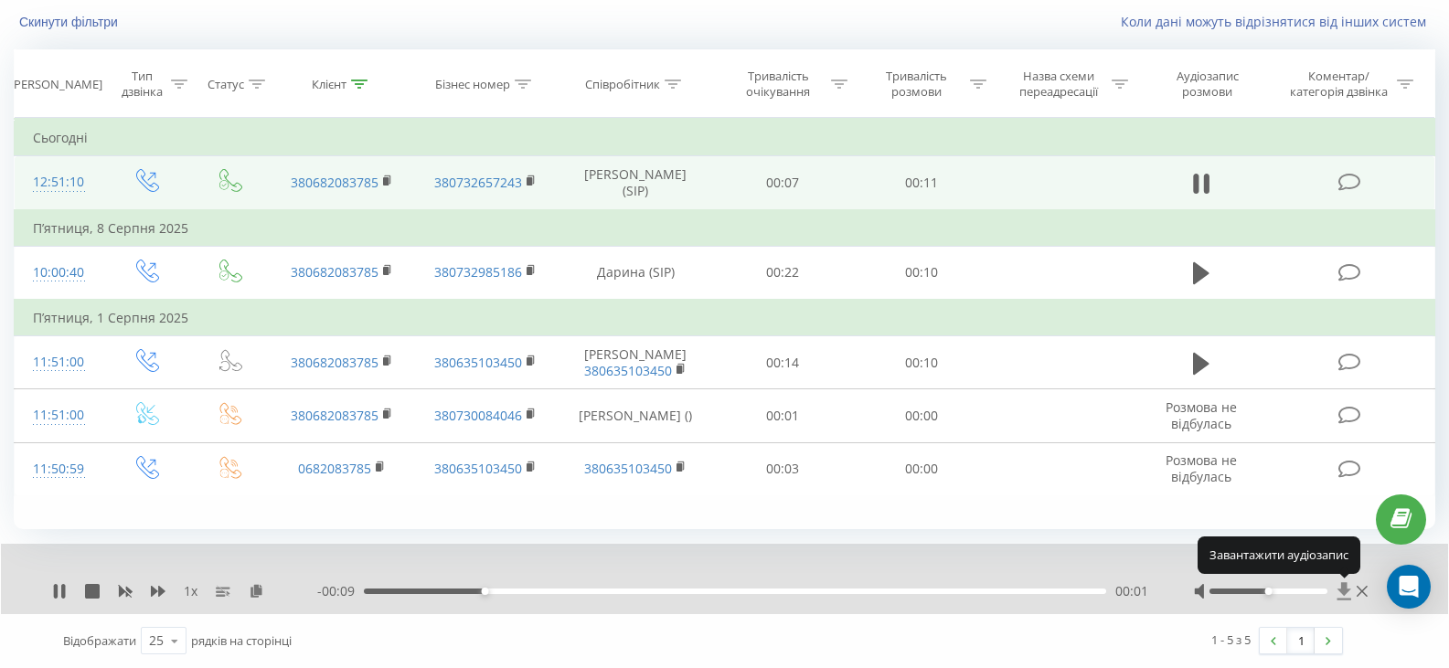
click at [1342, 593] on icon at bounding box center [1344, 590] width 14 height 17
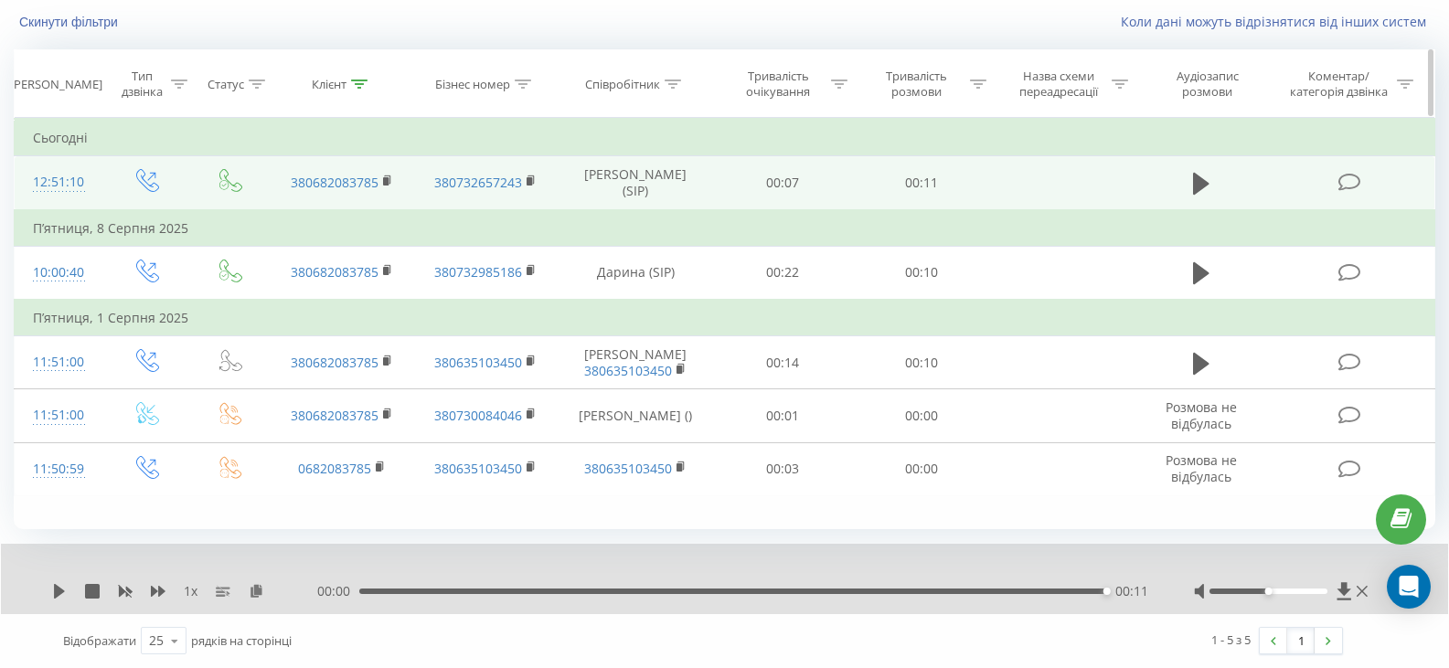
scroll to position [0, 0]
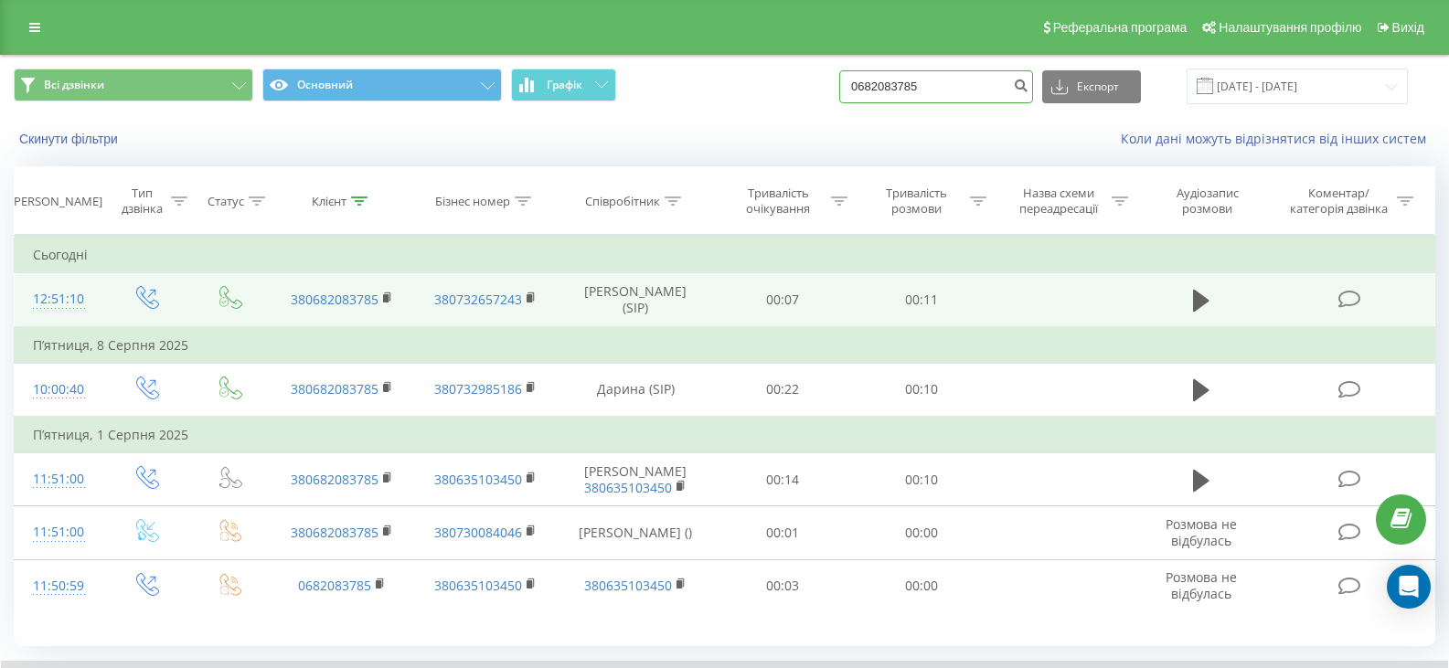
drag, startPoint x: 958, startPoint y: 90, endPoint x: 854, endPoint y: 89, distance: 103.3
click at [854, 89] on div "Всі дзвінки Основний Графік 0682083785 Експорт .csv .xls .xlsx [DATE] - [DATE]" at bounding box center [724, 87] width 1421 height 36
paste input "980265228"
type input "0980265228"
click at [1028, 89] on icon "submit" at bounding box center [1021, 83] width 16 height 11
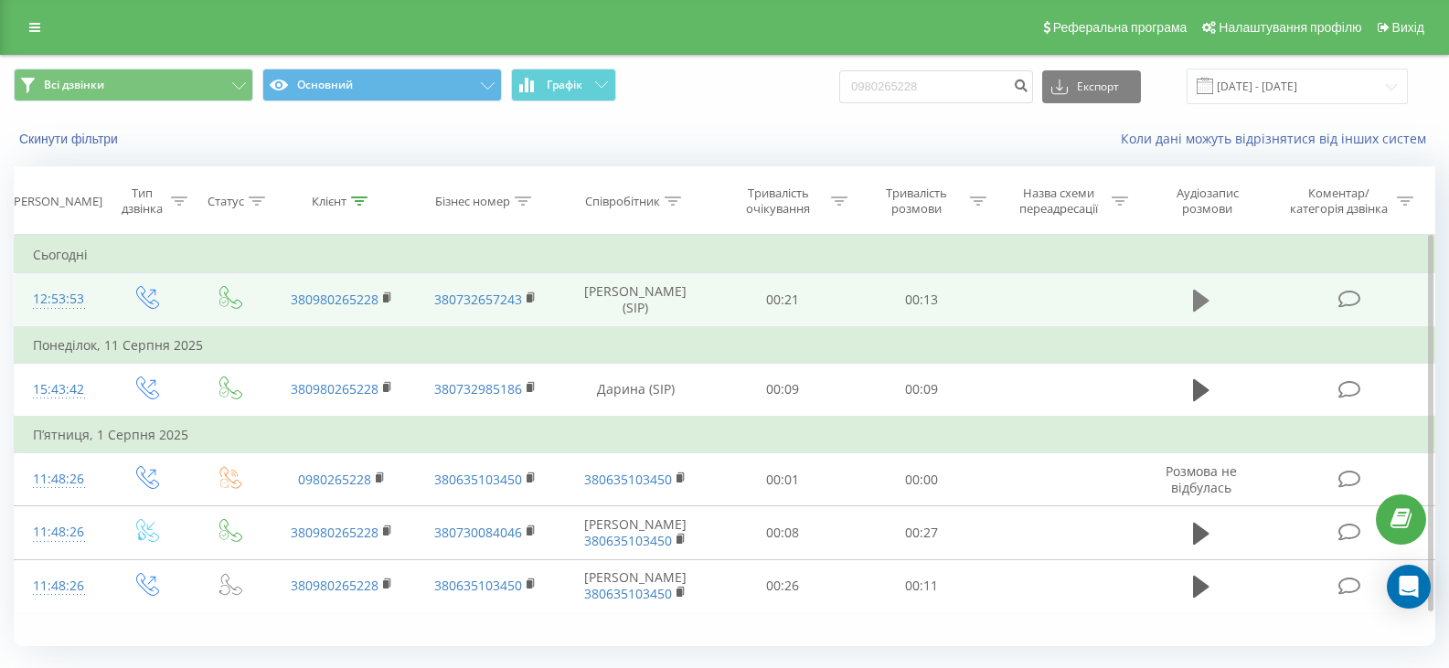
click at [1209, 303] on icon at bounding box center [1201, 301] width 16 height 26
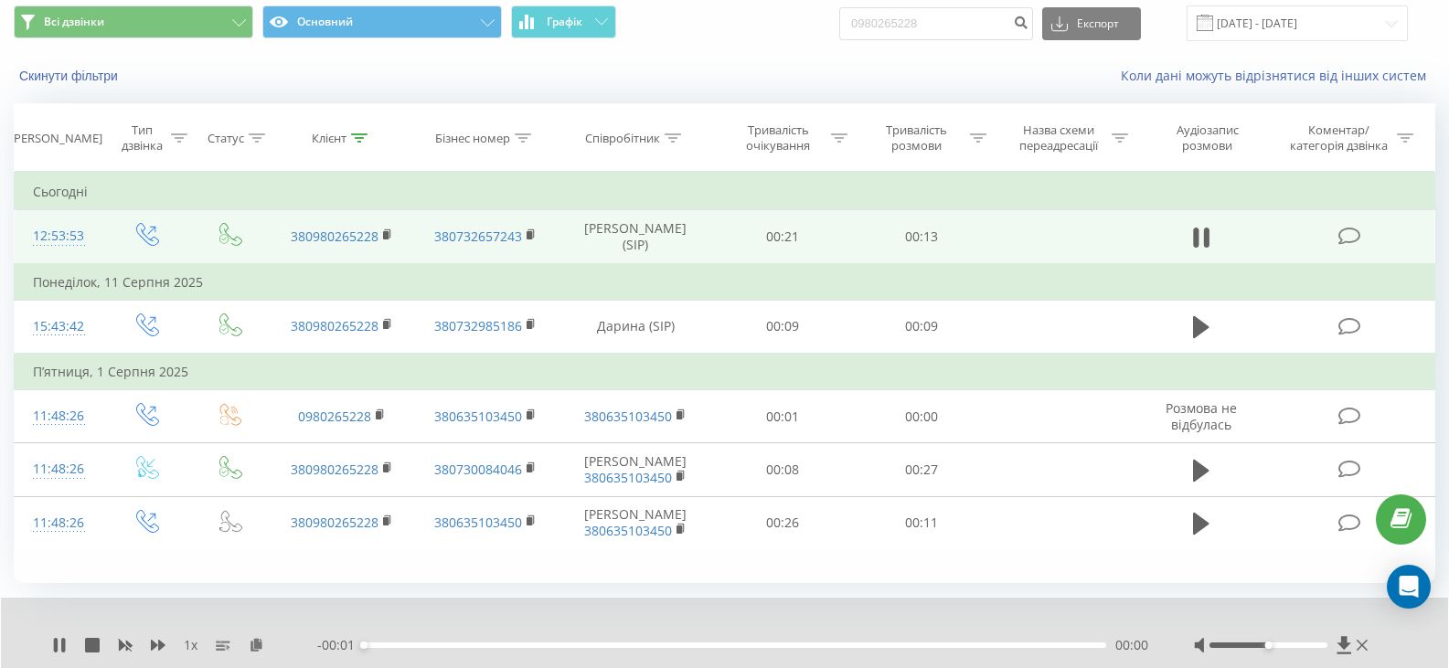
scroll to position [91, 0]
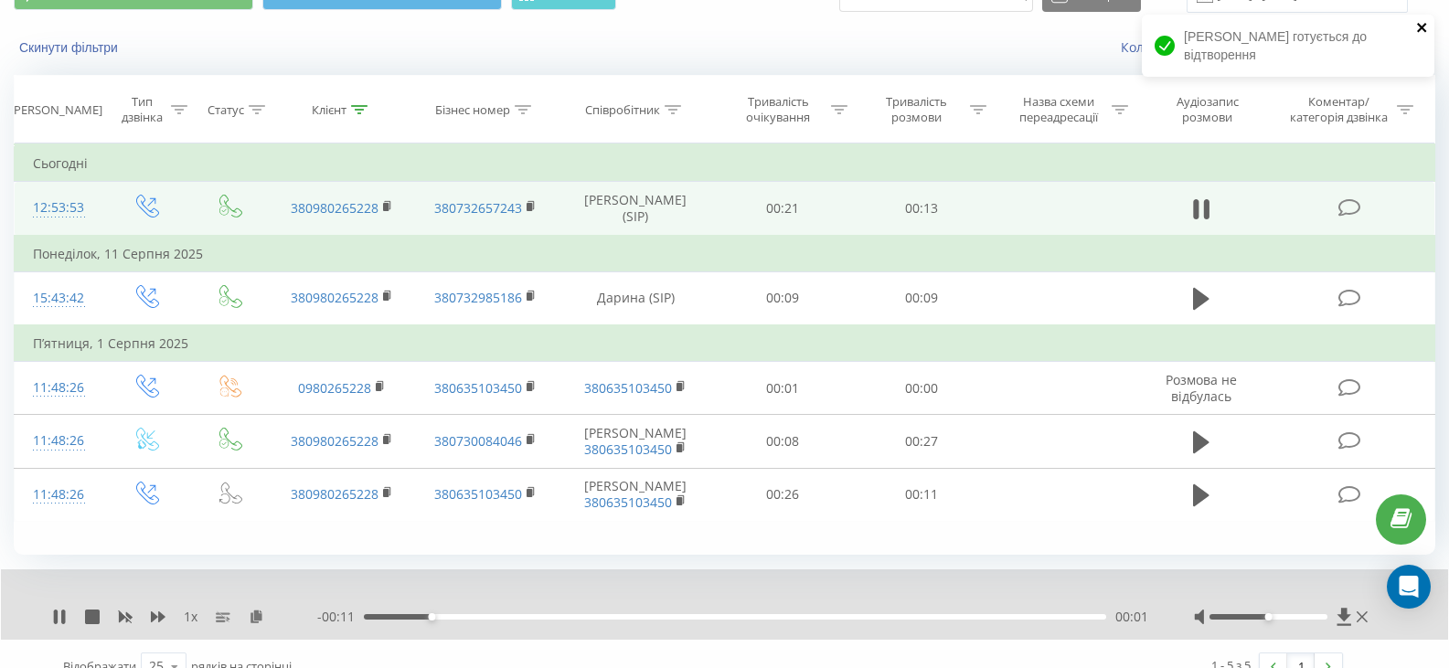
click at [1422, 34] on icon "close" at bounding box center [1422, 27] width 13 height 15
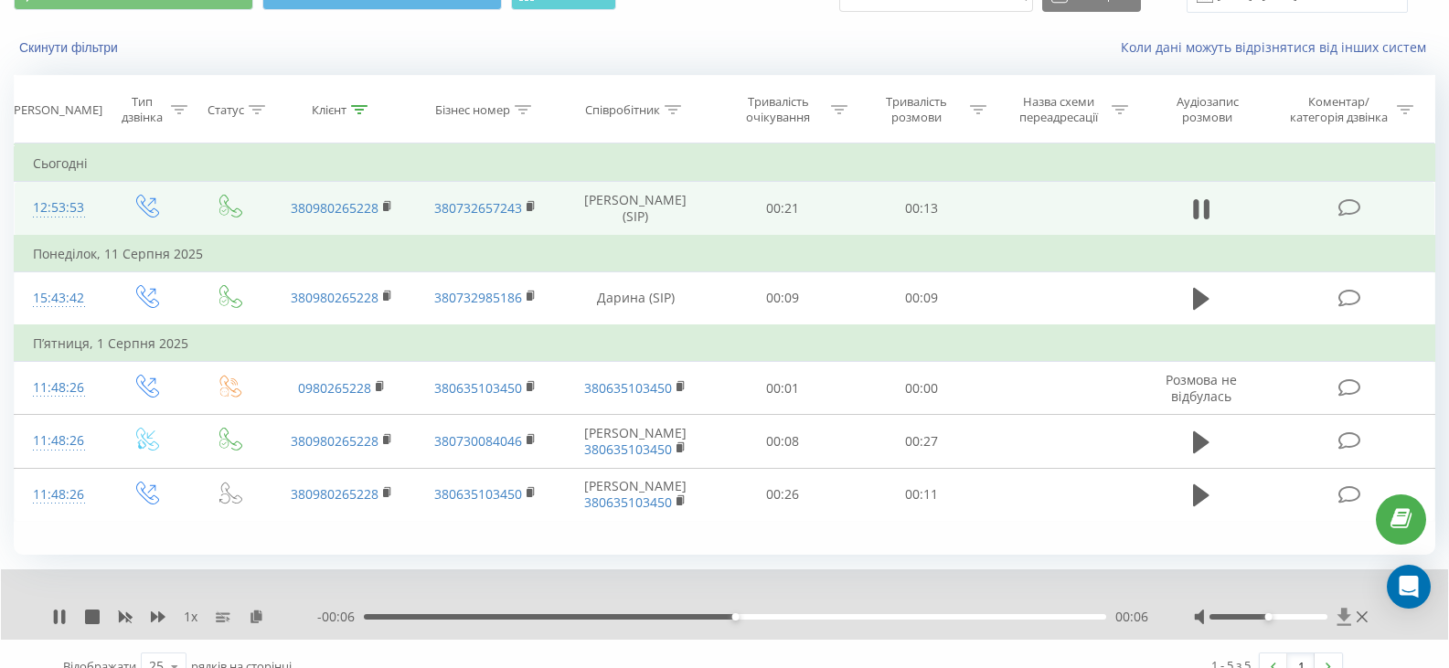
click at [1345, 617] on icon at bounding box center [1344, 616] width 14 height 17
click at [1345, 613] on icon at bounding box center [1344, 616] width 14 height 17
click at [1345, 621] on icon at bounding box center [1344, 617] width 16 height 18
click at [1348, 620] on icon at bounding box center [1344, 617] width 16 height 18
click at [1343, 617] on icon at bounding box center [1344, 616] width 14 height 17
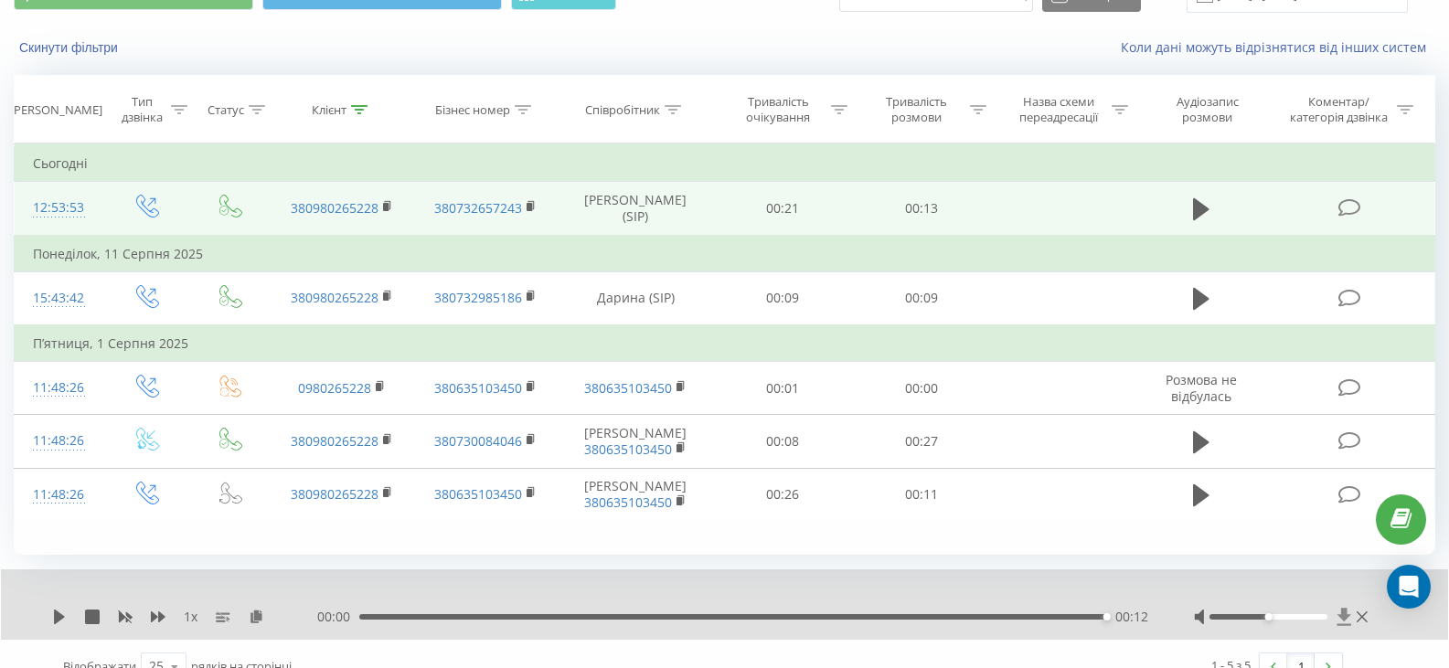
click at [1351, 610] on icon at bounding box center [1344, 617] width 16 height 18
click at [1343, 614] on icon at bounding box center [1344, 617] width 16 height 18
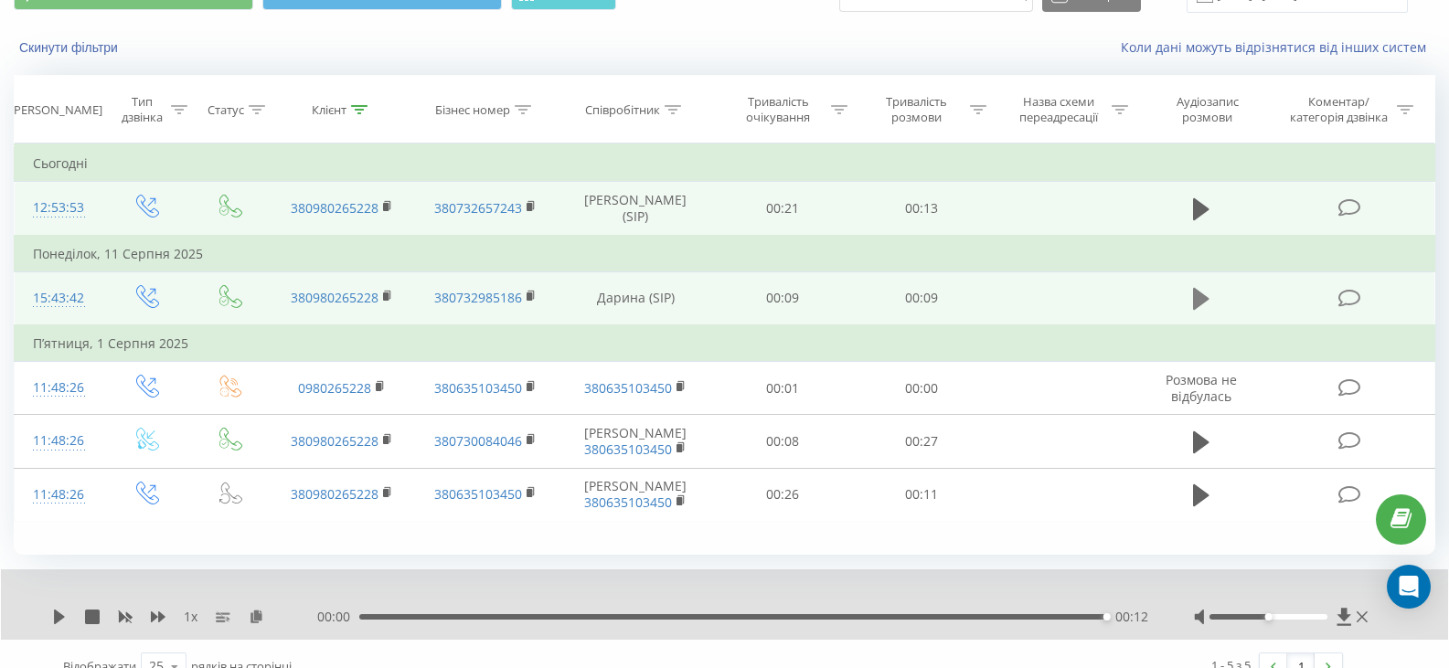
click at [1208, 302] on icon at bounding box center [1201, 299] width 16 height 26
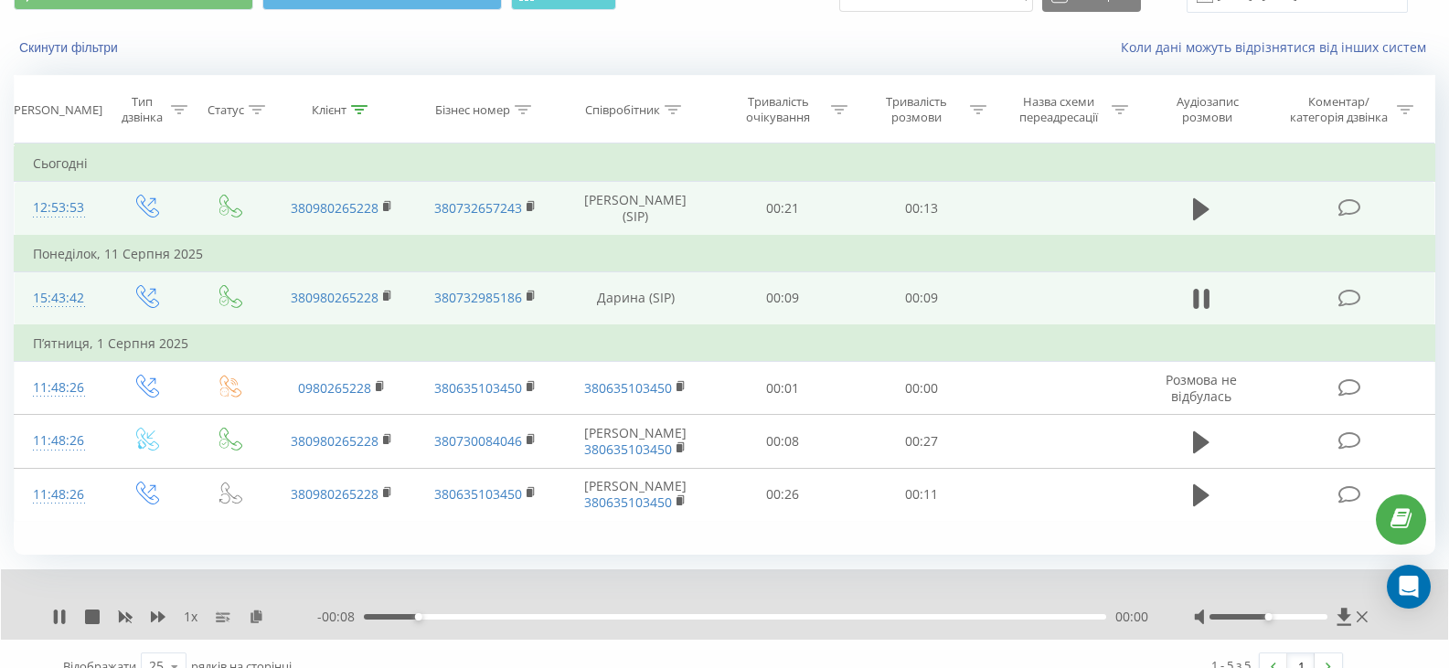
drag, startPoint x: 1183, startPoint y: 202, endPoint x: 1193, endPoint y: 214, distance: 15.6
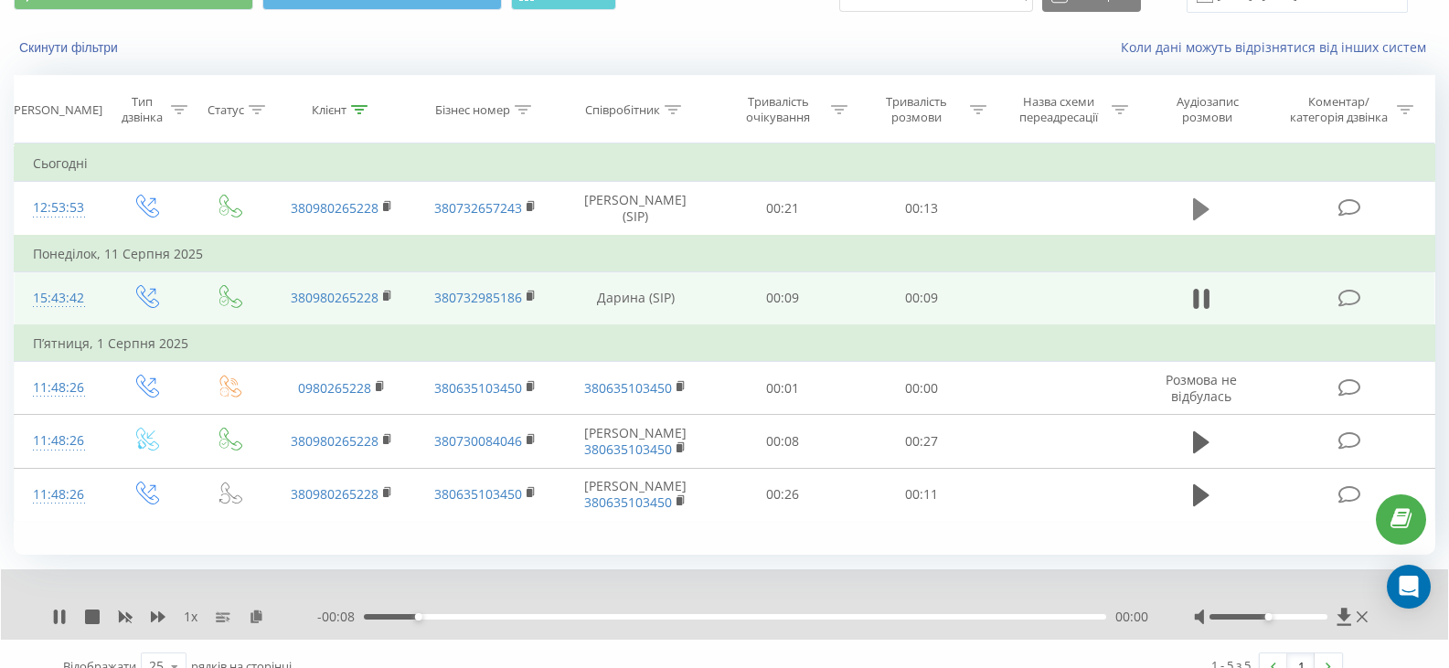
click at [1185, 206] on td at bounding box center [1200, 209] width 133 height 54
click at [1196, 214] on icon at bounding box center [1201, 209] width 16 height 22
click at [1350, 617] on icon at bounding box center [1344, 617] width 16 height 18
click at [1422, 26] on icon "close" at bounding box center [1422, 27] width 13 height 15
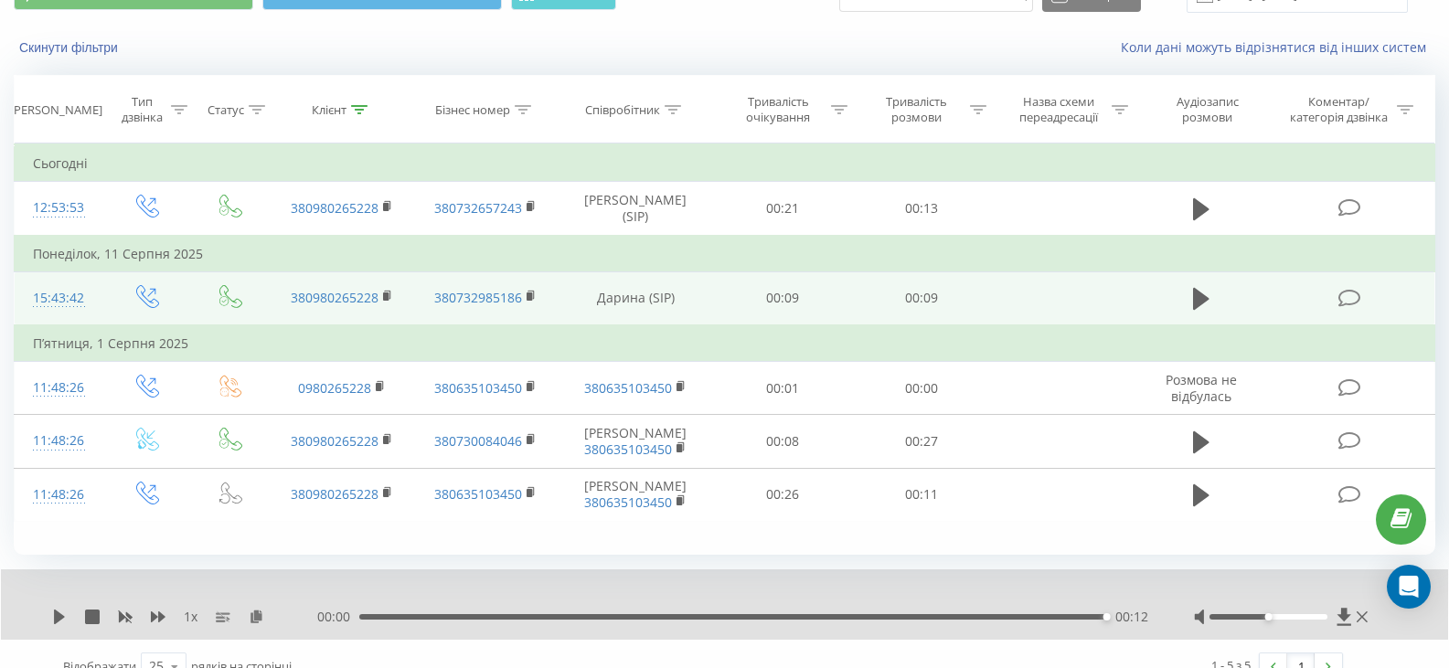
click at [1412, 278] on td at bounding box center [1351, 298] width 166 height 54
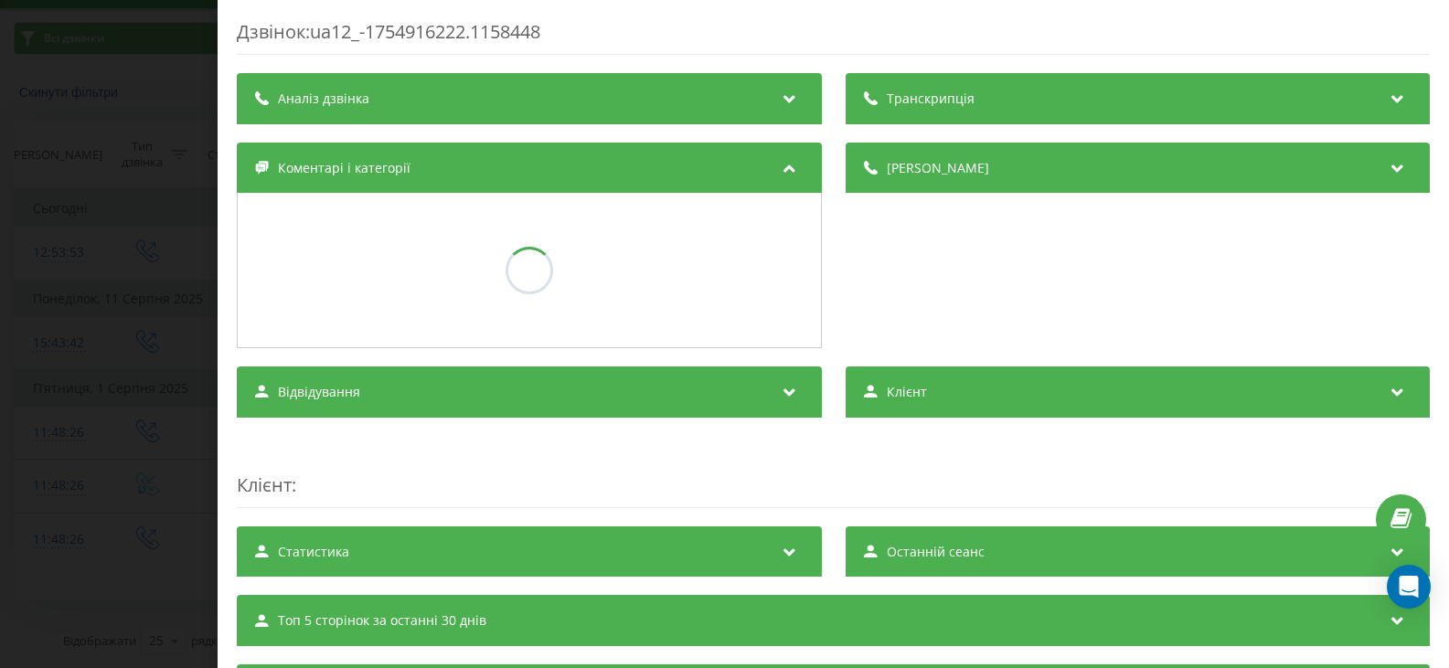
scroll to position [47, 0]
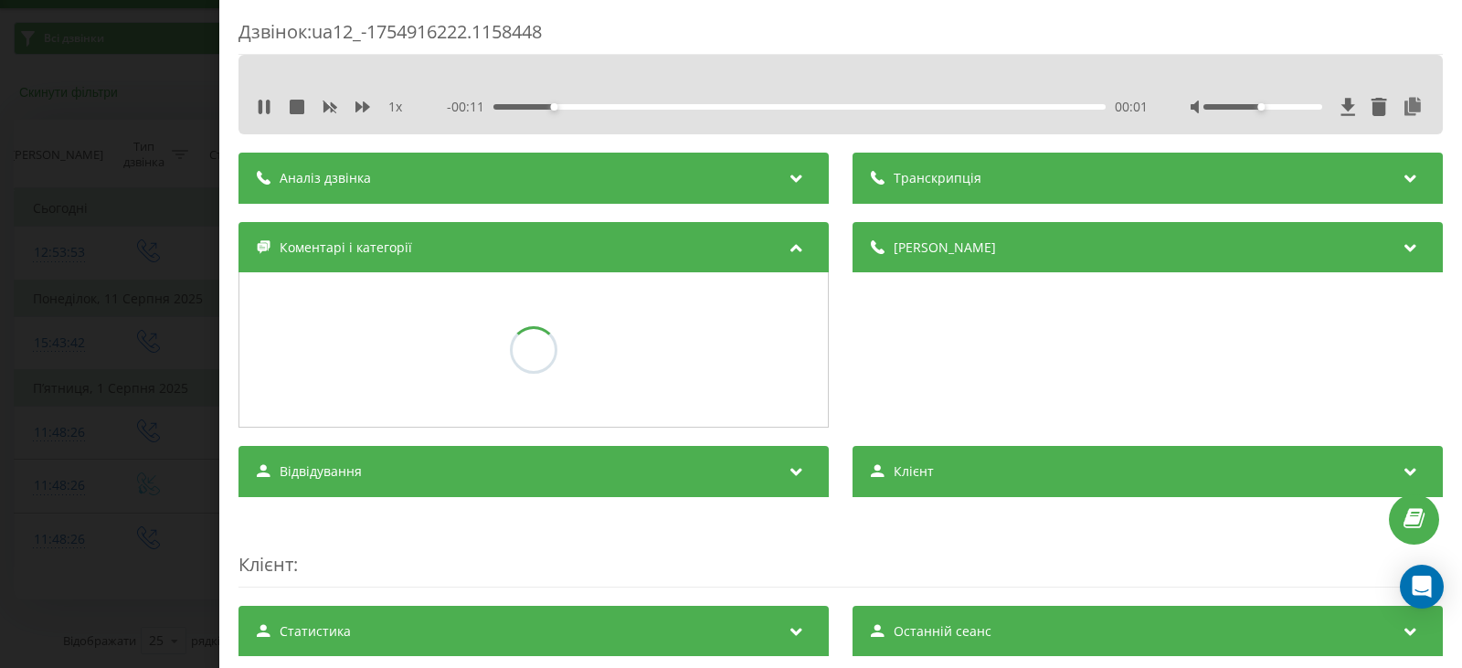
click at [9, 103] on div "Дзвінок : ua12_-1754916222.1158448 1 x - 00:11 00:01 00:01 Транскрипція Для AI-…" at bounding box center [731, 334] width 1462 height 668
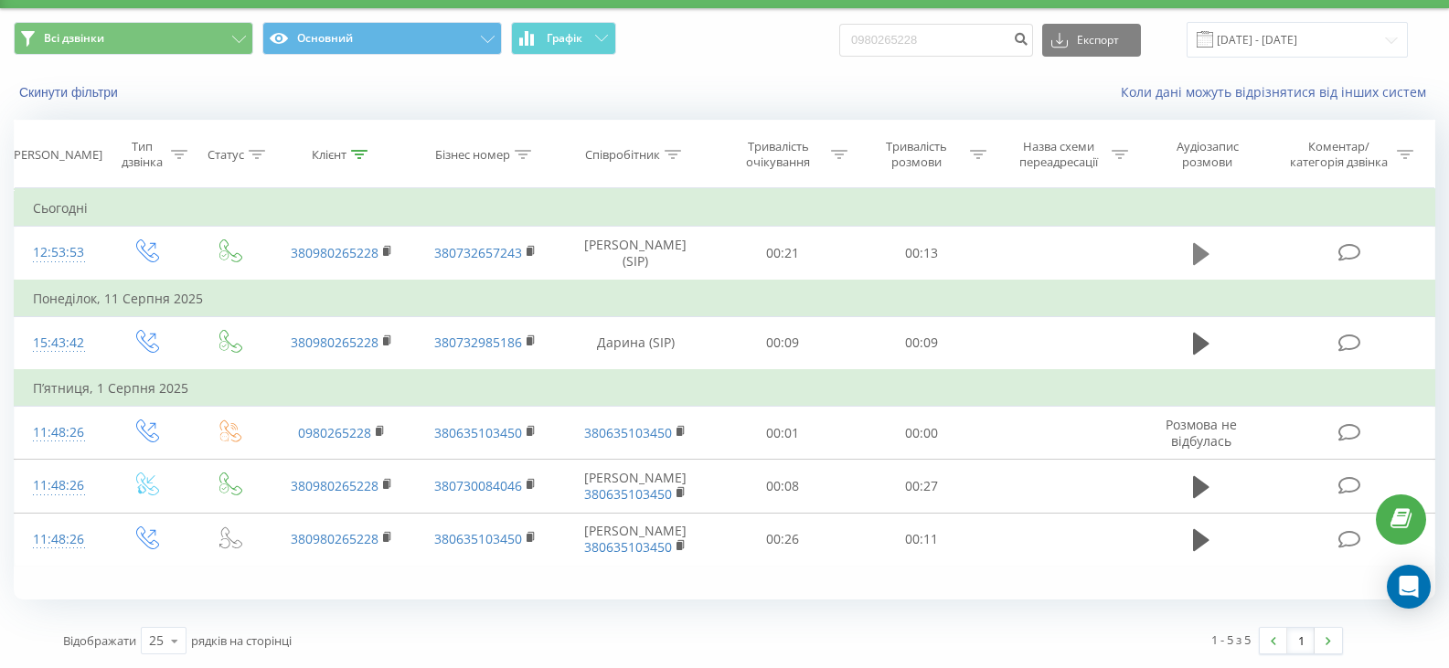
click at [1205, 254] on icon at bounding box center [1201, 254] width 16 height 22
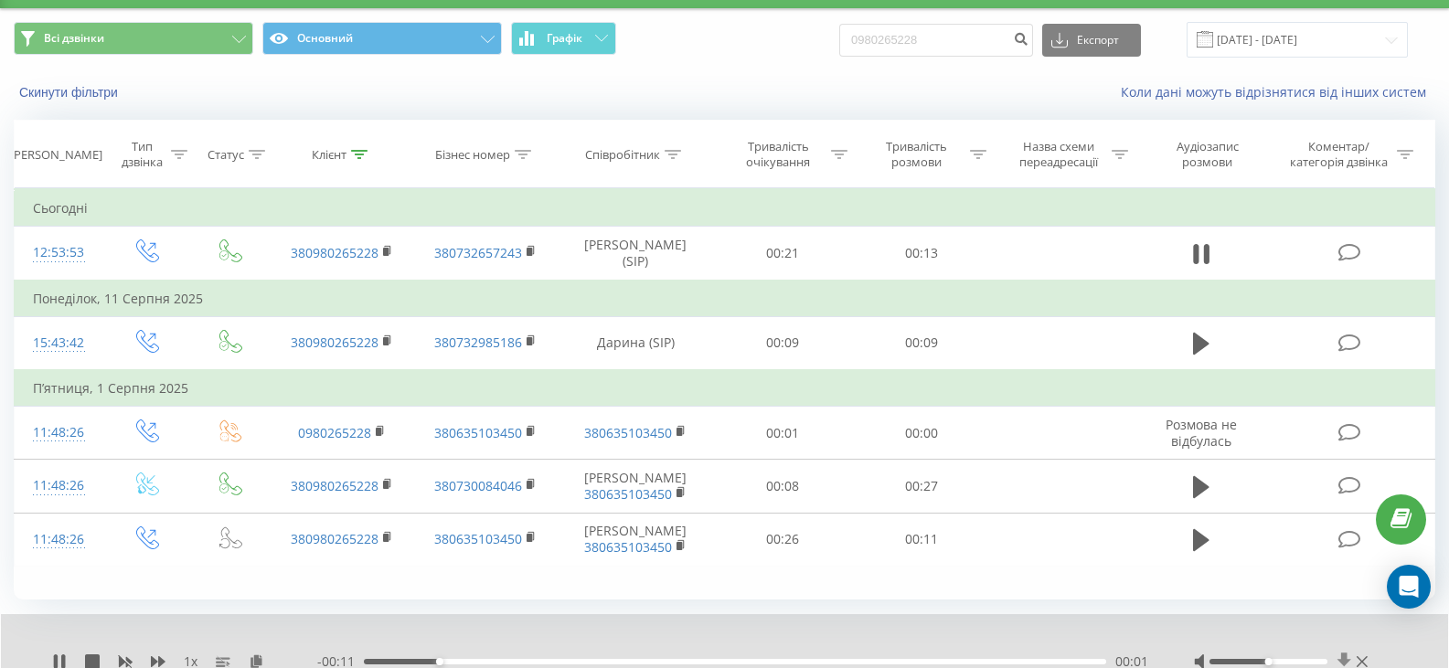
click at [1343, 657] on icon at bounding box center [1344, 661] width 14 height 17
click at [1195, 264] on icon at bounding box center [1201, 254] width 16 height 26
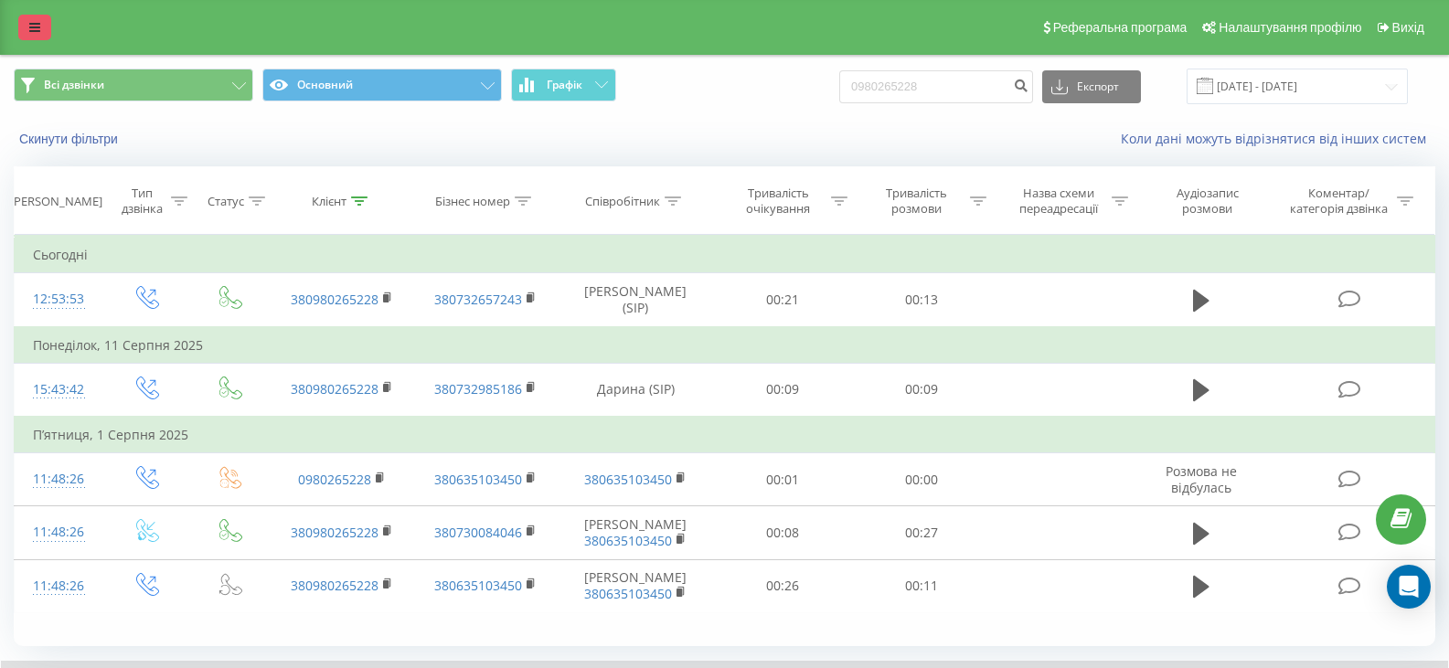
click at [48, 29] on link at bounding box center [34, 28] width 33 height 26
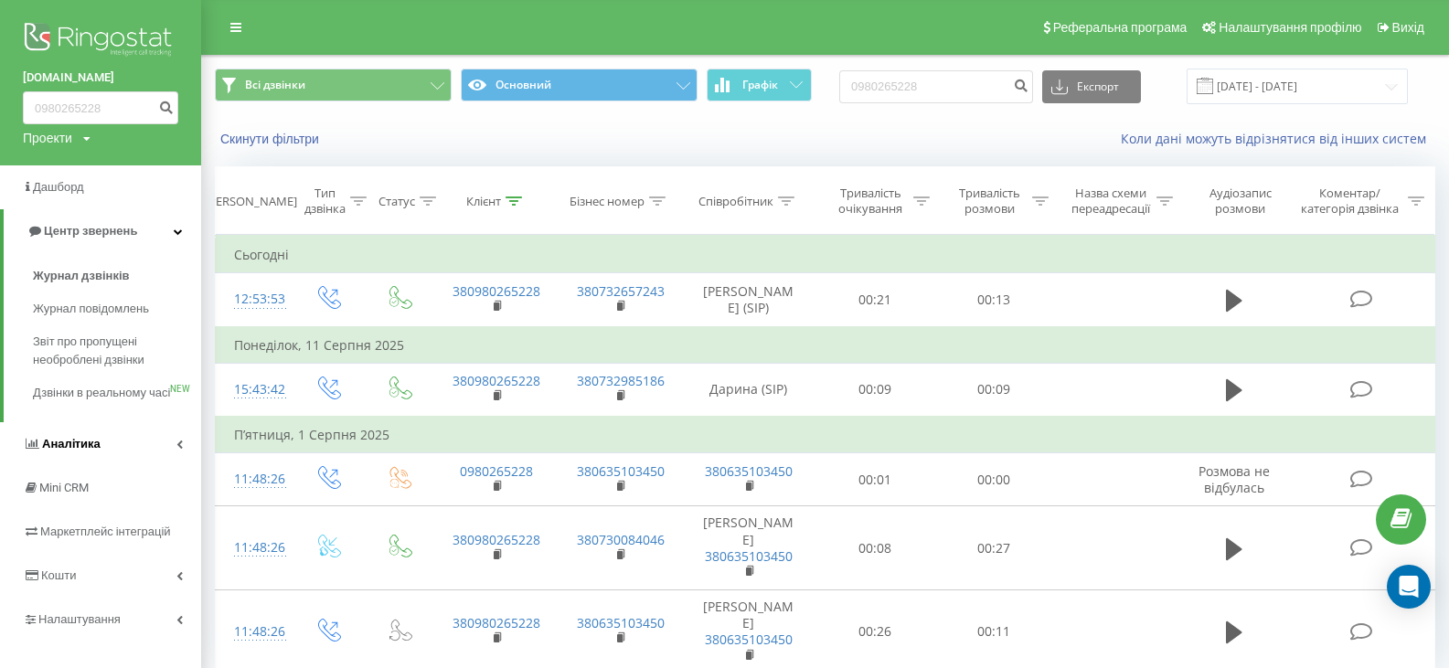
click at [87, 453] on span "Аналiтика" at bounding box center [62, 444] width 78 height 18
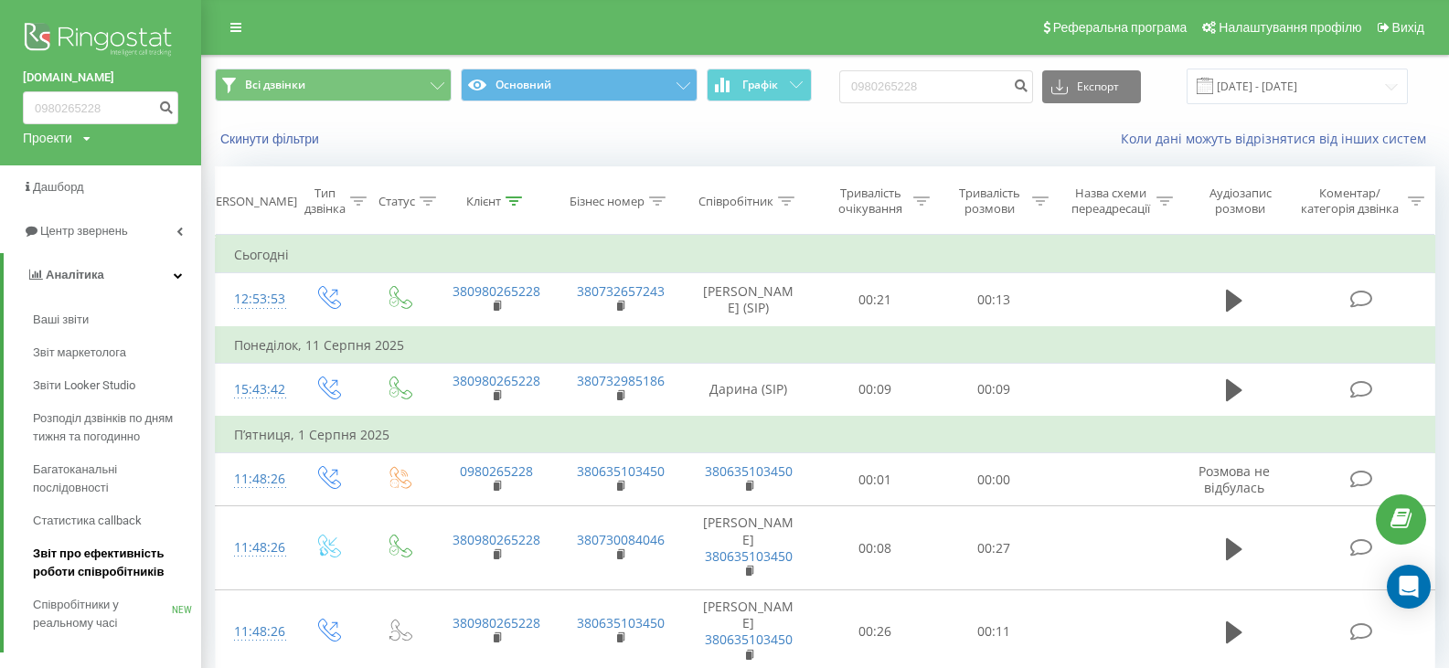
click at [100, 561] on span "Звіт про ефективність роботи співробітників" at bounding box center [112, 563] width 159 height 37
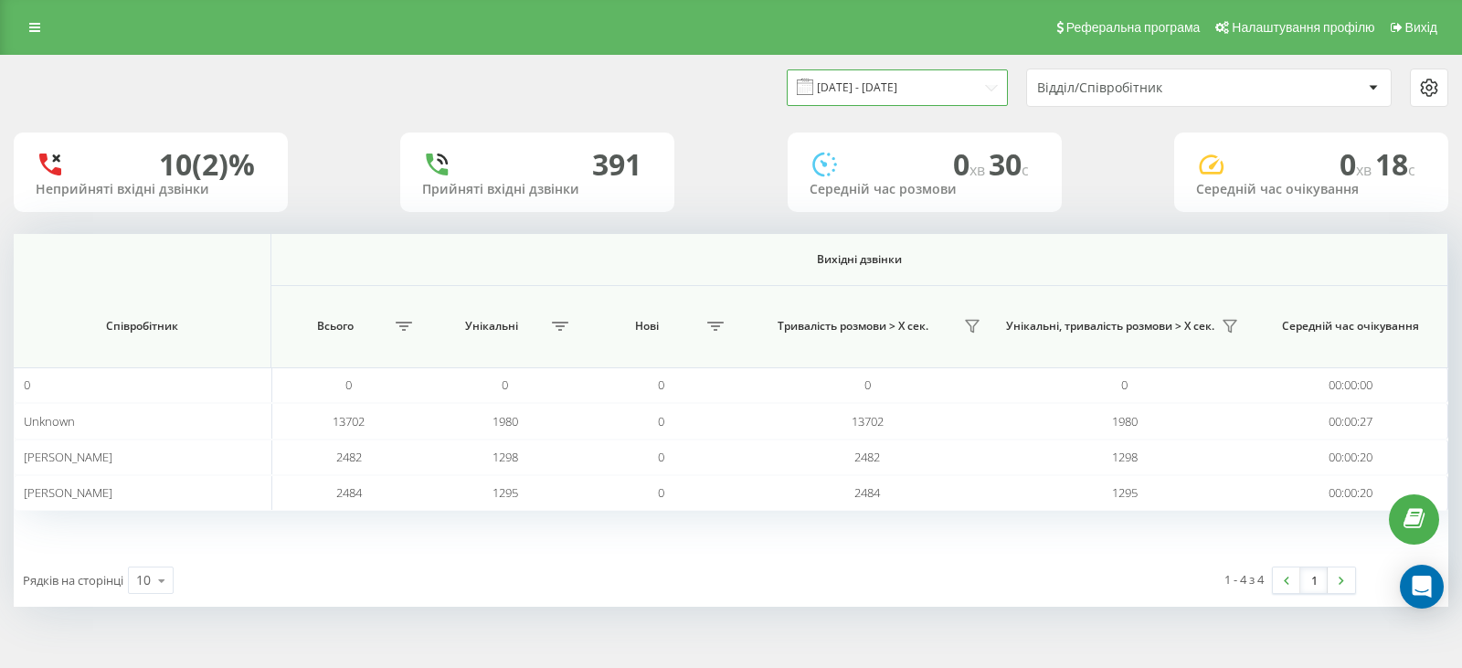
click at [944, 91] on input "[DATE] - [DATE]" at bounding box center [897, 87] width 221 height 36
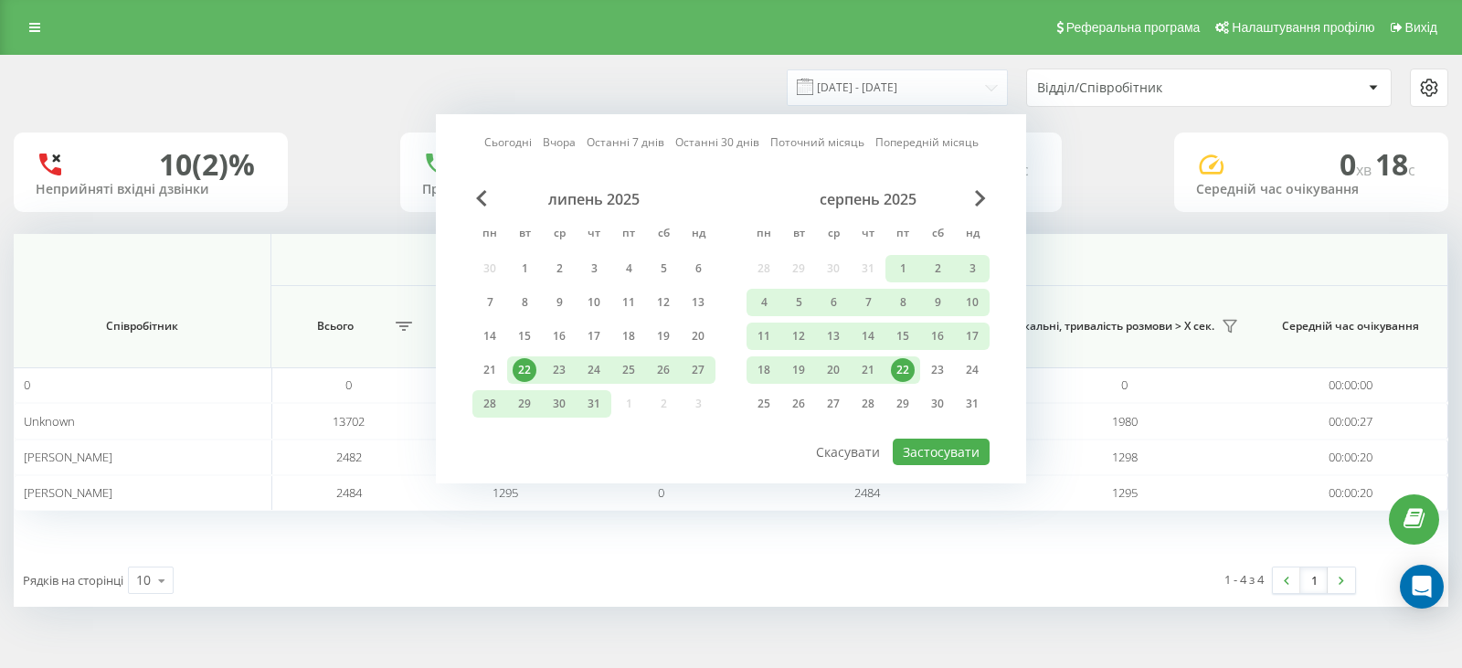
click at [903, 370] on div "22" at bounding box center [903, 370] width 24 height 24
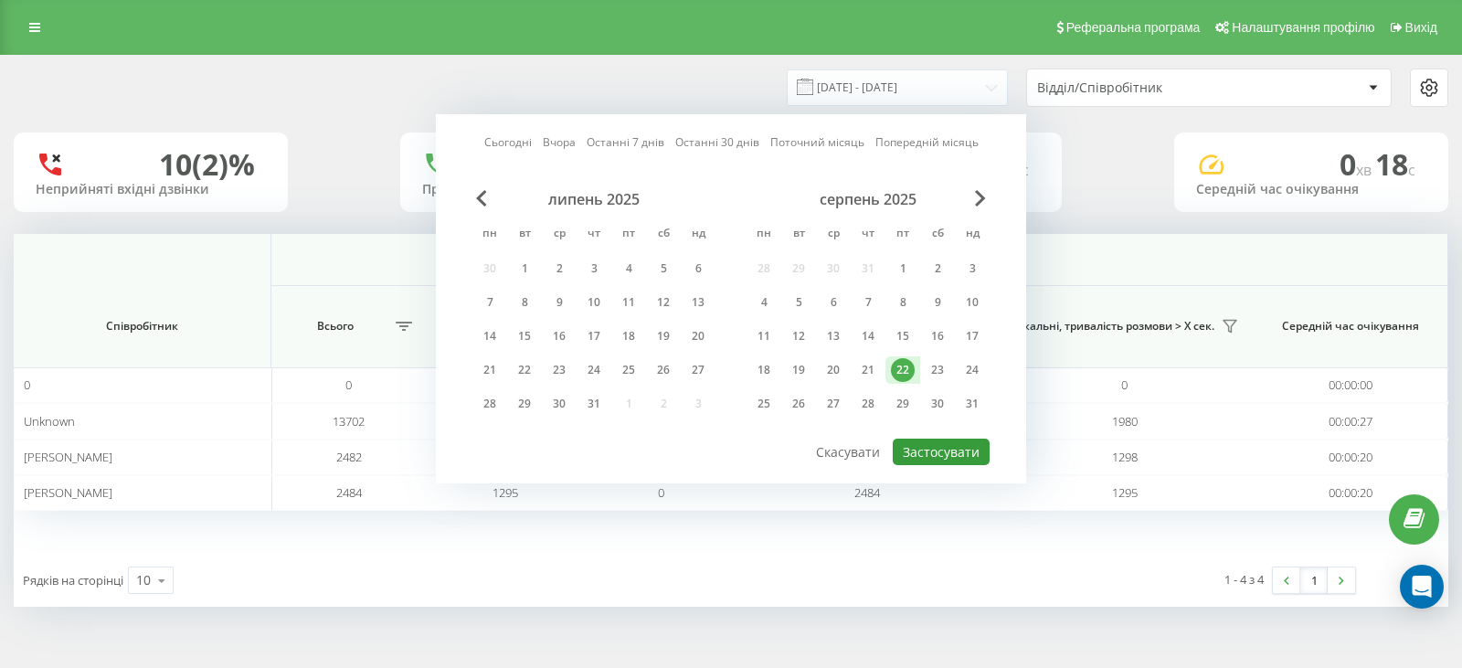
click at [930, 460] on button "Застосувати" at bounding box center [941, 452] width 97 height 27
type input "[DATE] - [DATE]"
